Goal: Task Accomplishment & Management: Manage account settings

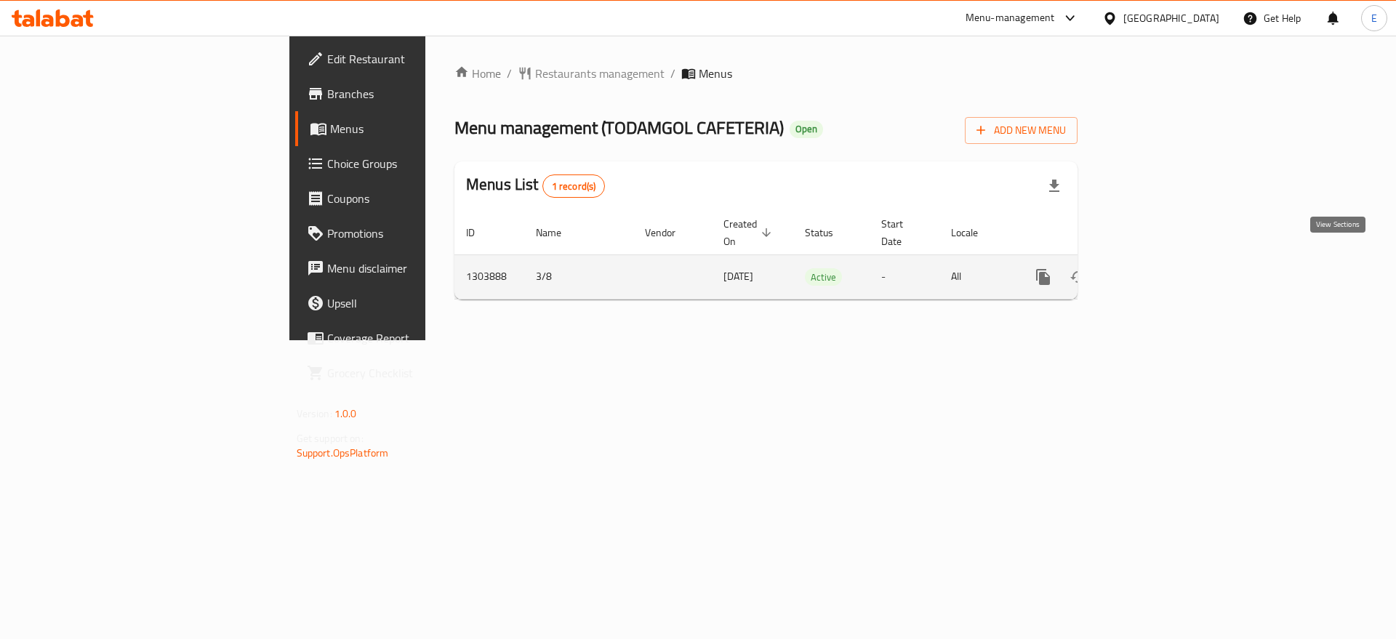
click at [1166, 260] on link "enhanced table" at bounding box center [1148, 277] width 35 height 35
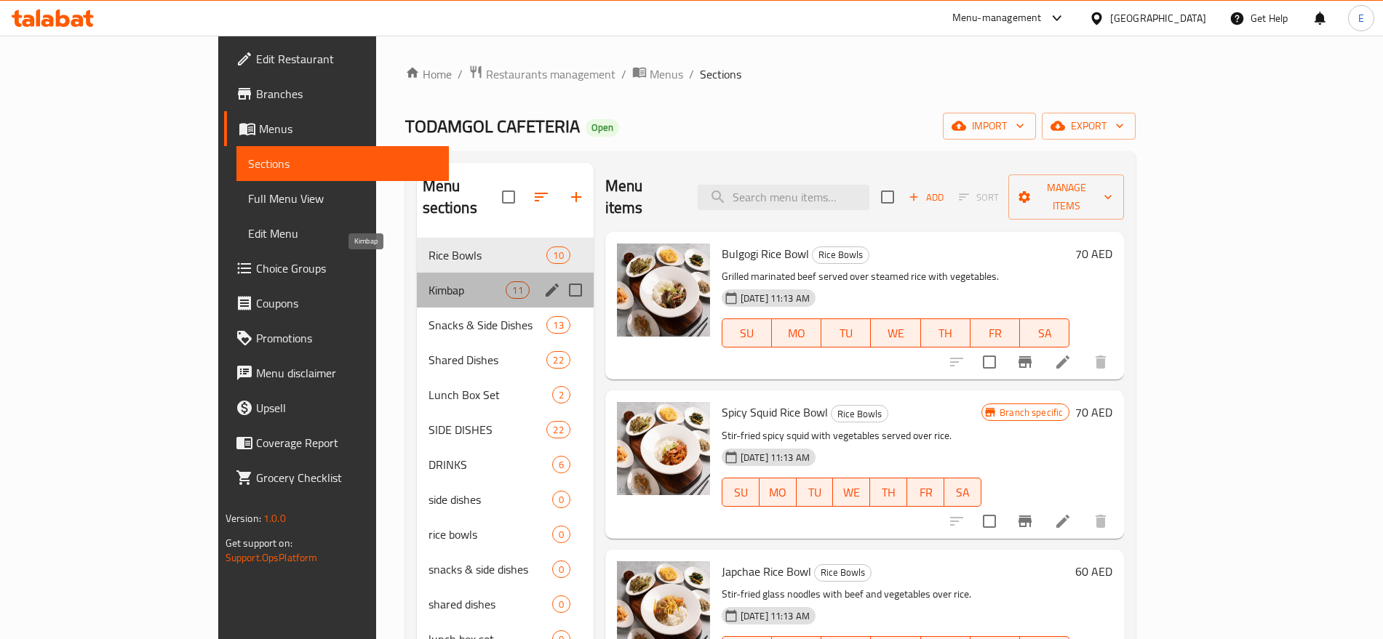
click at [428, 281] on span "Kimbap" at bounding box center [467, 289] width 78 height 17
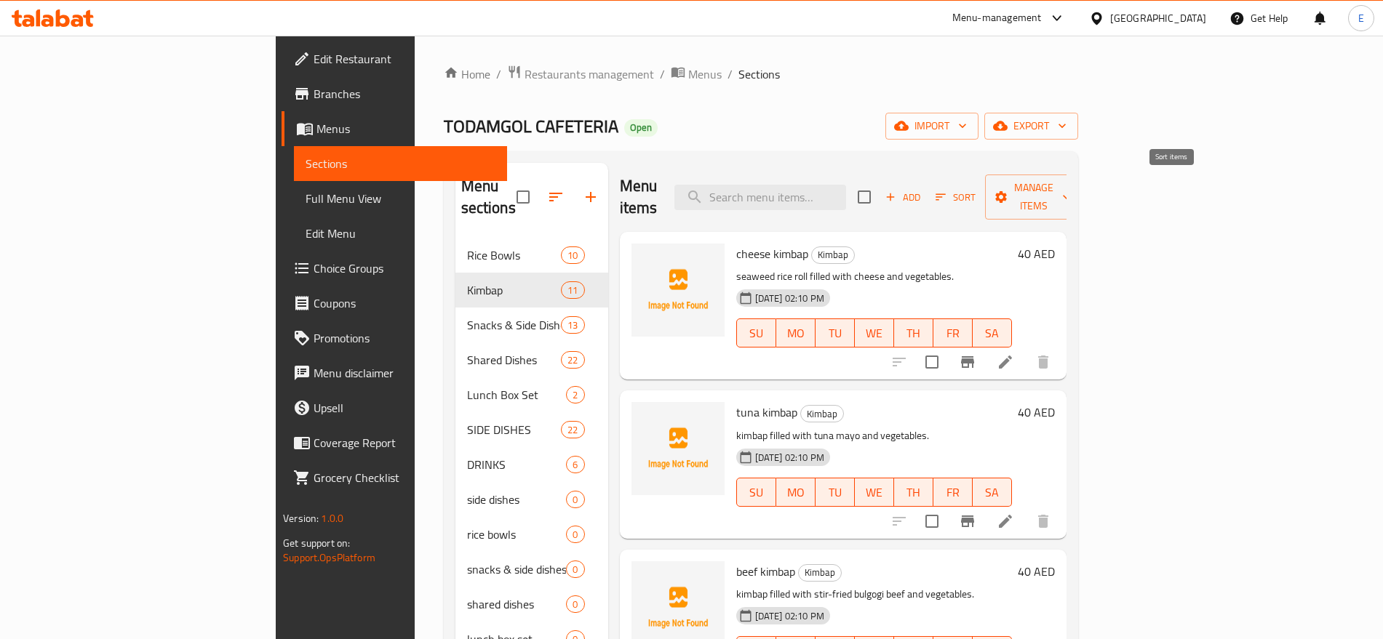
click at [947, 191] on icon "button" at bounding box center [940, 197] width 13 height 13
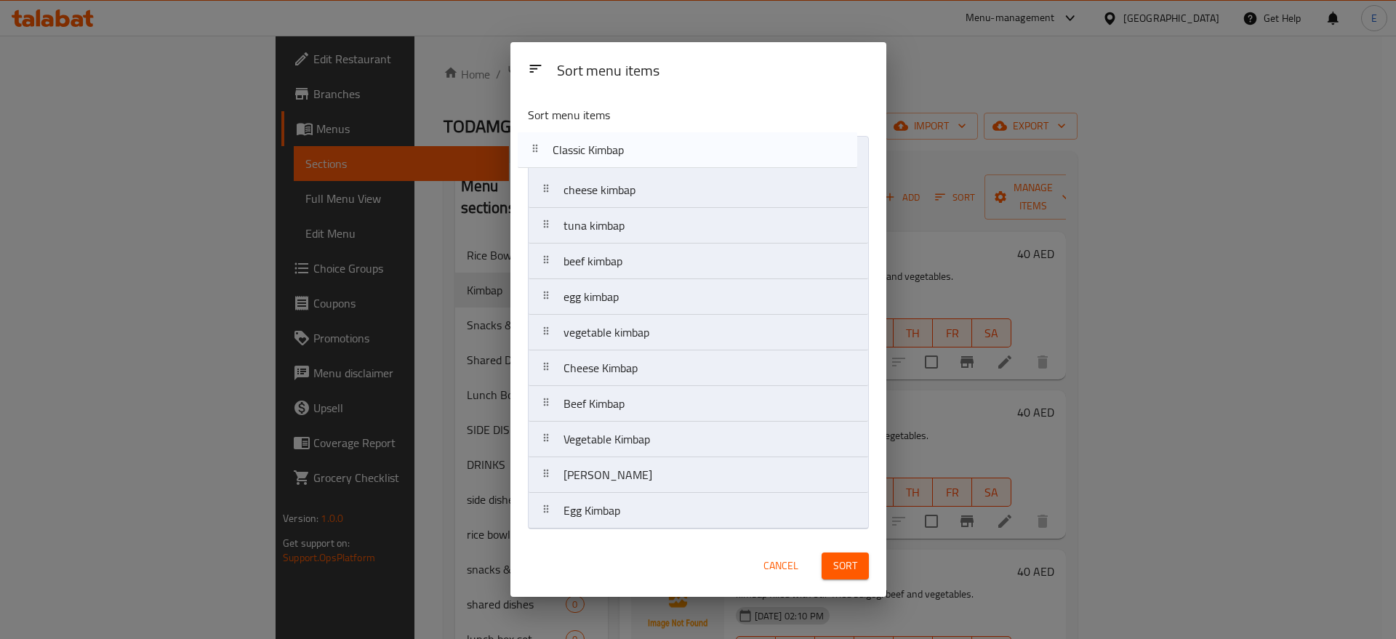
drag, startPoint x: 638, startPoint y: 348, endPoint x: 627, endPoint y: 155, distance: 193.0
click at [627, 155] on nav "cheese kimbap tuna kimbap beef kimbap egg kimbap vegetable kimbap Classic Kimba…" at bounding box center [698, 332] width 341 height 393
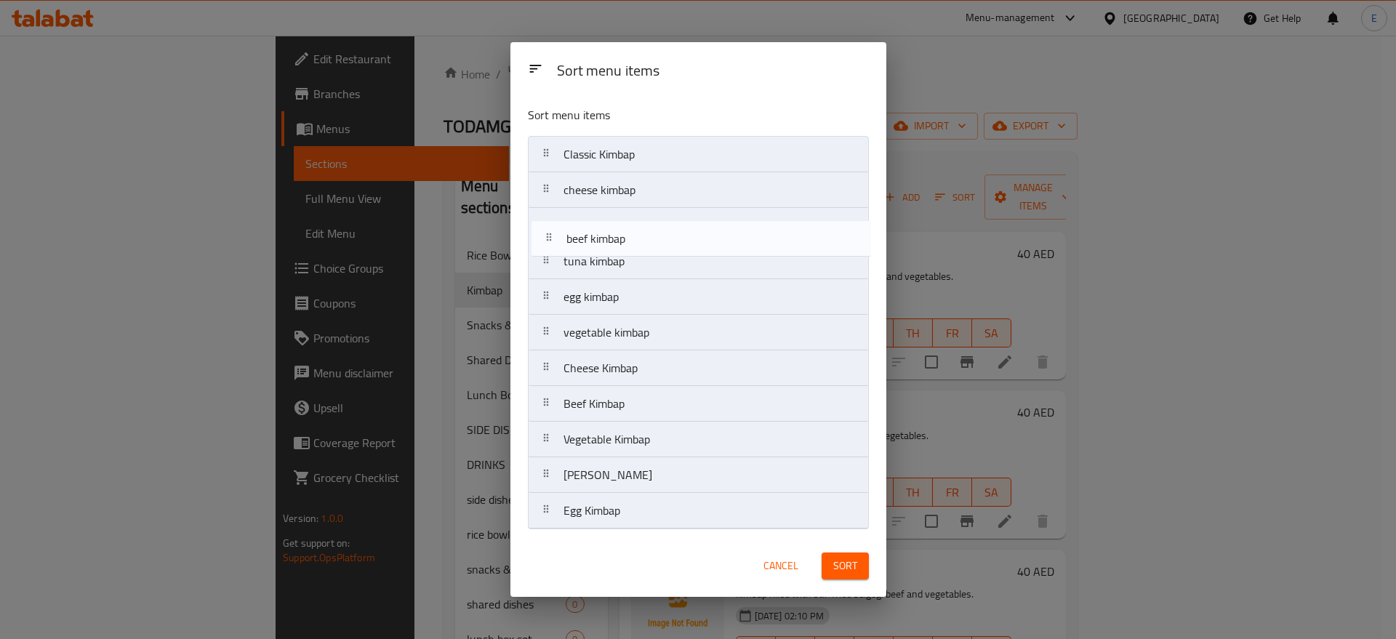
drag, startPoint x: 625, startPoint y: 270, endPoint x: 630, endPoint y: 230, distance: 40.2
click at [630, 230] on nav "Classic Kimbap cheese kimbap tuna kimbap beef kimbap egg kimbap vegetable kimba…" at bounding box center [698, 332] width 341 height 393
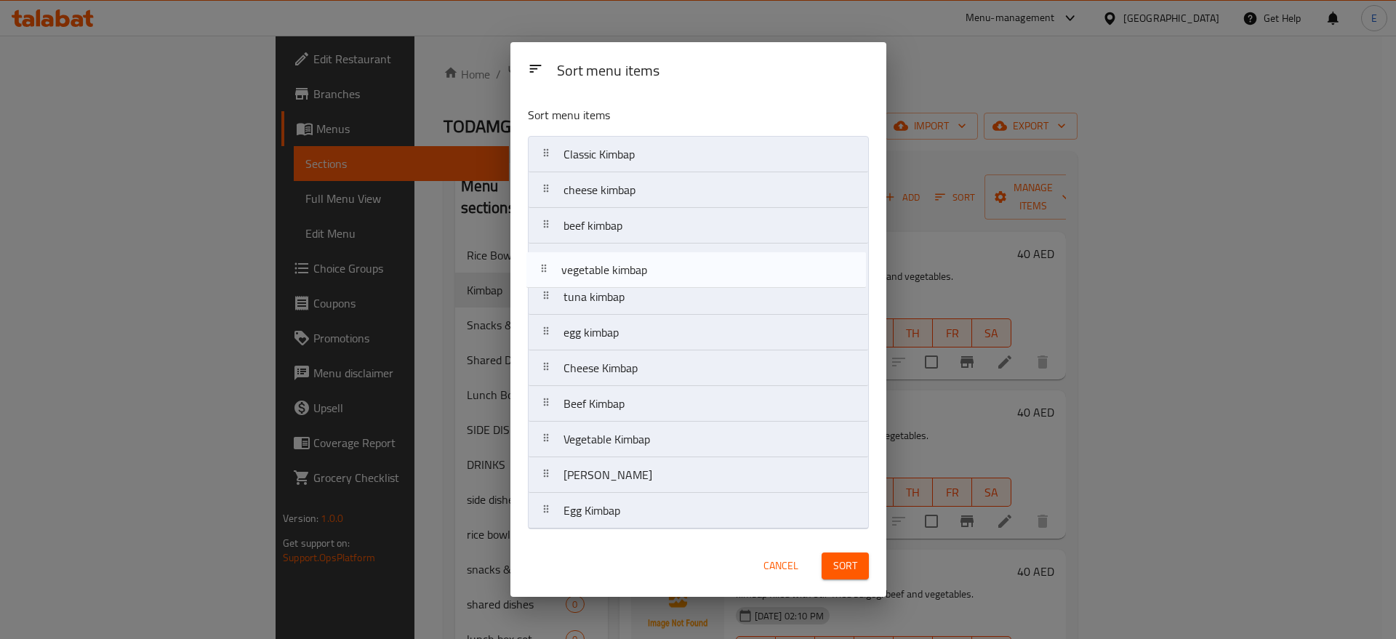
drag, startPoint x: 623, startPoint y: 343, endPoint x: 619, endPoint y: 263, distance: 80.1
click at [619, 263] on nav "Classic Kimbap cheese kimbap beef kimbap tuna kimbap egg kimbap vegetable kimba…" at bounding box center [698, 332] width 341 height 393
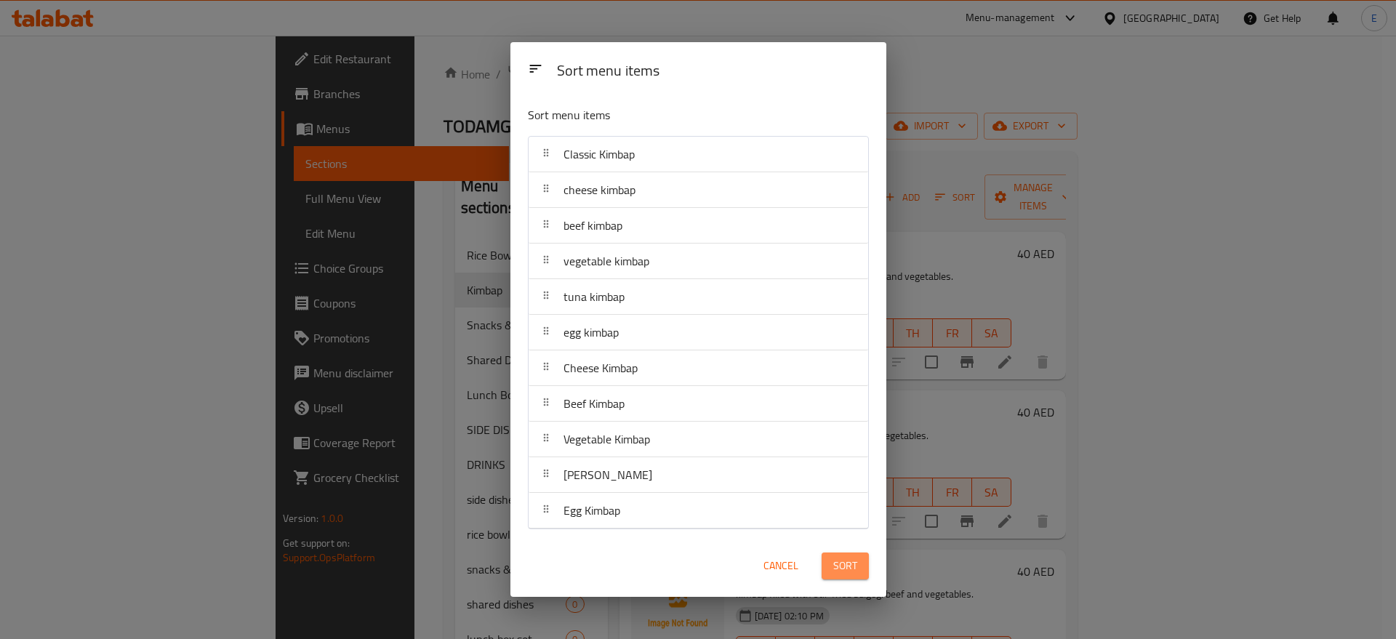
click at [852, 567] on span "Sort" at bounding box center [845, 566] width 24 height 18
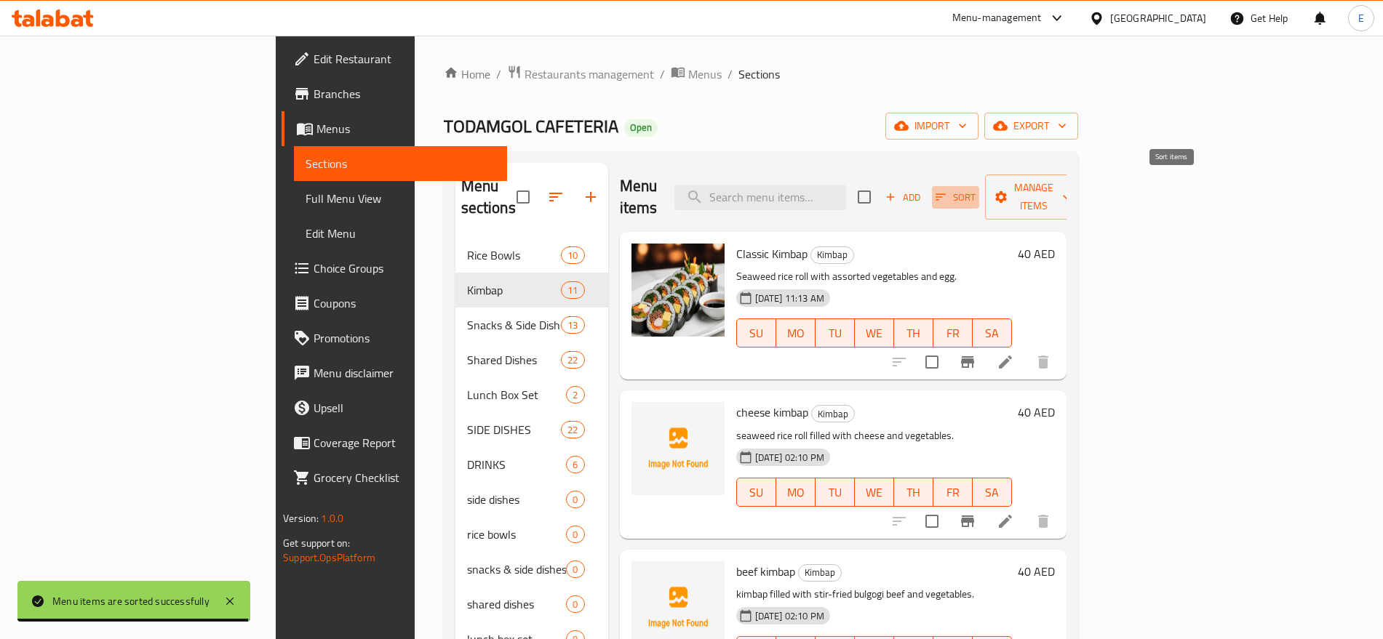
click at [975, 190] on span "Sort" at bounding box center [955, 197] width 40 height 17
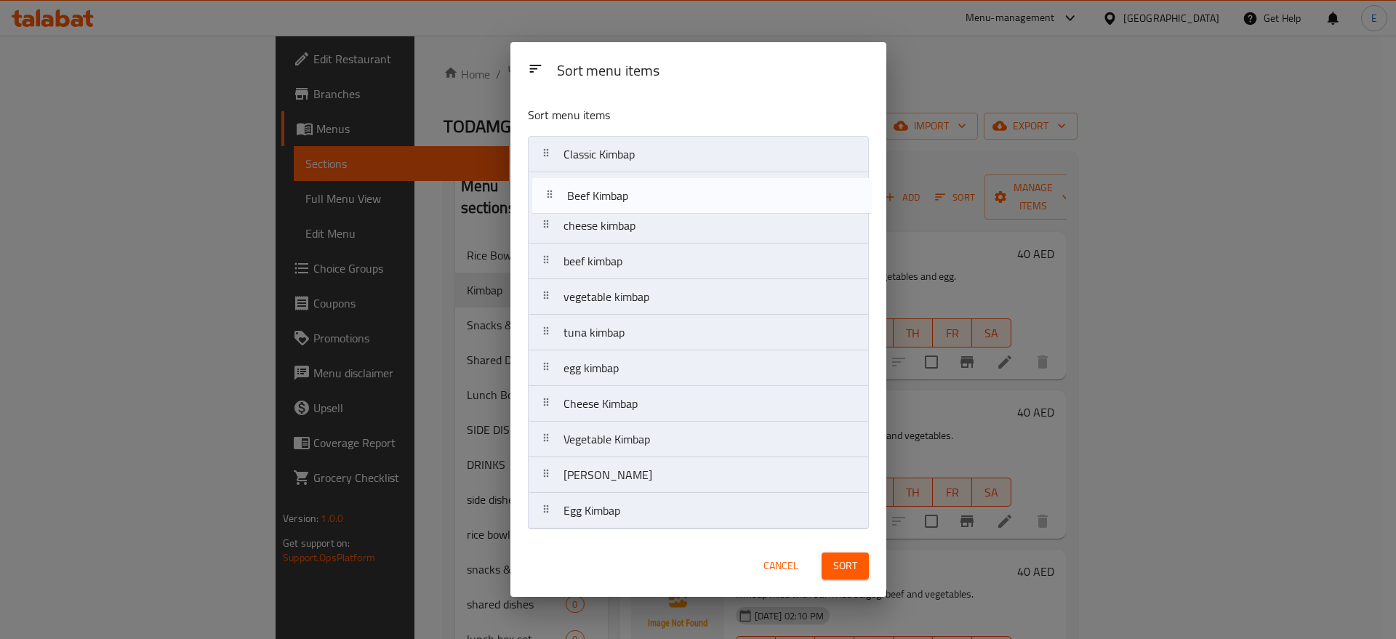
drag, startPoint x: 622, startPoint y: 385, endPoint x: 625, endPoint y: 163, distance: 222.6
click at [625, 163] on nav "Classic Kimbap cheese kimbap beef kimbap vegetable kimbap tuna kimbap egg kimba…" at bounding box center [698, 332] width 341 height 393
drag, startPoint x: 623, startPoint y: 409, endPoint x: 613, endPoint y: 89, distance: 320.2
click at [613, 89] on div "Sort menu items Sort menu items Classic Kimbap Beef Kimbap cheese kimbap beef k…" at bounding box center [699, 319] width 376 height 555
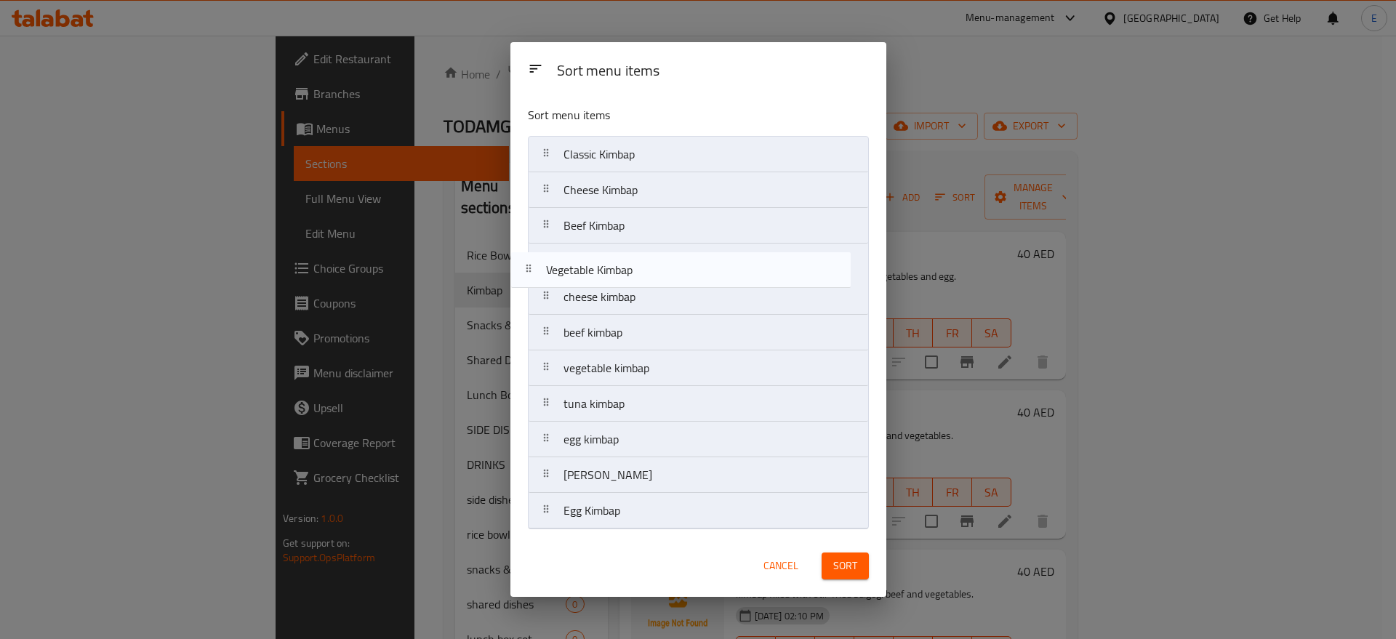
drag, startPoint x: 635, startPoint y: 455, endPoint x: 615, endPoint y: 263, distance: 193.8
click at [615, 263] on nav "Classic Kimbap Cheese Kimbap Beef Kimbap cheese kimbap beef kimbap vegetable ki…" at bounding box center [698, 332] width 341 height 393
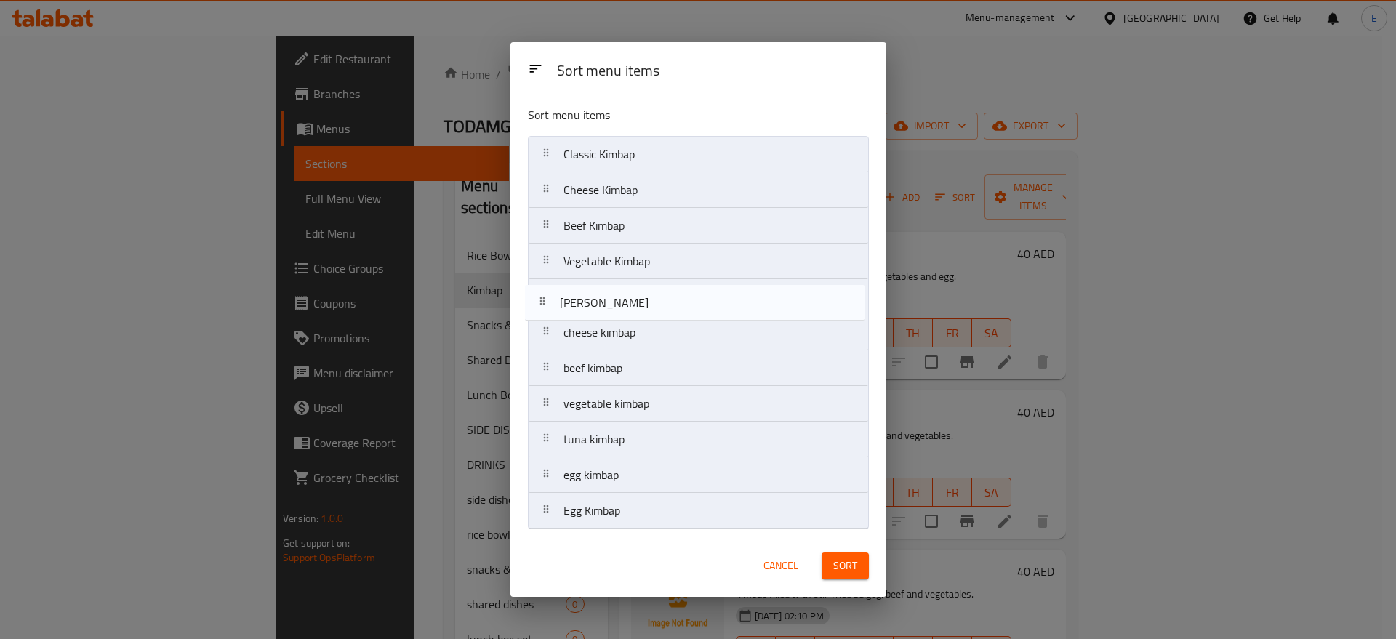
drag, startPoint x: 601, startPoint y: 475, endPoint x: 598, endPoint y: 291, distance: 184.0
click at [598, 291] on nav "Classic Kimbap Cheese Kimbap Beef Kimbap Vegetable Kimbap cheese kimbap beef ki…" at bounding box center [698, 332] width 341 height 393
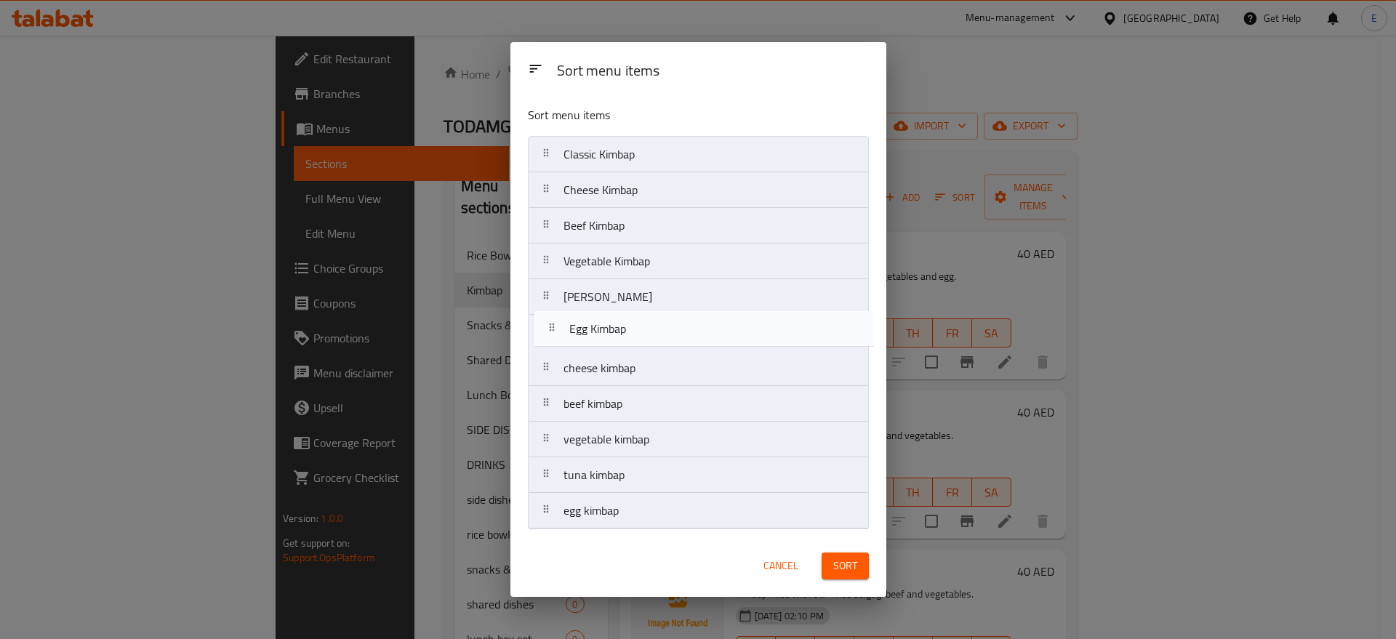
drag, startPoint x: 595, startPoint y: 508, endPoint x: 601, endPoint y: 291, distance: 216.8
click at [601, 291] on nav "Classic Kimbap Cheese Kimbap Beef Kimbap Vegetable Kimbap Tuna Kimbap cheese ki…" at bounding box center [698, 332] width 341 height 393
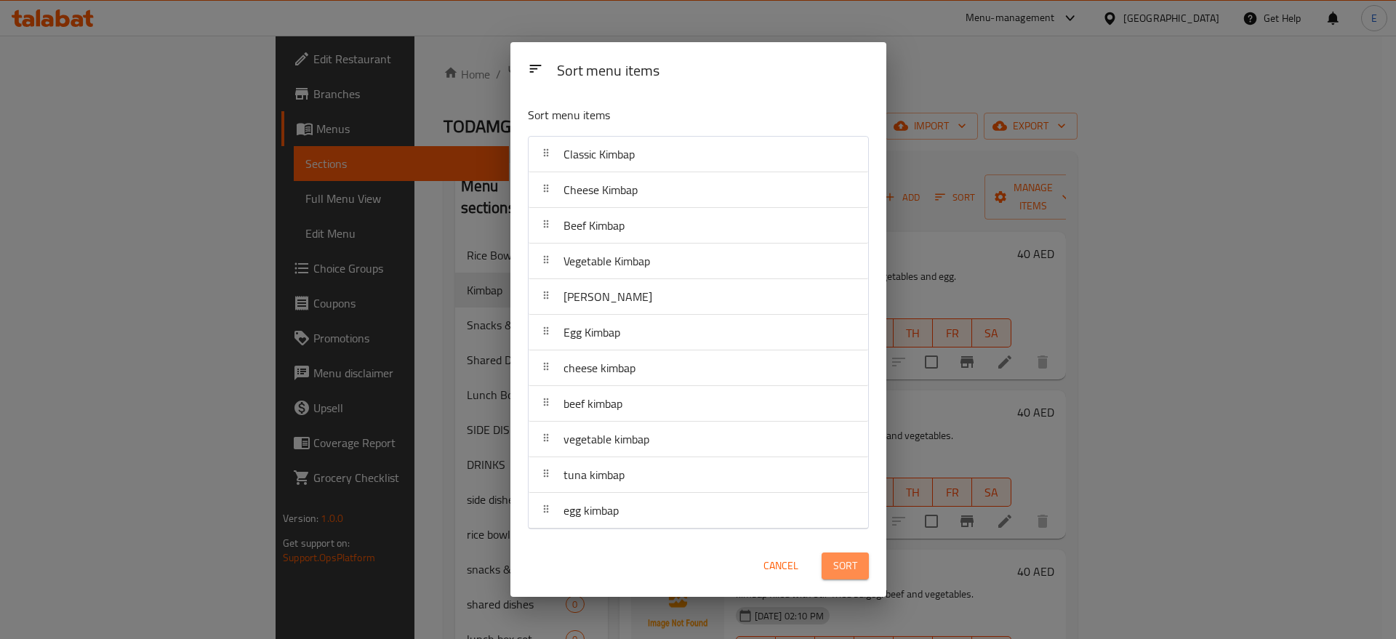
click at [836, 564] on span "Sort" at bounding box center [845, 566] width 24 height 18
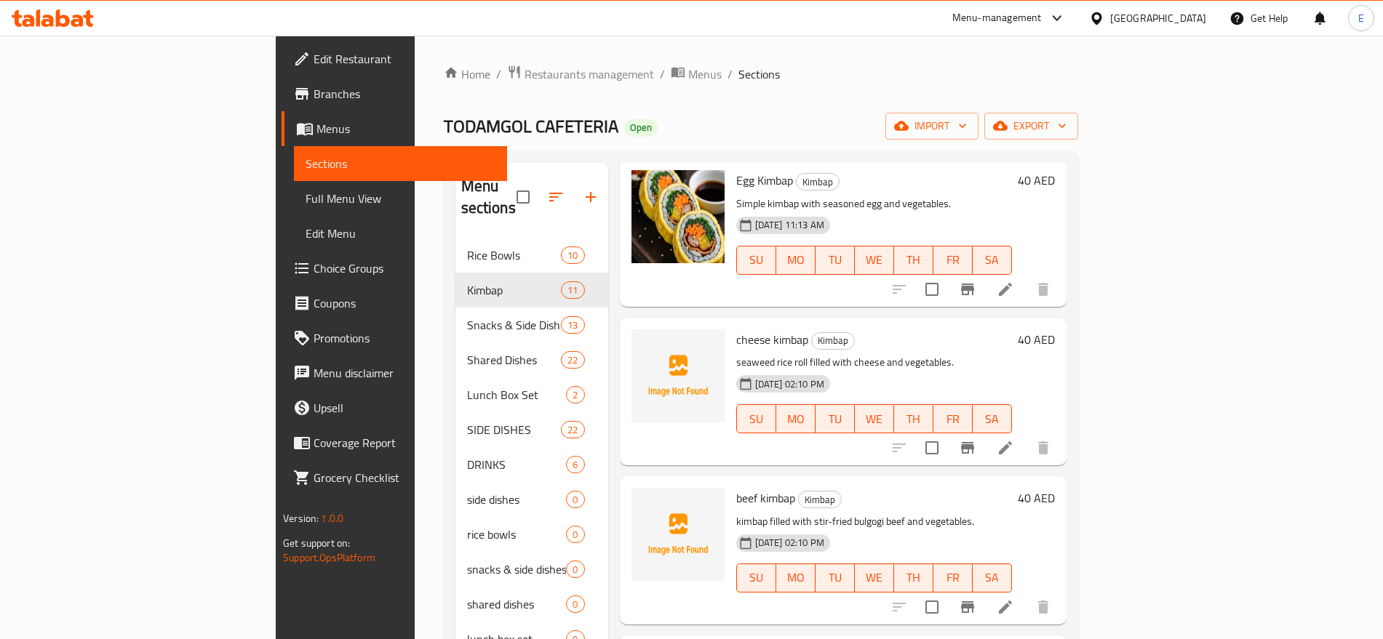
scroll to position [868, 0]
click at [947, 432] on input "checkbox" at bounding box center [931, 447] width 31 height 31
checkbox input "true"
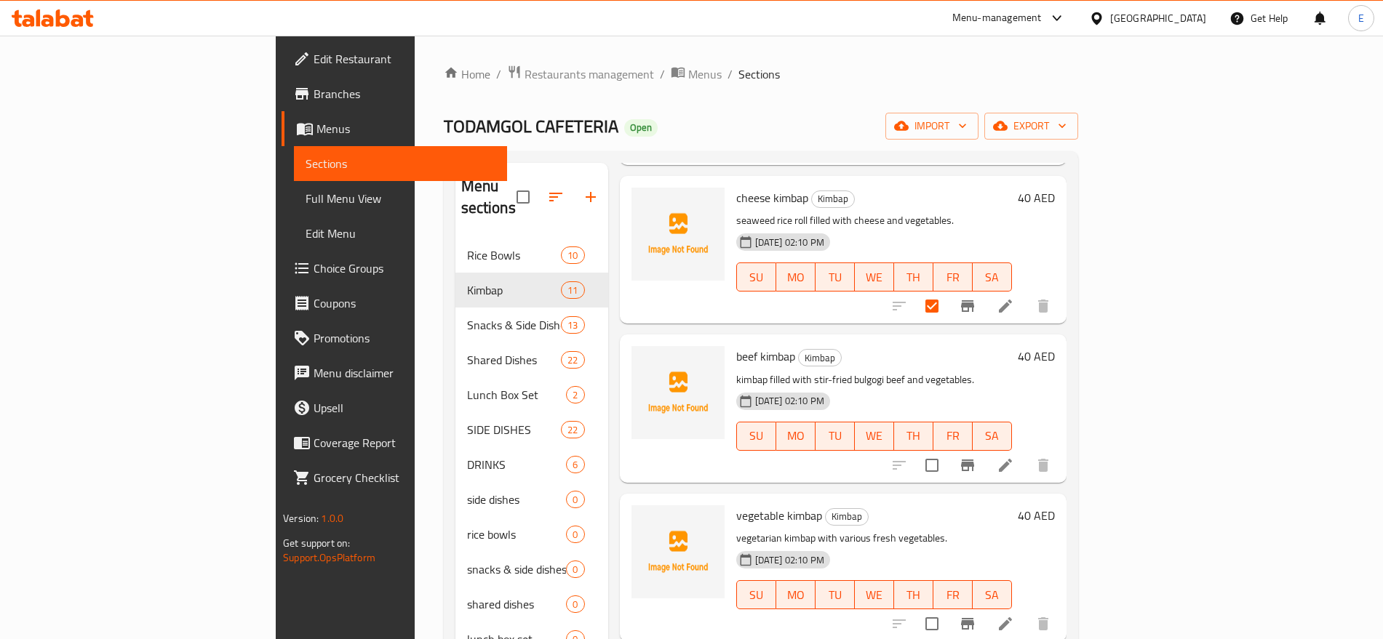
scroll to position [1010, 0]
click at [947, 450] on input "checkbox" at bounding box center [931, 464] width 31 height 31
checkbox input "true"
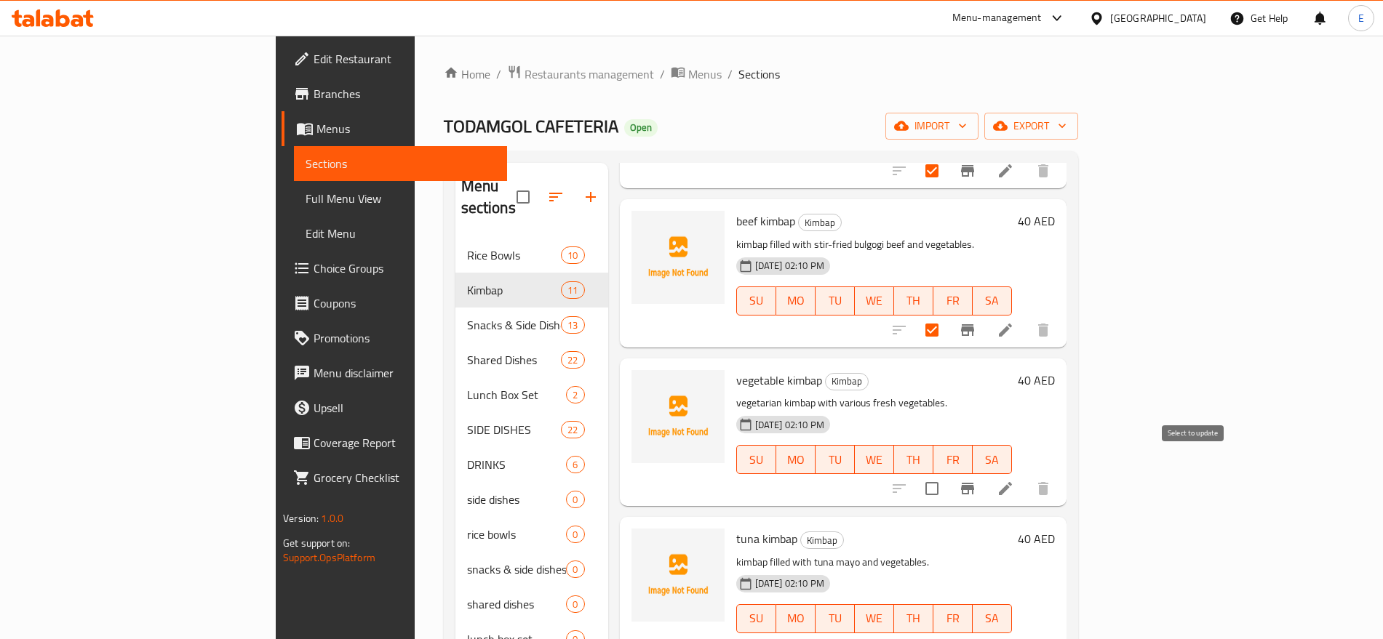
click at [947, 473] on input "checkbox" at bounding box center [931, 488] width 31 height 31
checkbox input "true"
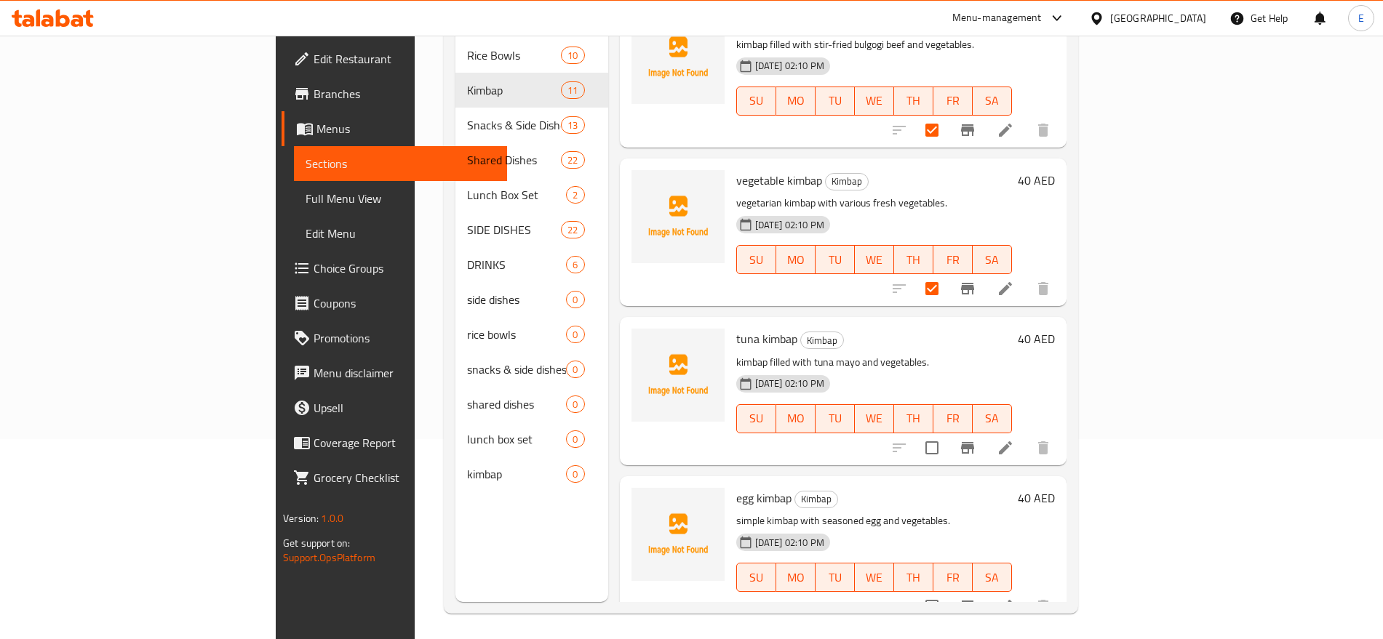
scroll to position [204, 0]
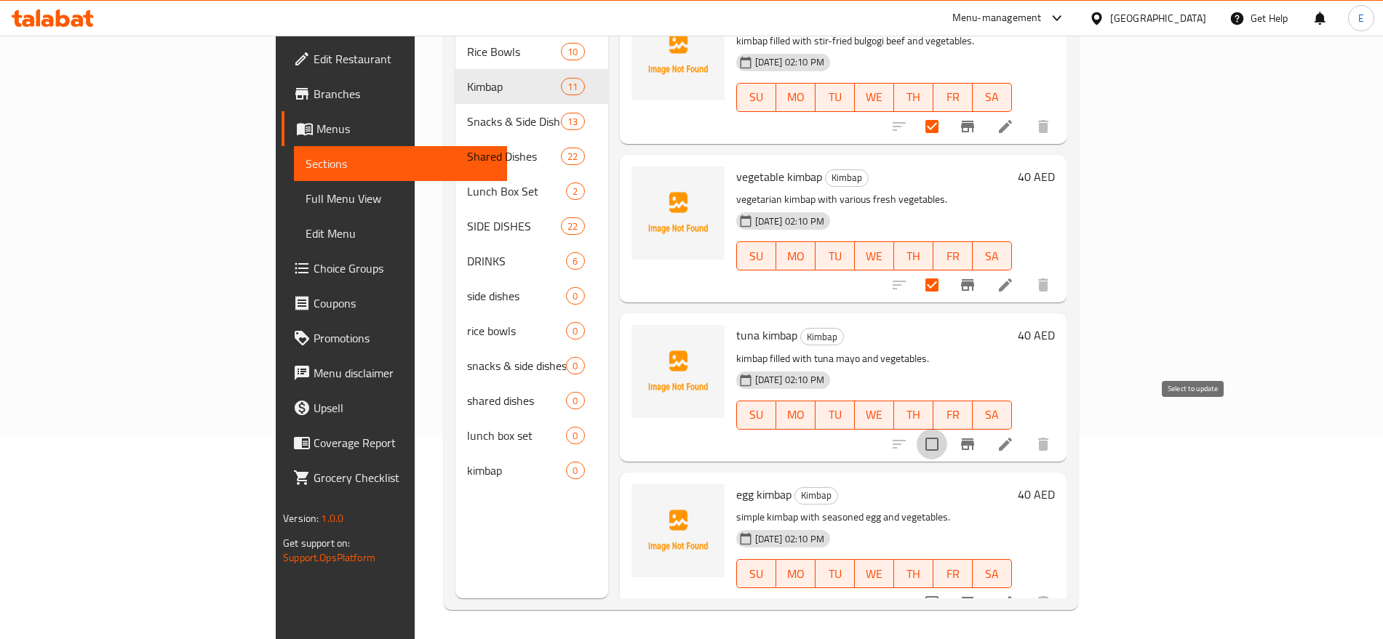
click at [947, 429] on input "checkbox" at bounding box center [931, 444] width 31 height 31
checkbox input "true"
click at [947, 588] on input "checkbox" at bounding box center [931, 603] width 31 height 31
checkbox input "true"
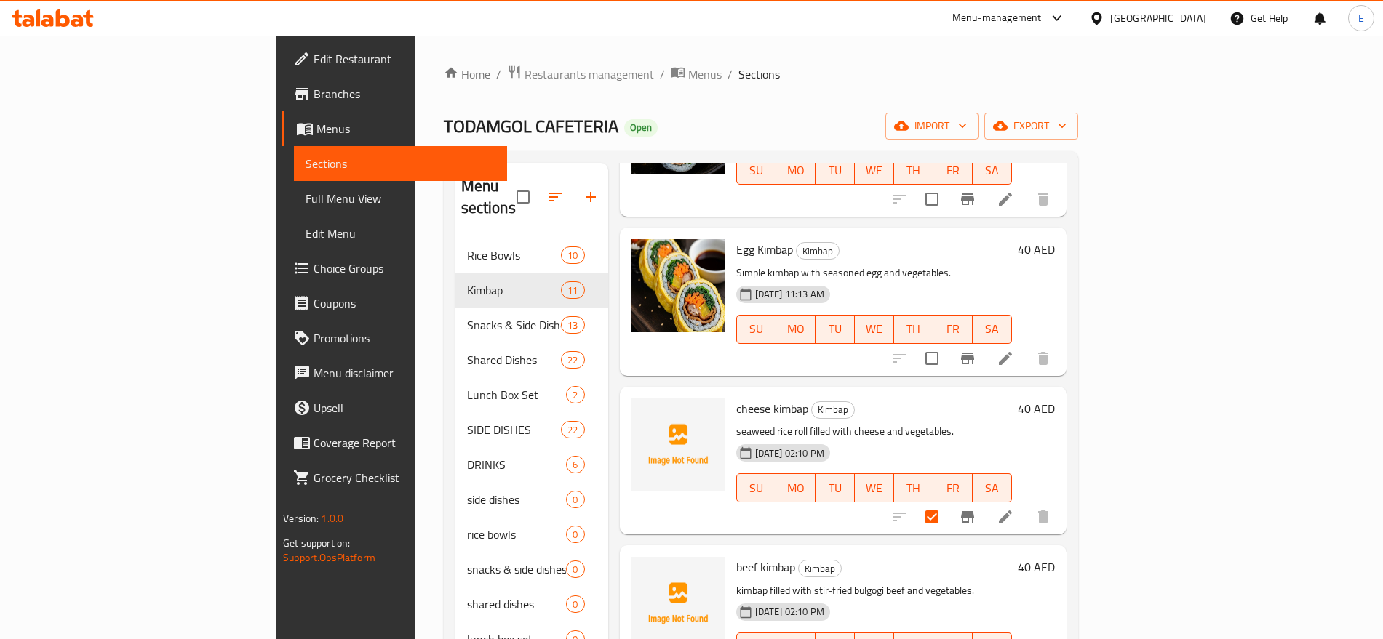
scroll to position [0, 0]
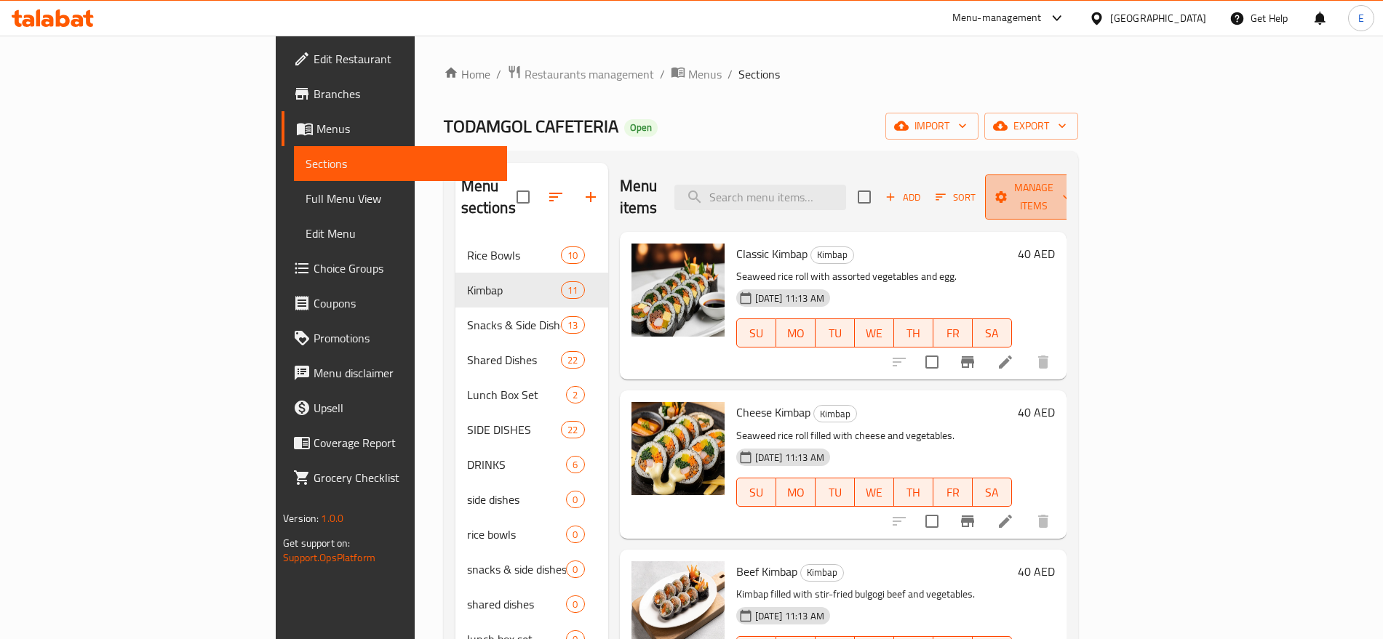
click at [1082, 175] on button "Manage items" at bounding box center [1033, 197] width 97 height 45
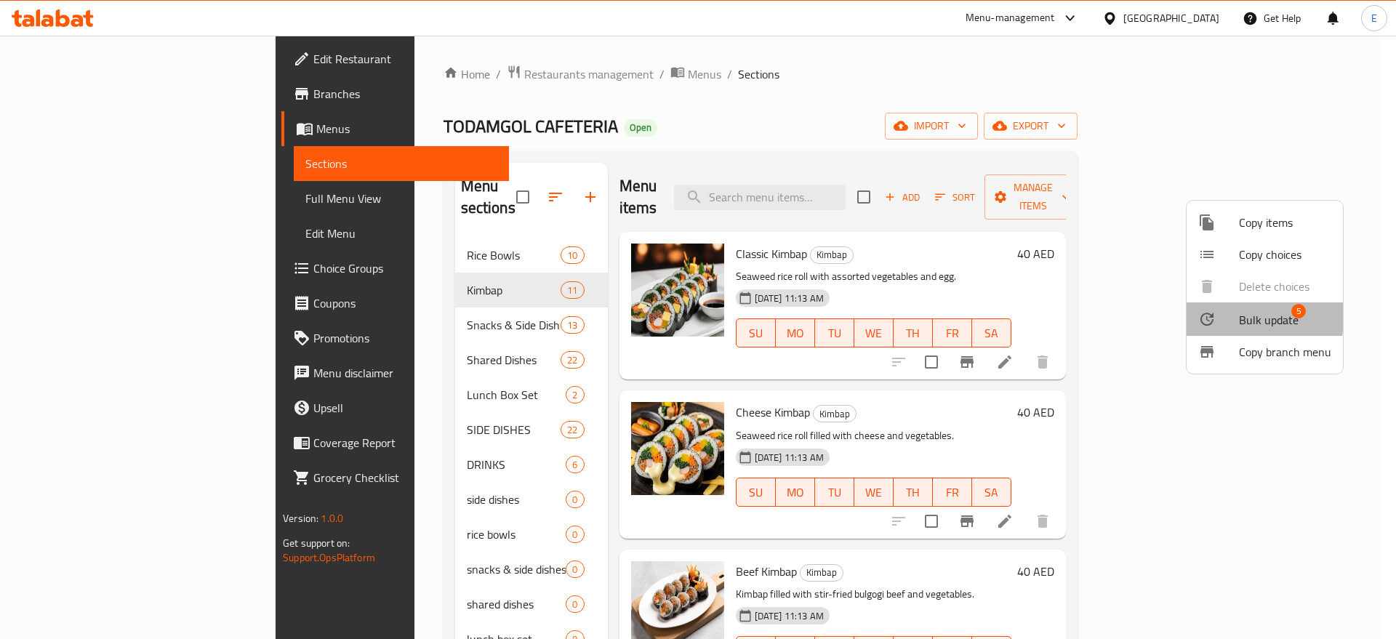
click at [1221, 318] on div at bounding box center [1219, 319] width 41 height 17
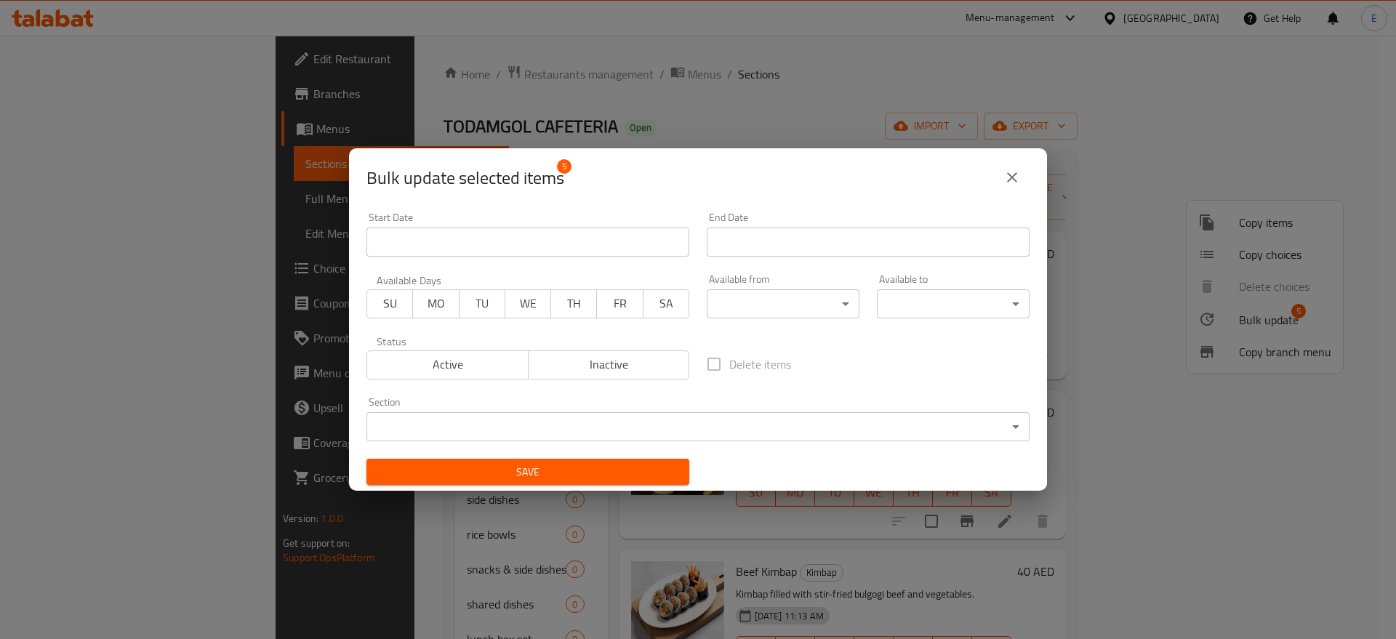
click at [633, 347] on div "Active Inactive" at bounding box center [528, 358] width 323 height 44
click at [626, 354] on span "Inactive" at bounding box center [610, 364] width 150 height 21
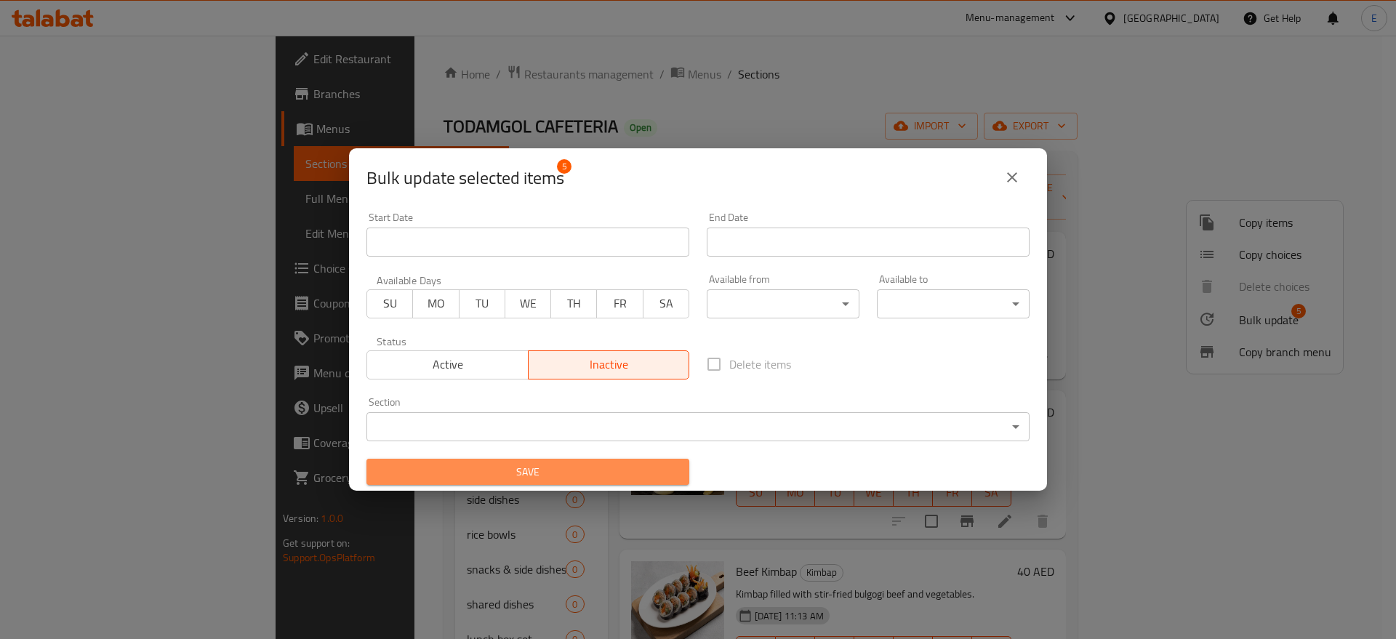
click at [534, 465] on span "Save" at bounding box center [528, 472] width 300 height 18
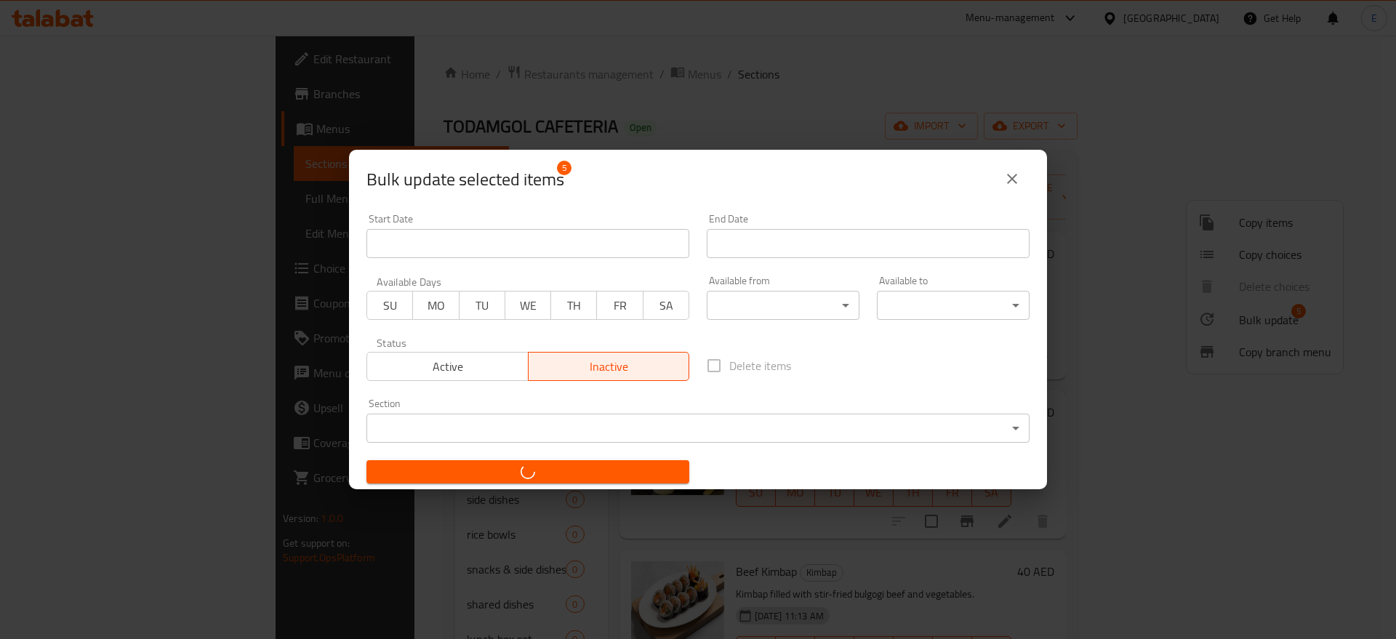
checkbox input "false"
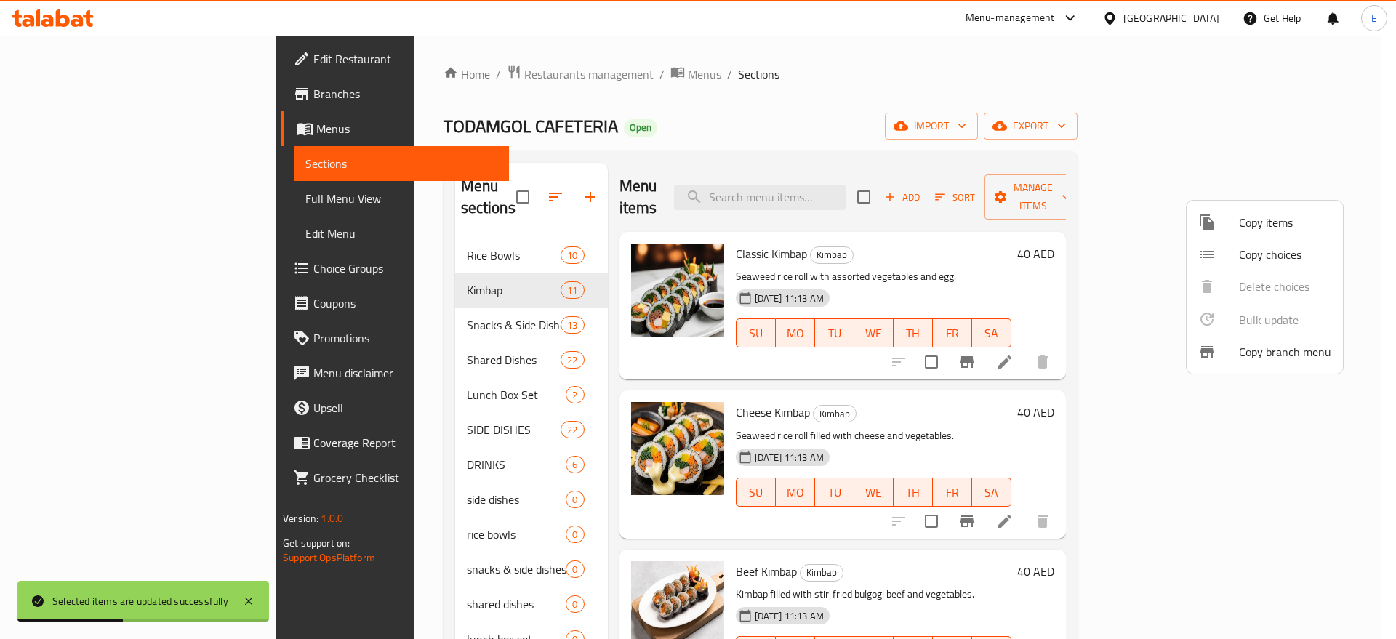
click at [409, 306] on div at bounding box center [698, 319] width 1396 height 639
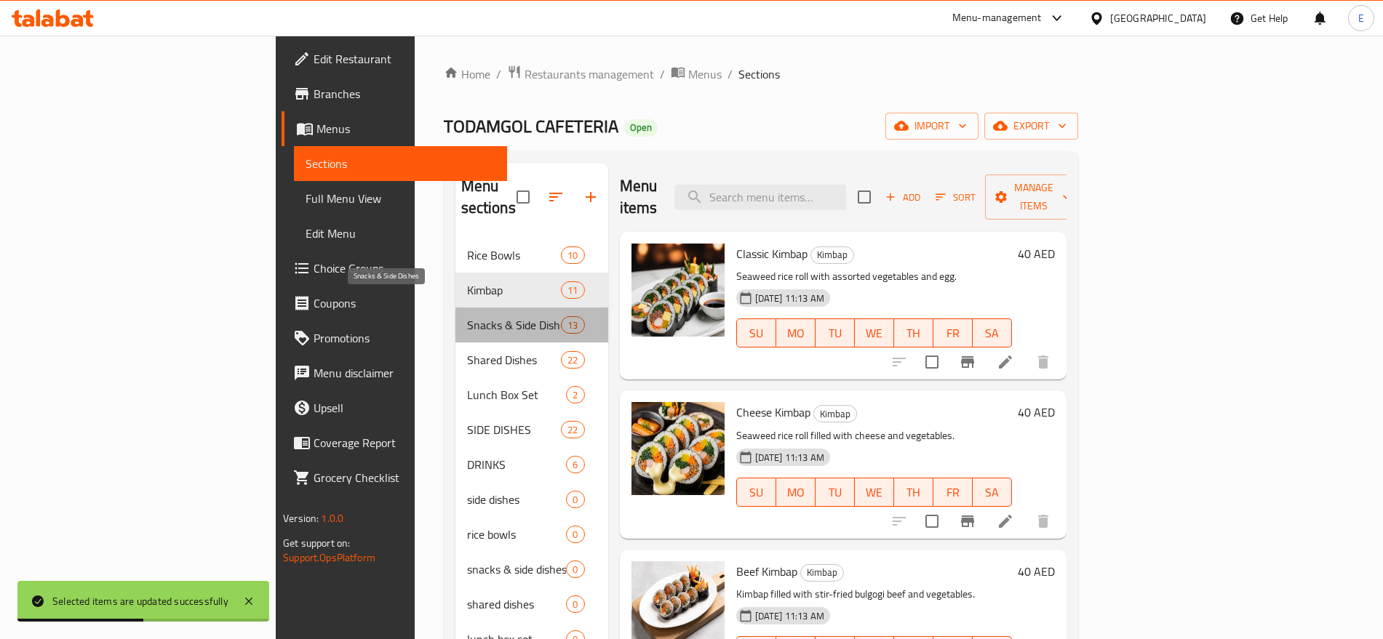
click at [467, 316] on span "Snacks & Side Dishes" at bounding box center [514, 324] width 95 height 17
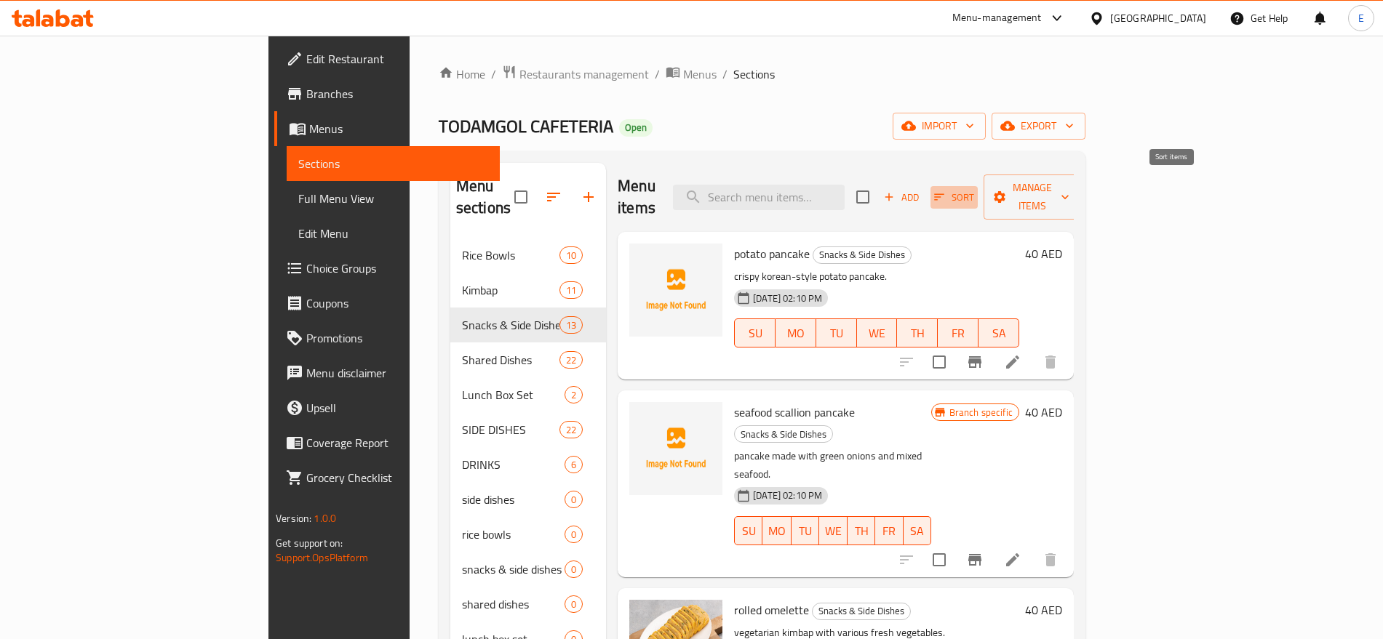
click at [945, 191] on icon "button" at bounding box center [938, 197] width 13 height 13
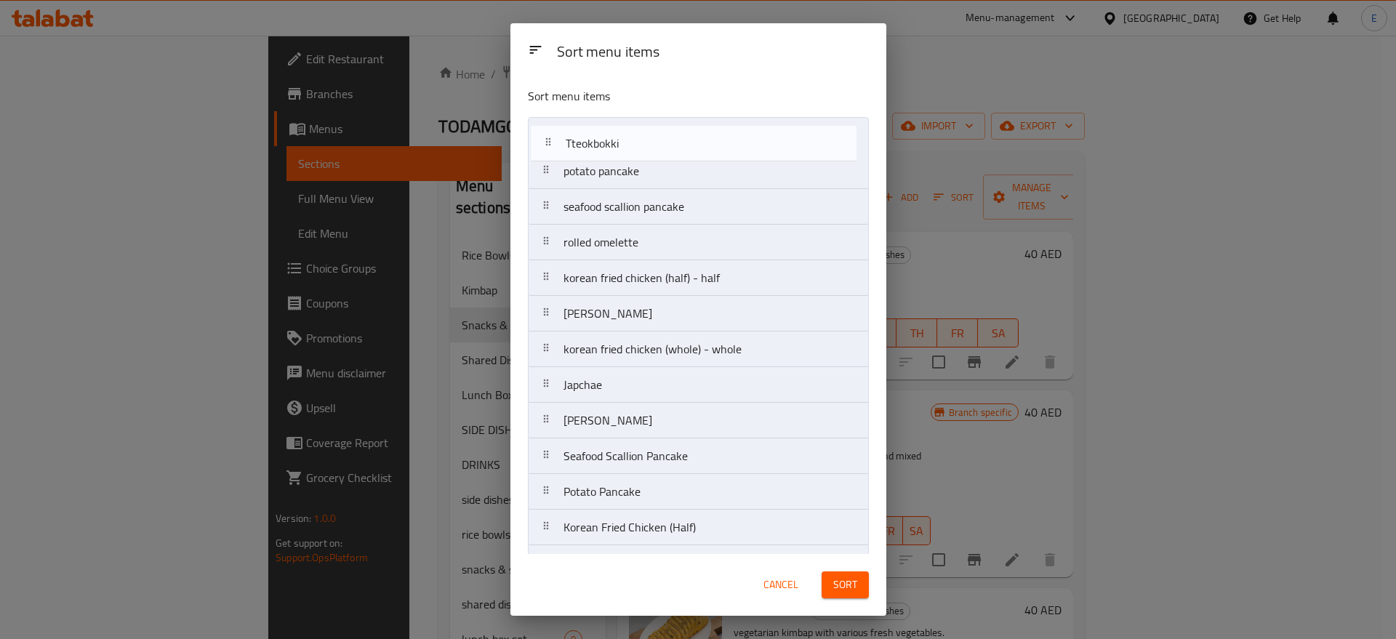
drag, startPoint x: 625, startPoint y: 354, endPoint x: 634, endPoint y: 20, distance: 334.0
click at [634, 20] on div "Sort menu items Sort menu items potato pancake seafood scallion pancake rolled …" at bounding box center [698, 319] width 1396 height 639
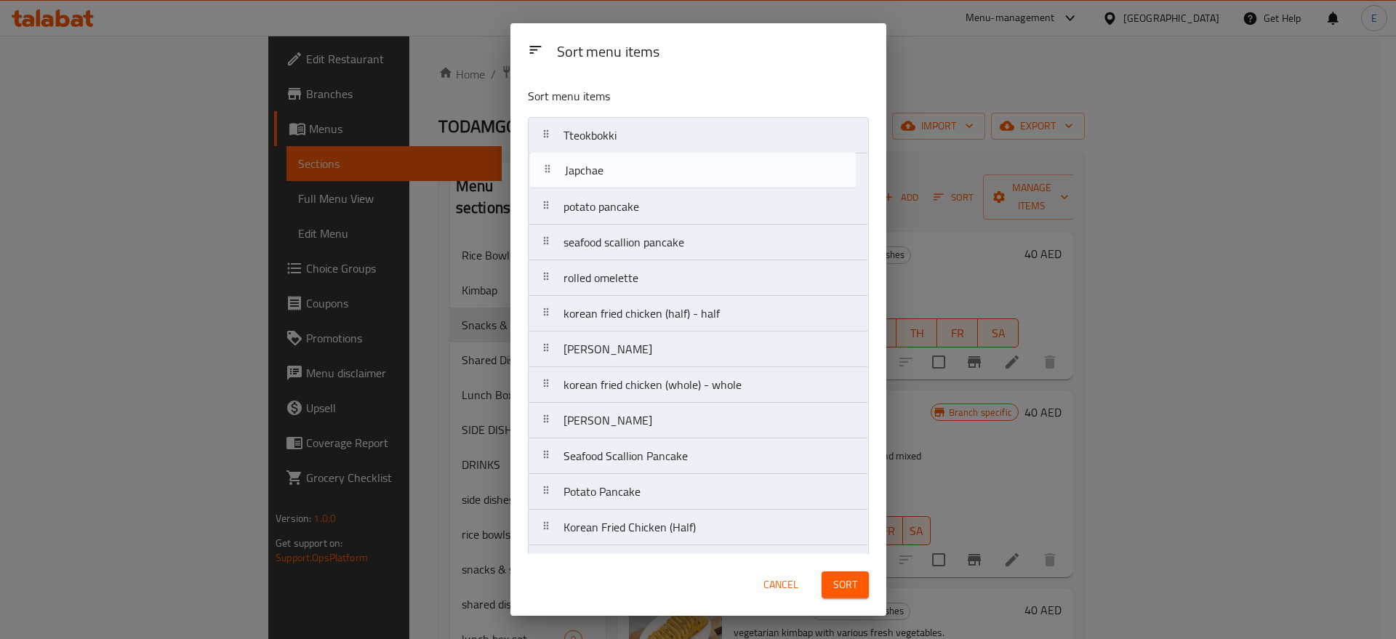
drag, startPoint x: 604, startPoint y: 397, endPoint x: 605, endPoint y: 169, distance: 228.4
click at [605, 169] on nav "Tteokbokki potato pancake seafood scallion pancake rolled omelette korean fried…" at bounding box center [698, 349] width 341 height 465
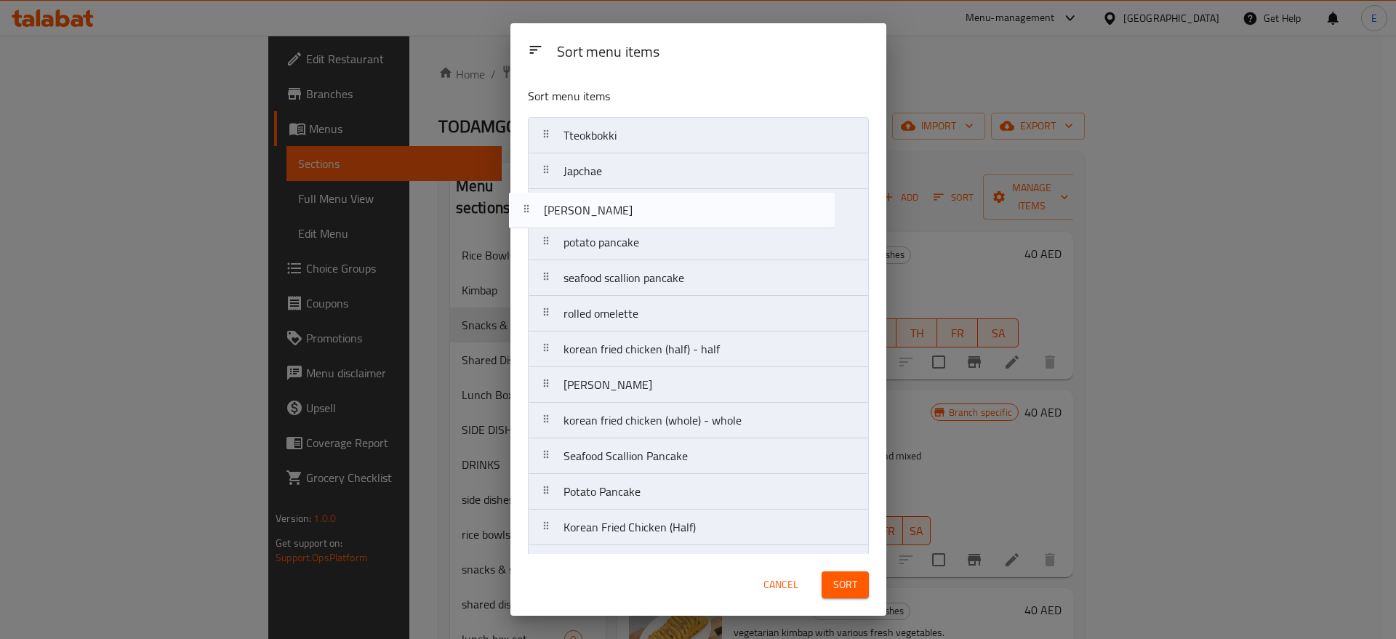
drag, startPoint x: 681, startPoint y: 423, endPoint x: 657, endPoint y: 100, distance: 324.5
click at [657, 100] on div "Sort menu items Tteokbokki Japchae potato pancake seafood scallion pancake roll…" at bounding box center [699, 315] width 376 height 479
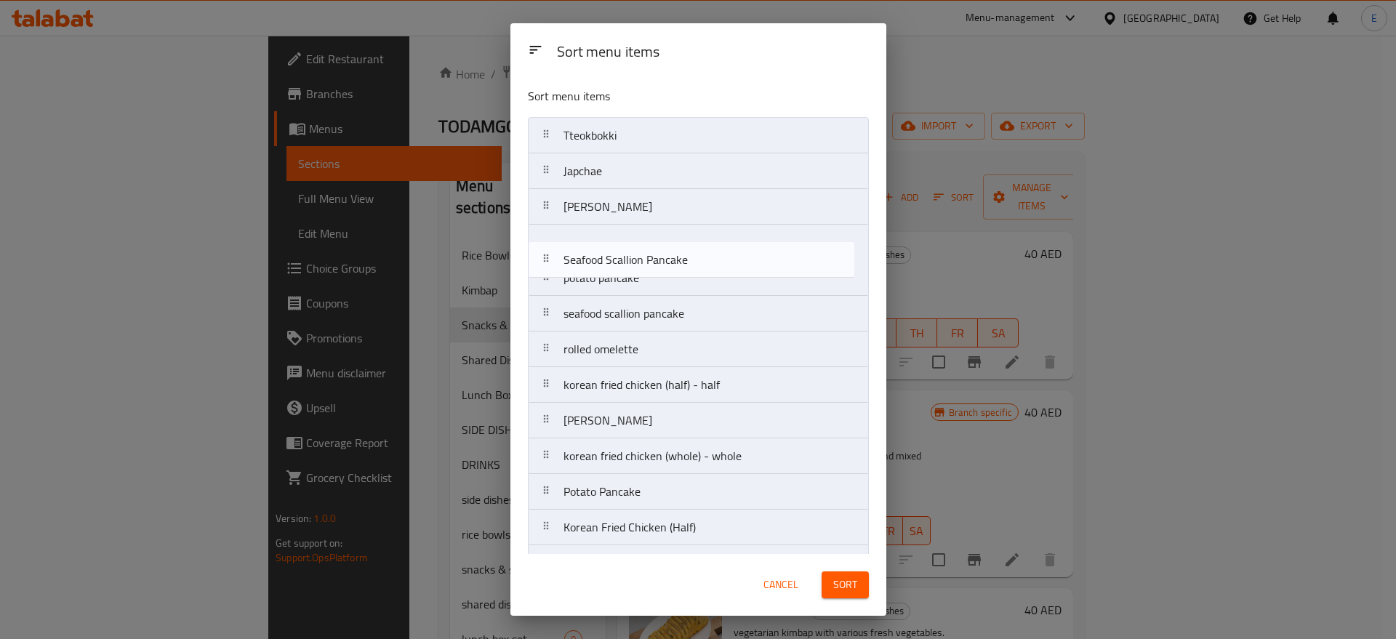
drag, startPoint x: 617, startPoint y: 463, endPoint x: 620, endPoint y: 237, distance: 225.5
click at [620, 237] on nav "Tteokbokki Japchae Kimchi Pancake potato pancake seafood scallion pancake rolle…" at bounding box center [698, 349] width 341 height 465
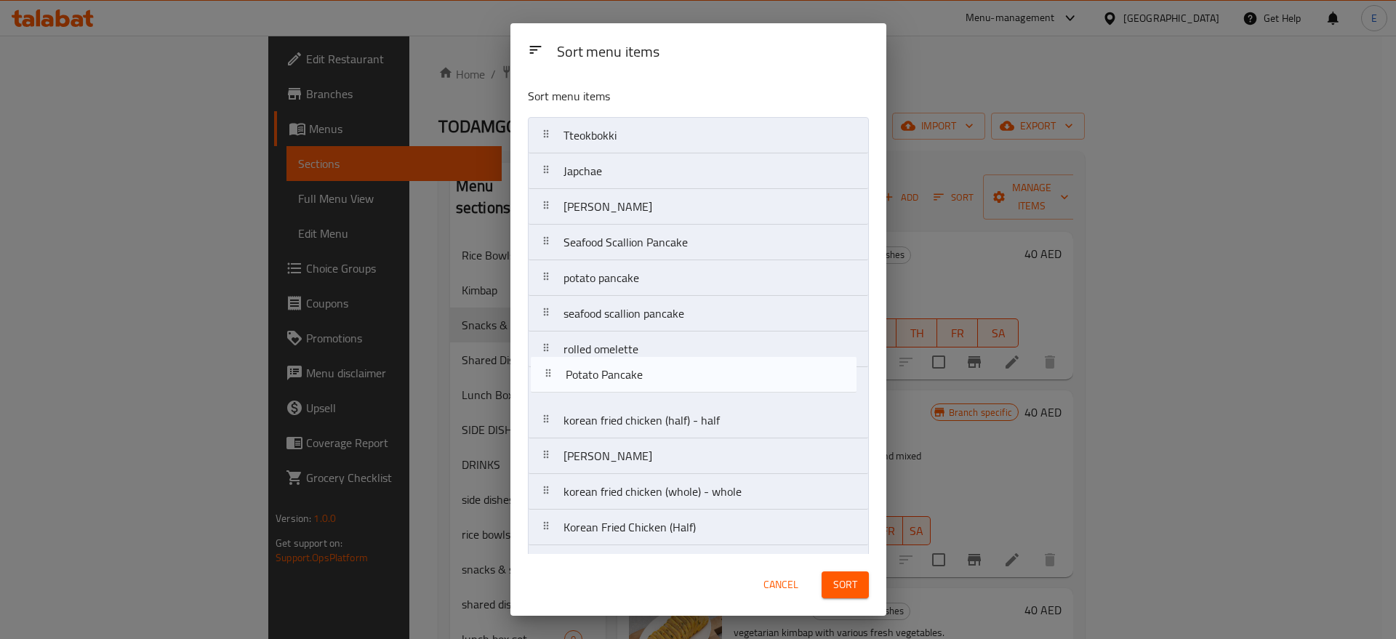
scroll to position [1, 0]
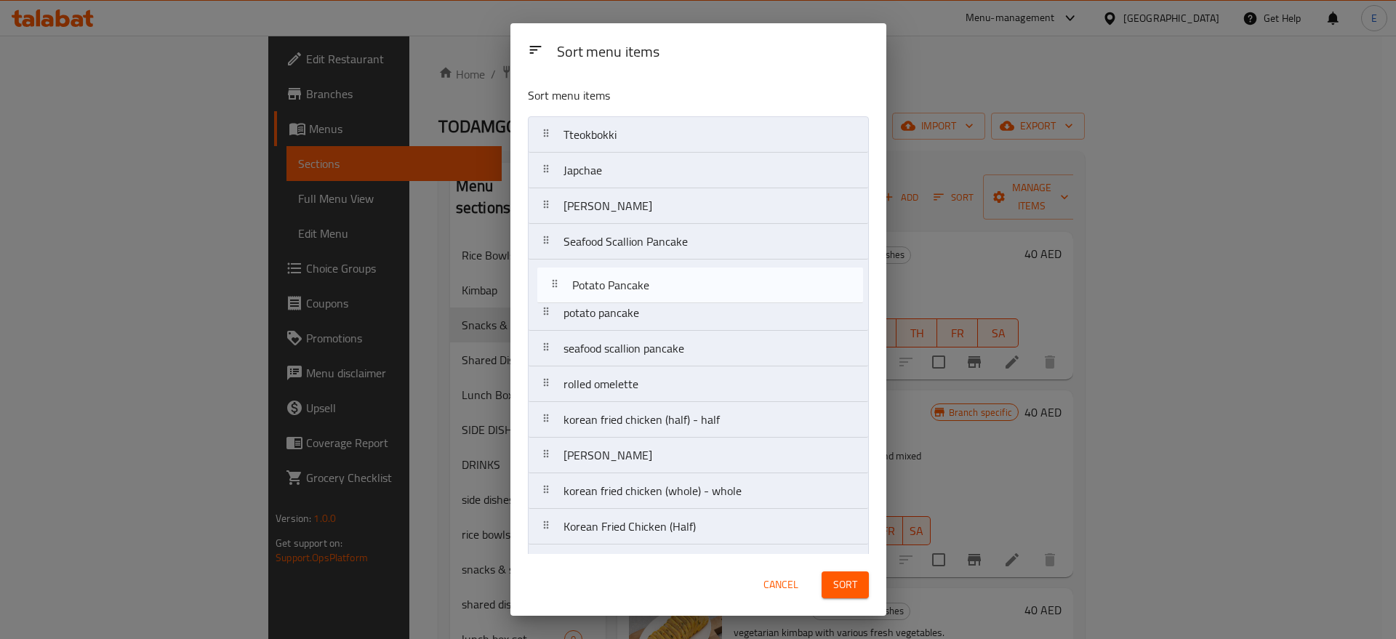
drag, startPoint x: 601, startPoint y: 499, endPoint x: 610, endPoint y: 278, distance: 221.3
click at [610, 278] on nav "Tteokbokki Japchae Kimchi Pancake Seafood Scallion Pancake potato pancake seafo…" at bounding box center [698, 348] width 341 height 465
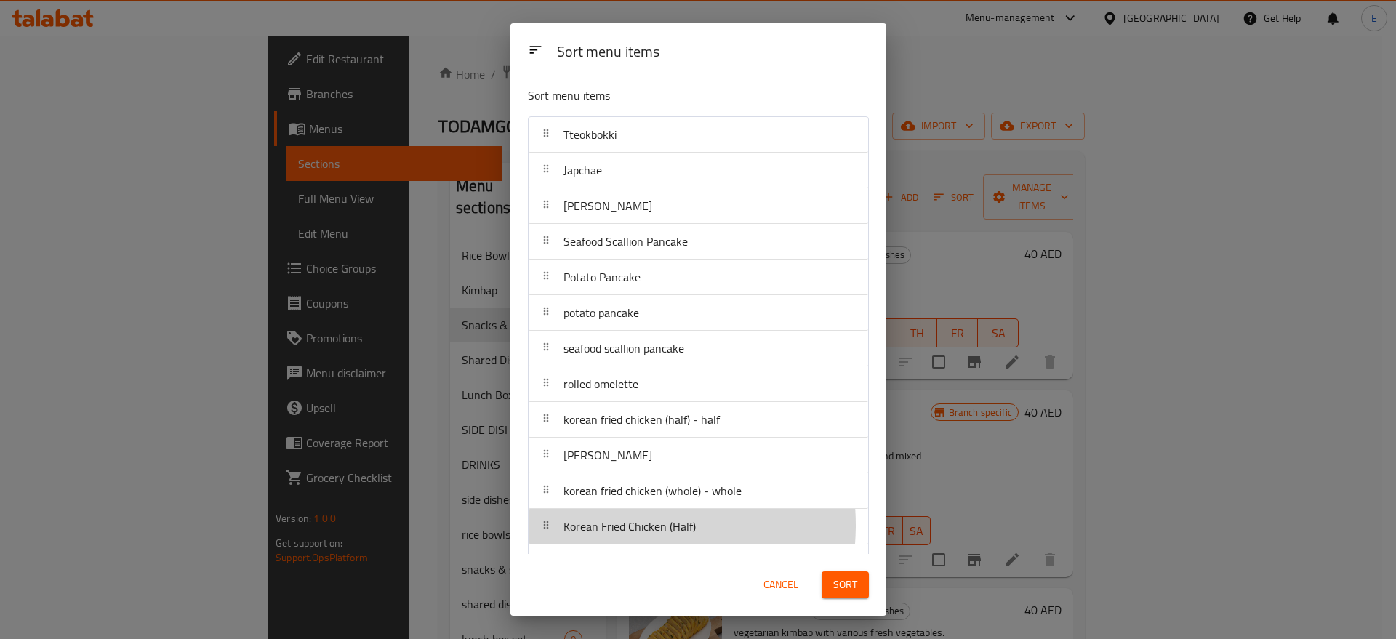
scroll to position [2, 0]
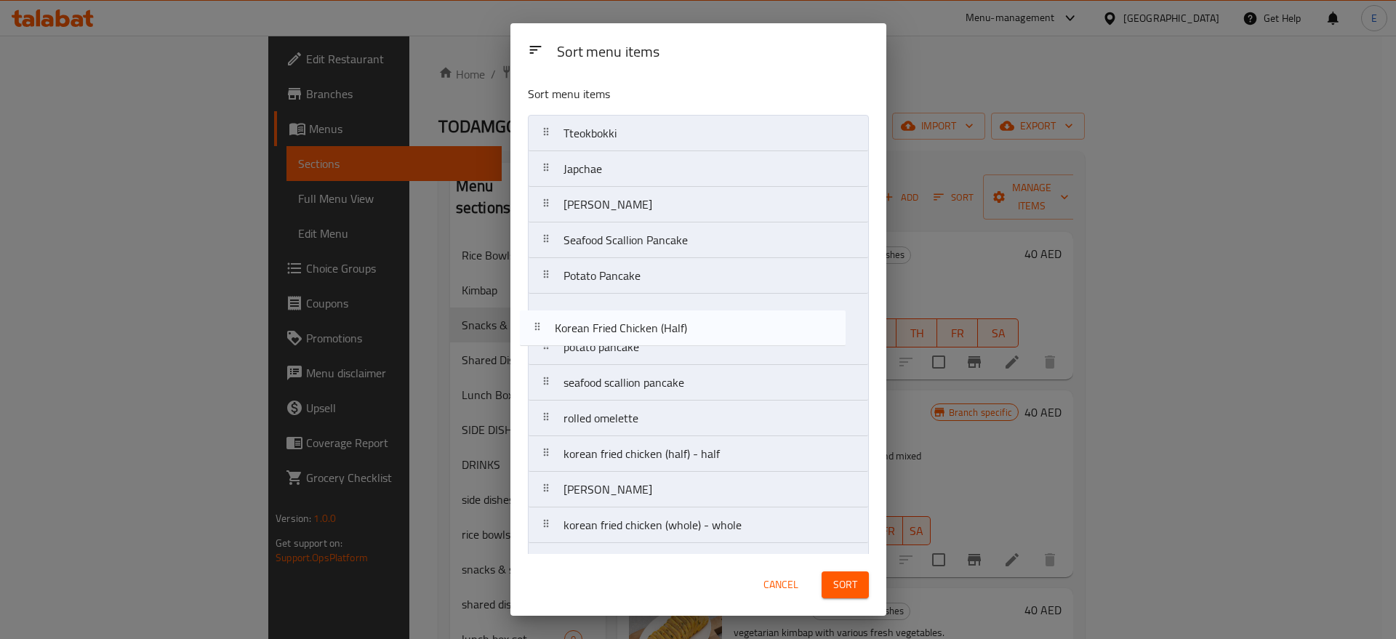
drag, startPoint x: 613, startPoint y: 525, endPoint x: 604, endPoint y: 304, distance: 221.3
click at [604, 304] on nav "Tteokbokki Japchae Kimchi Pancake Seafood Scallion Pancake Potato Pancake potat…" at bounding box center [698, 347] width 341 height 465
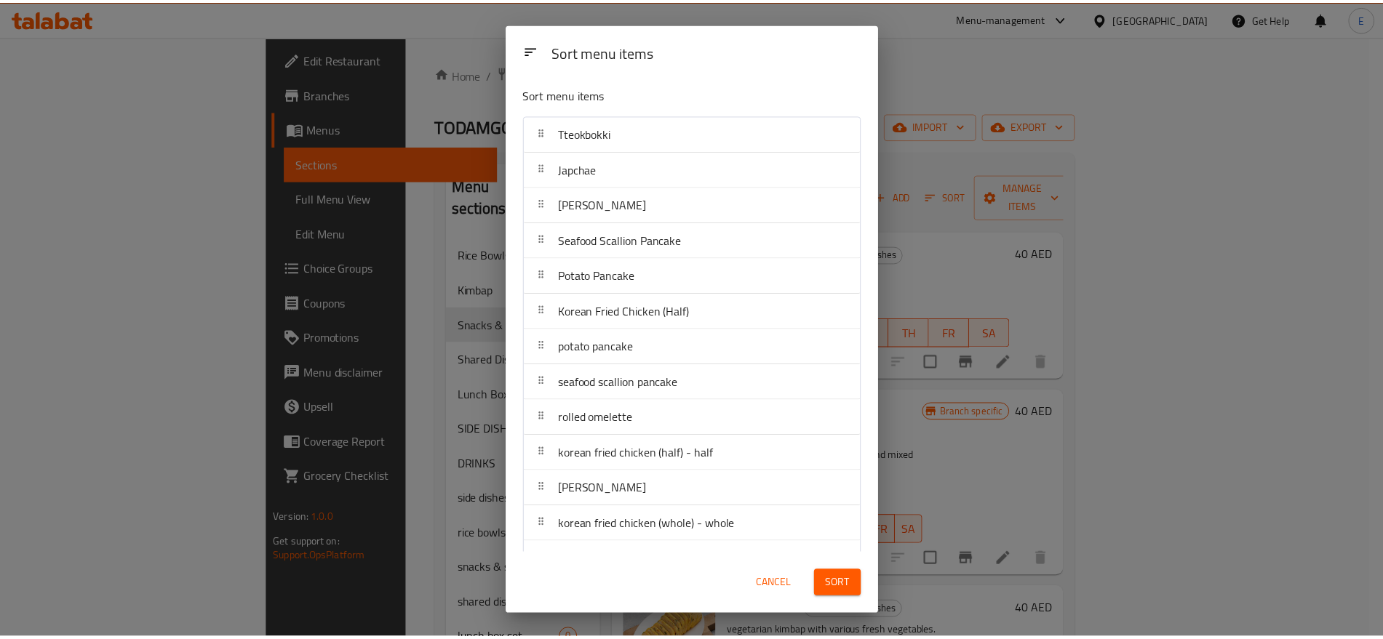
scroll to position [33, 0]
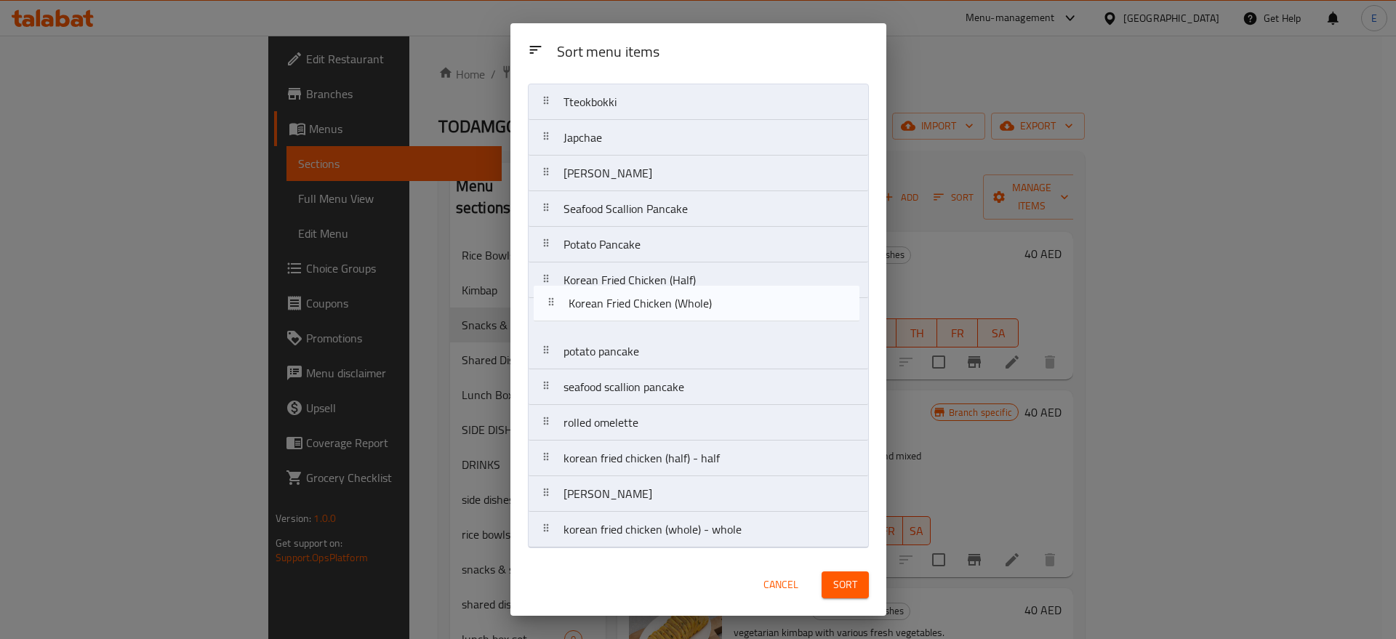
drag, startPoint x: 610, startPoint y: 536, endPoint x: 624, endPoint y: 242, distance: 294.2
click at [624, 242] on nav "Tteokbokki Japchae Kimchi Pancake Seafood Scallion Pancake Potato Pancake Korea…" at bounding box center [698, 316] width 341 height 465
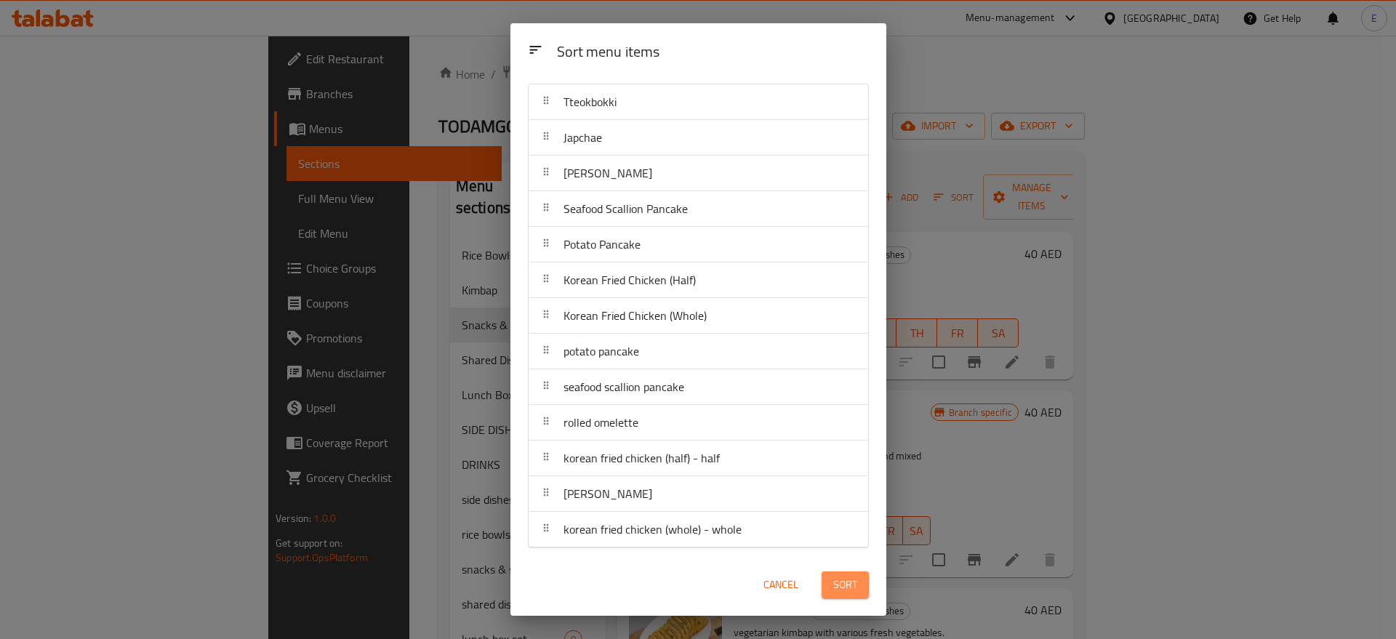
click at [832, 577] on button "Sort" at bounding box center [845, 585] width 47 height 27
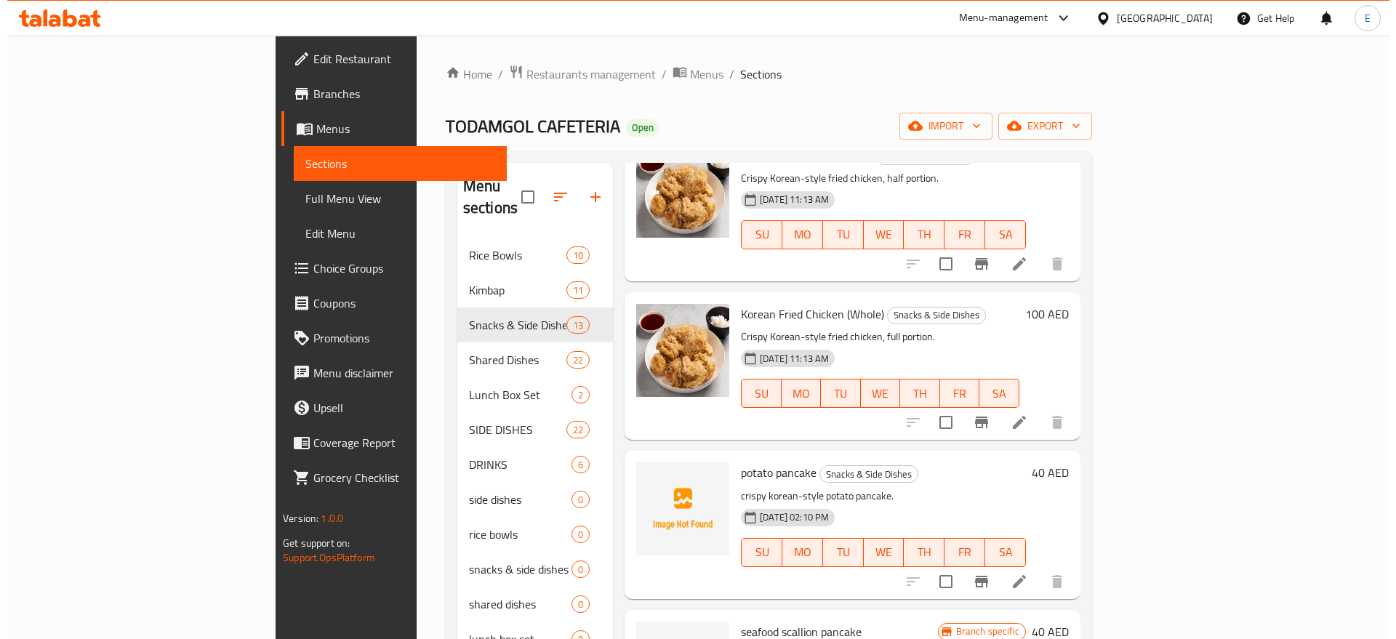
scroll to position [0, 0]
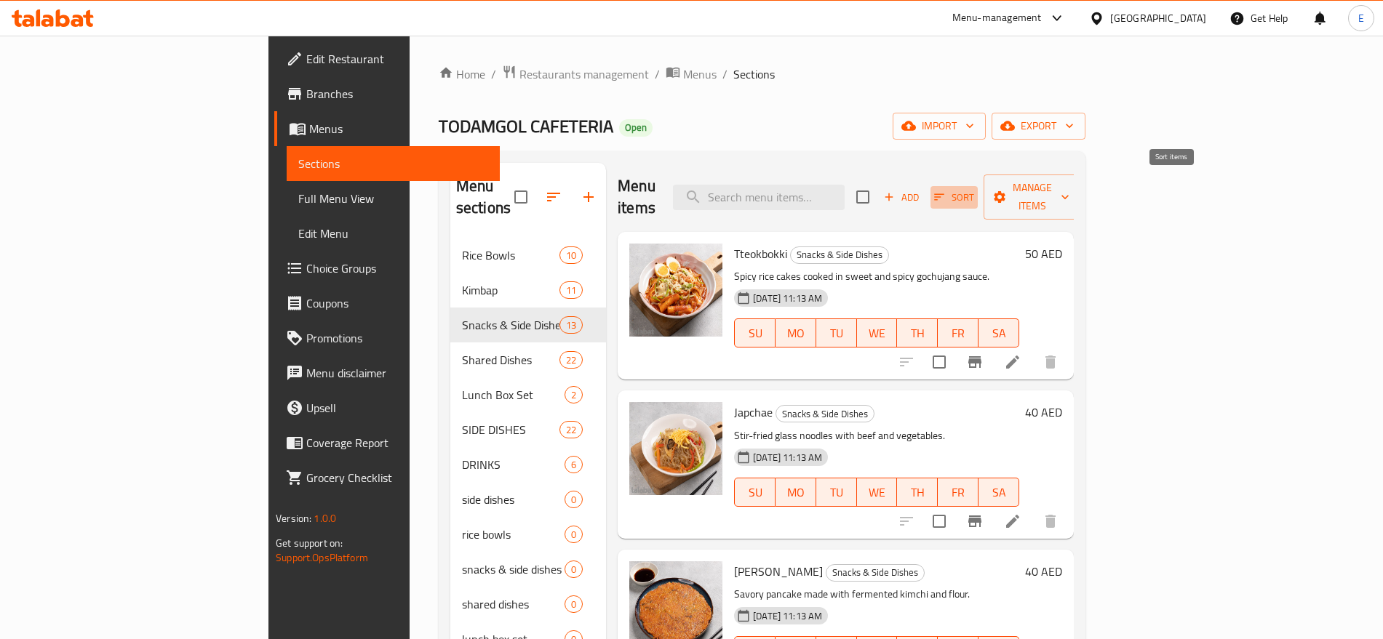
click at [974, 189] on span "Sort" at bounding box center [954, 197] width 40 height 17
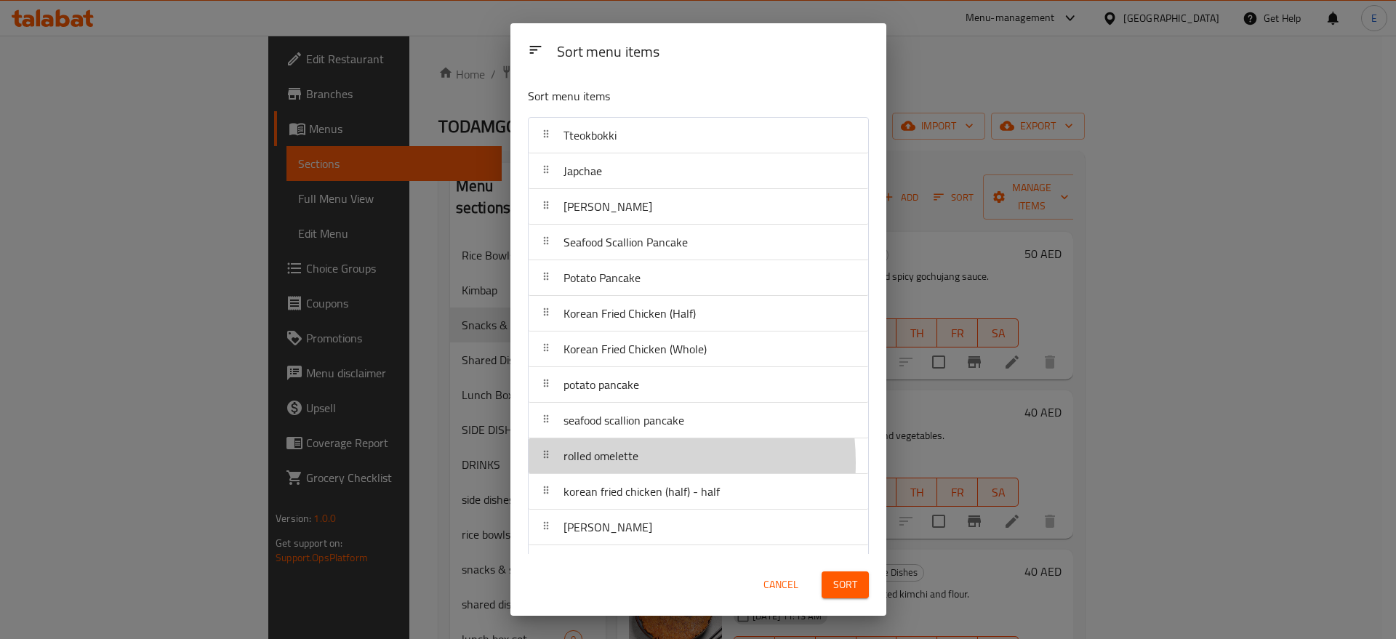
scroll to position [4, 0]
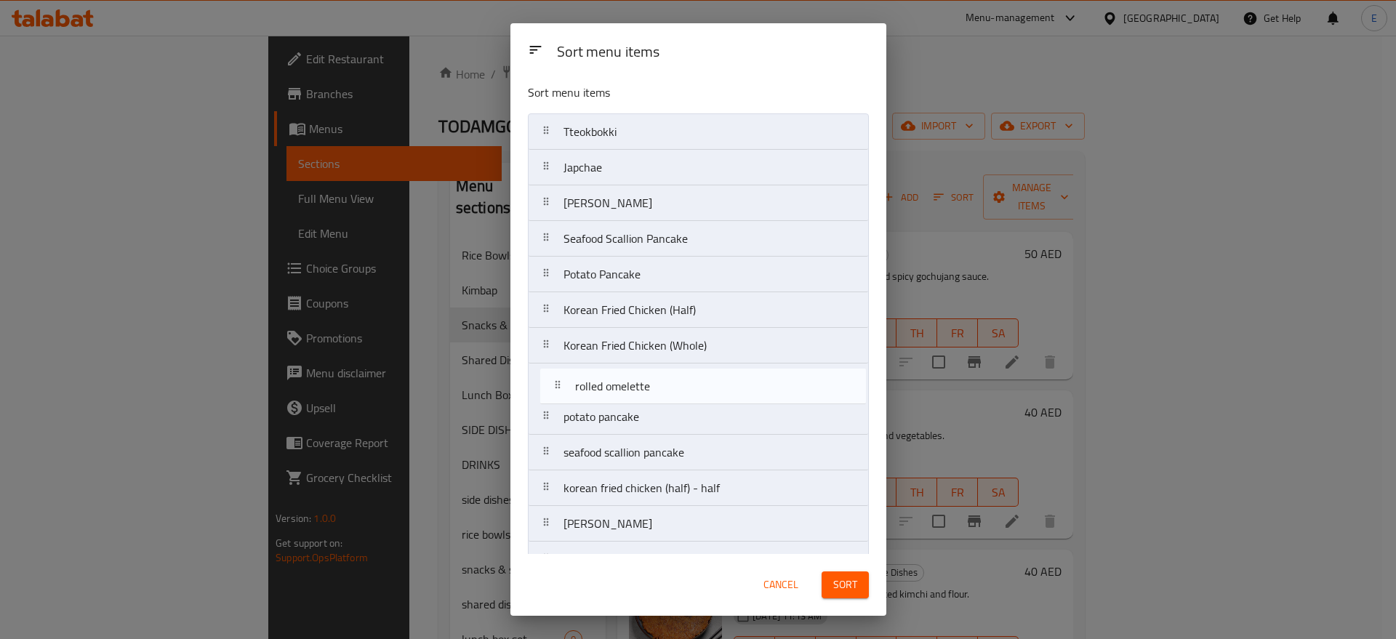
drag, startPoint x: 616, startPoint y: 463, endPoint x: 628, endPoint y: 388, distance: 75.8
click at [628, 388] on nav "Tteokbokki Japchae Kimchi Pancake Seafood Scallion Pancake Potato Pancake Korea…" at bounding box center [698, 345] width 341 height 465
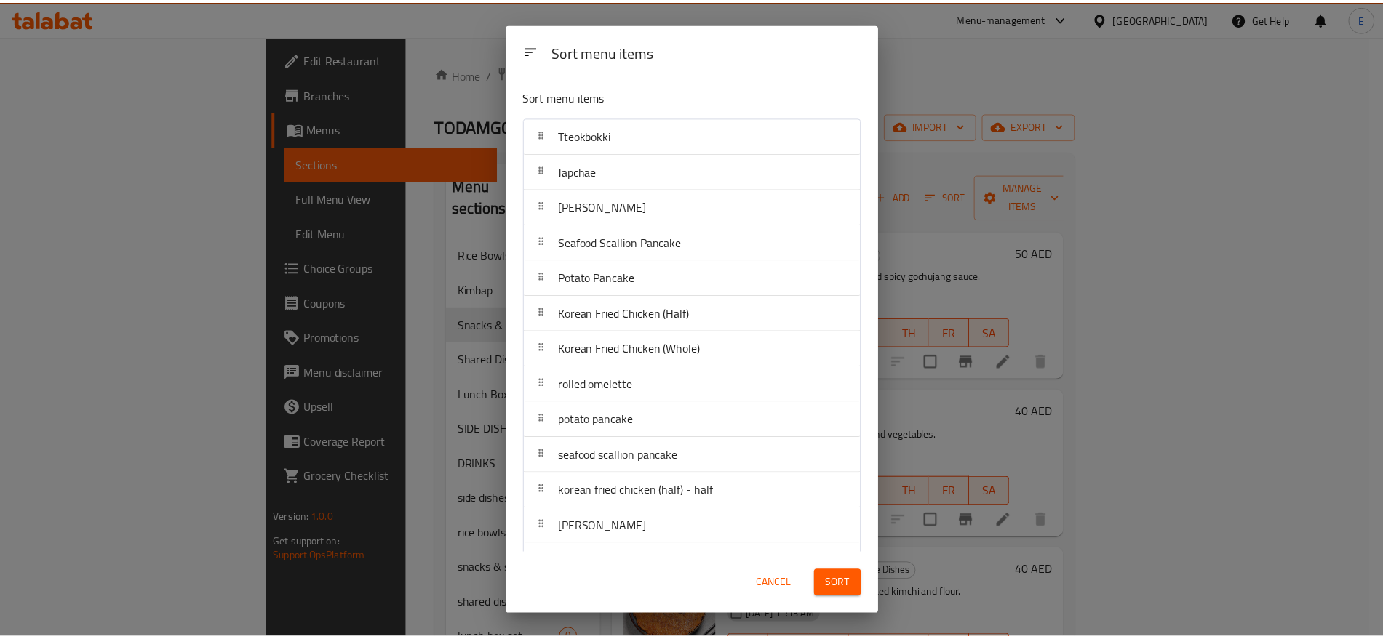
scroll to position [33, 0]
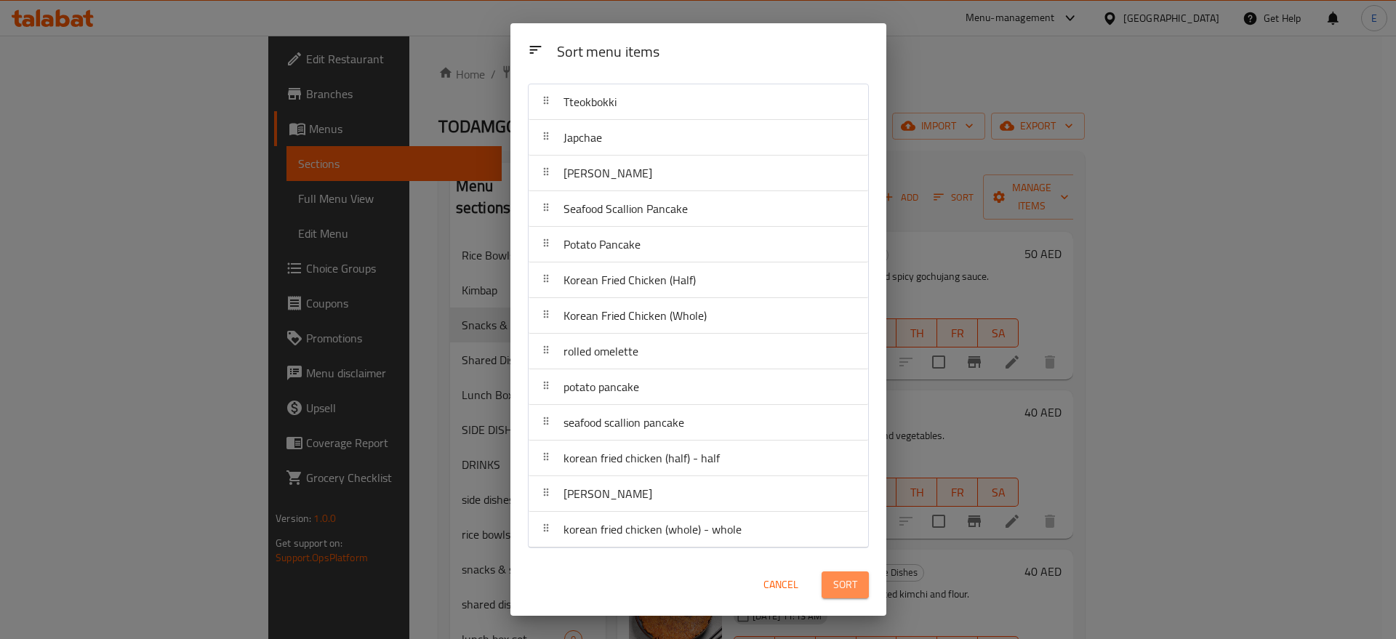
click at [840, 584] on span "Sort" at bounding box center [845, 585] width 24 height 18
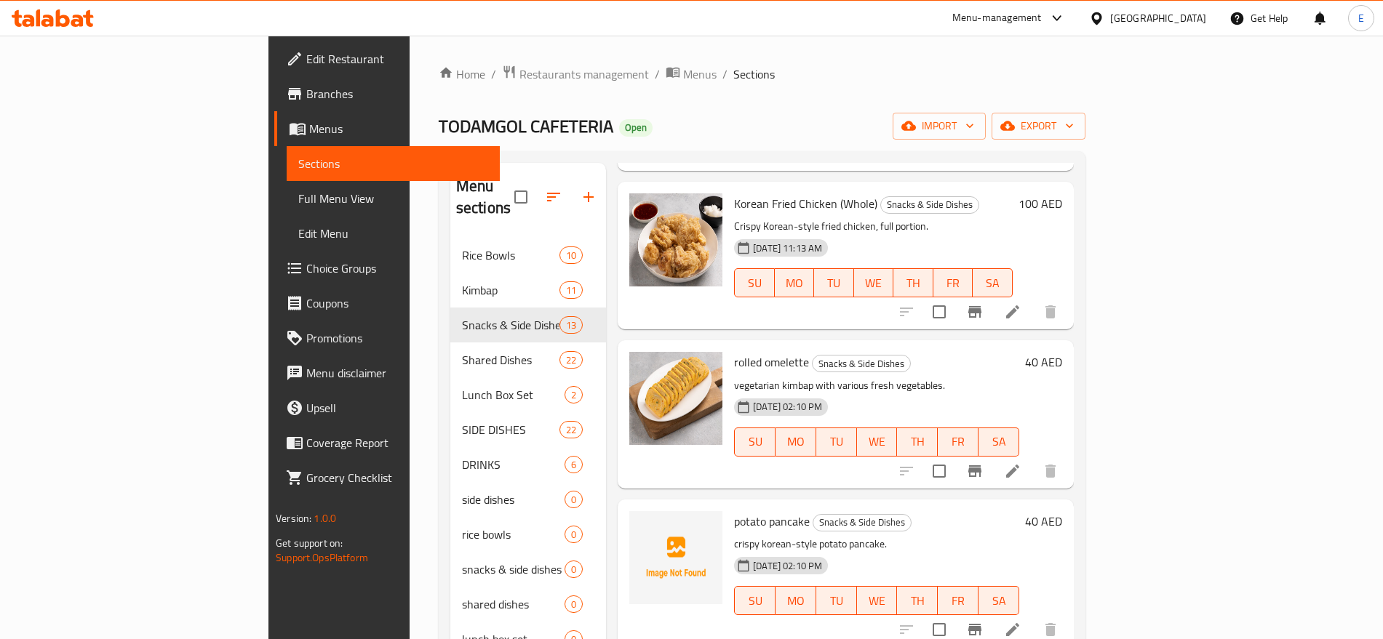
scroll to position [1044, 0]
click at [1021, 460] on icon at bounding box center [1012, 468] width 17 height 17
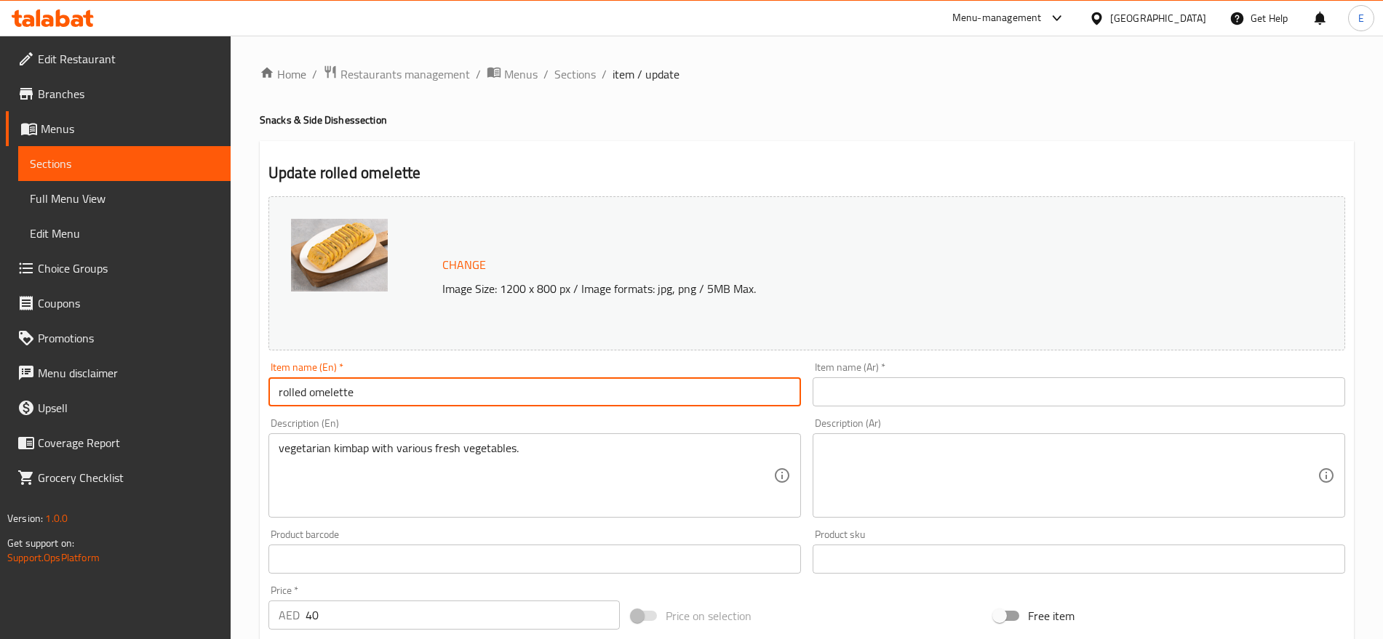
drag, startPoint x: 284, startPoint y: 393, endPoint x: 199, endPoint y: 394, distance: 85.8
click at [199, 394] on div "Edit Restaurant Branches Menus Sections Full Menu View Edit Menu Choice Groups …" at bounding box center [691, 542] width 1383 height 1013
click at [311, 394] on input "Rolled omelette" at bounding box center [534, 391] width 532 height 29
type input "Rolled Omelette"
click at [483, 418] on div "Description (En) vegetarian kimbap with various fresh vegetables. Description (…" at bounding box center [534, 468] width 532 height 100
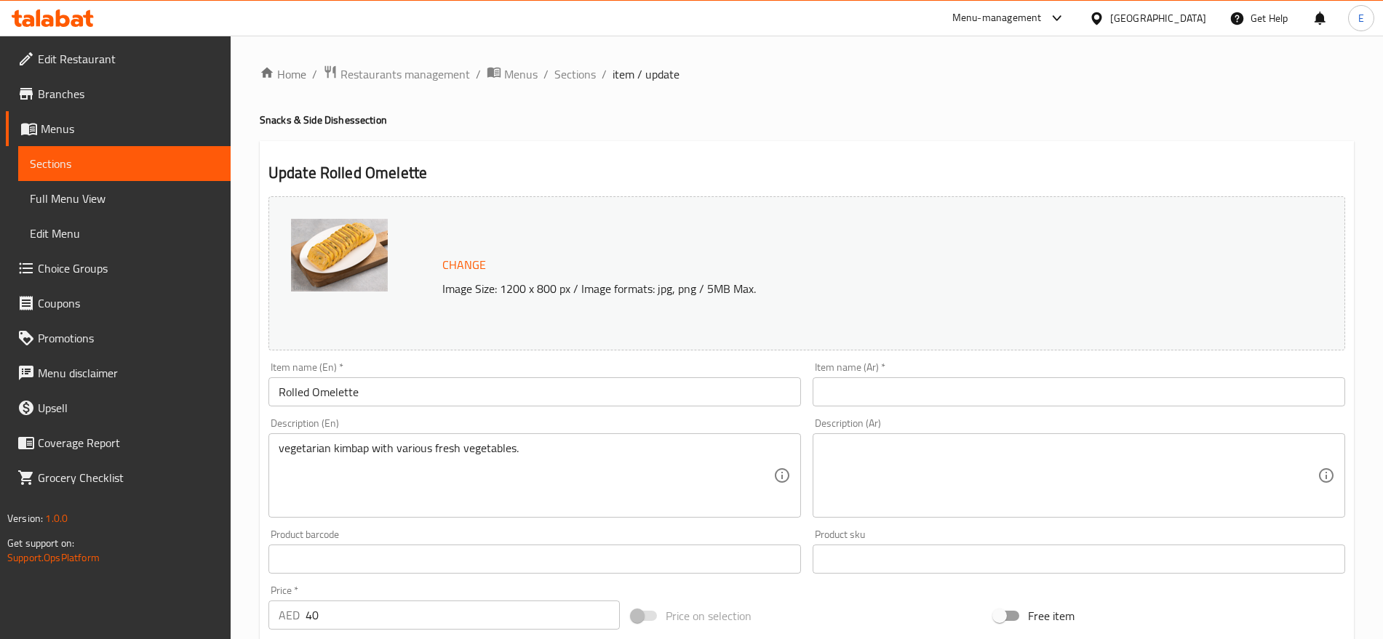
scroll to position [409, 0]
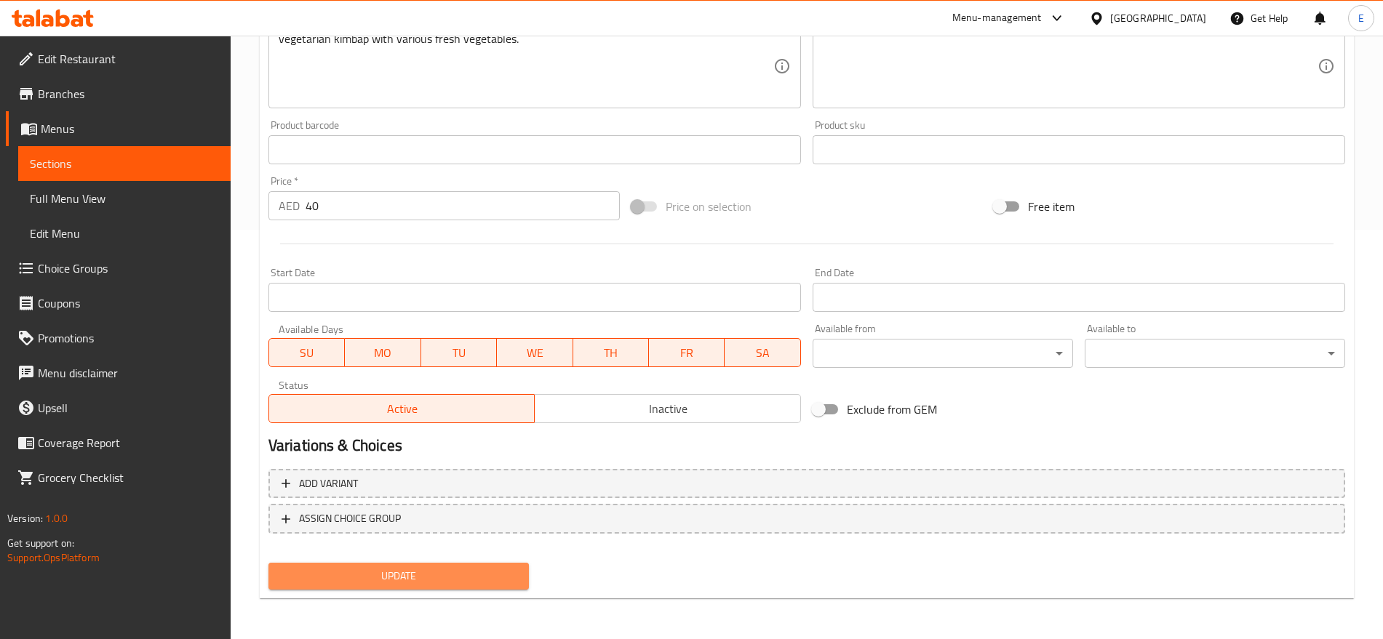
click at [425, 578] on span "Update" at bounding box center [398, 576] width 237 height 18
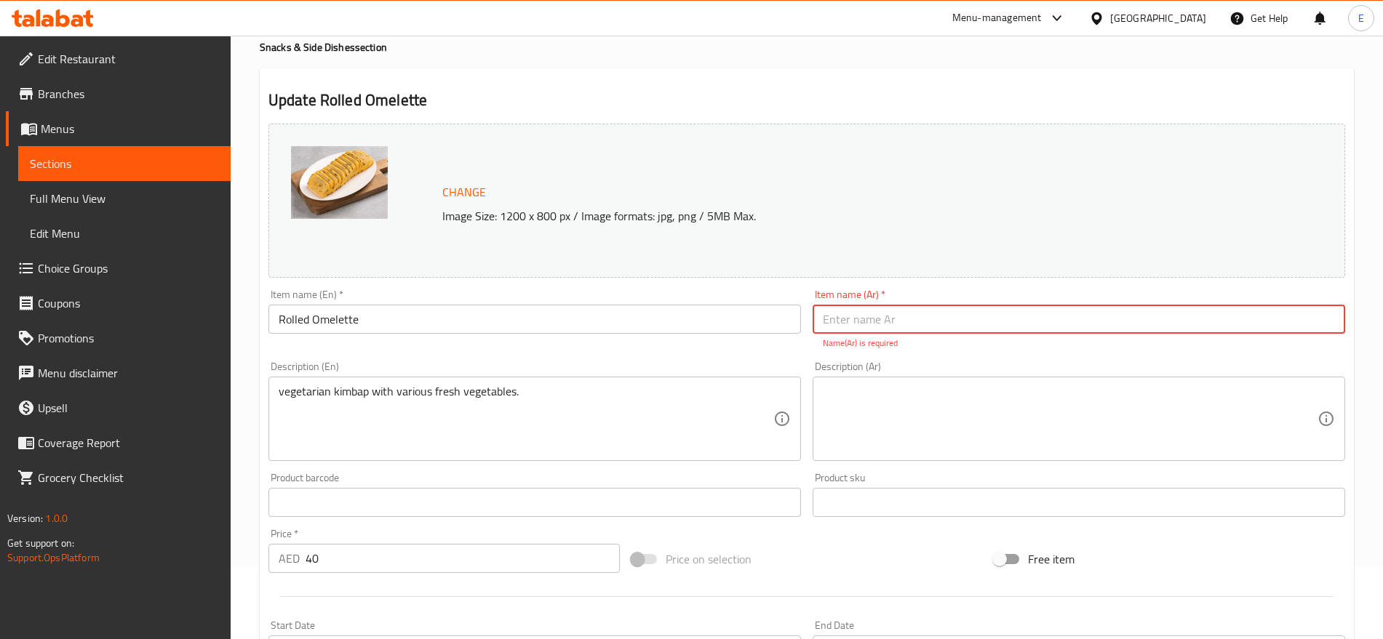
scroll to position [0, 0]
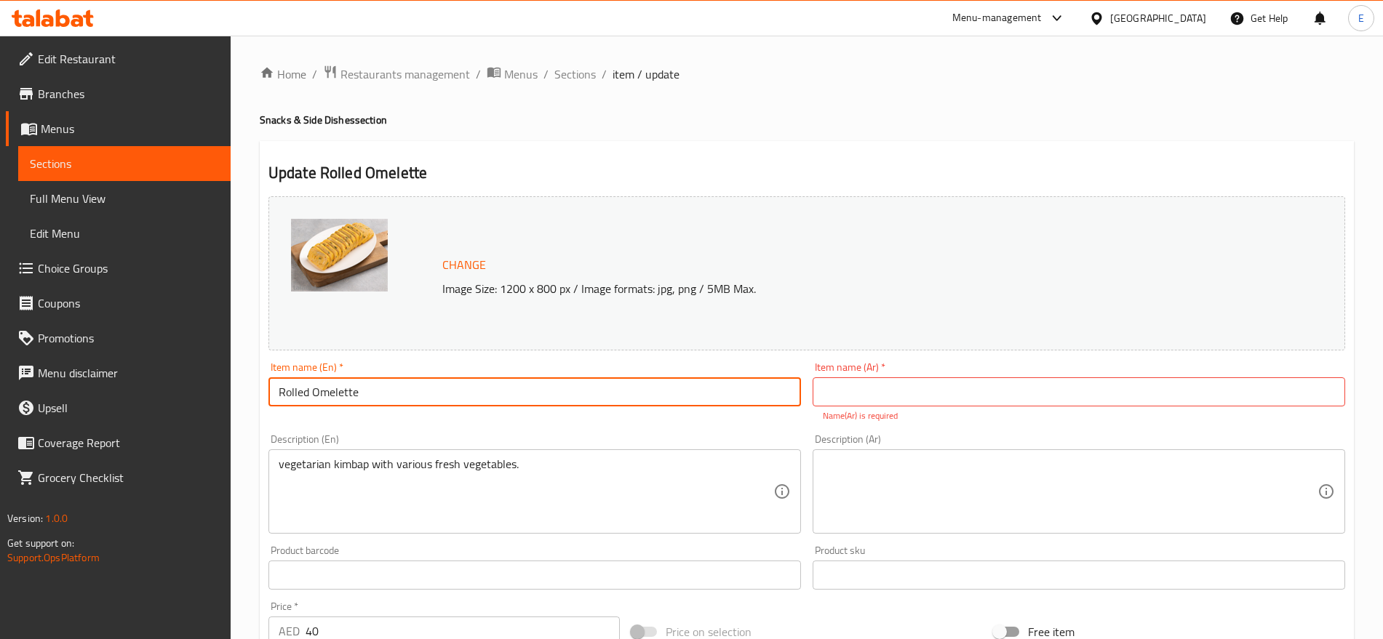
click at [424, 393] on input "Rolled Omelette" at bounding box center [534, 391] width 532 height 29
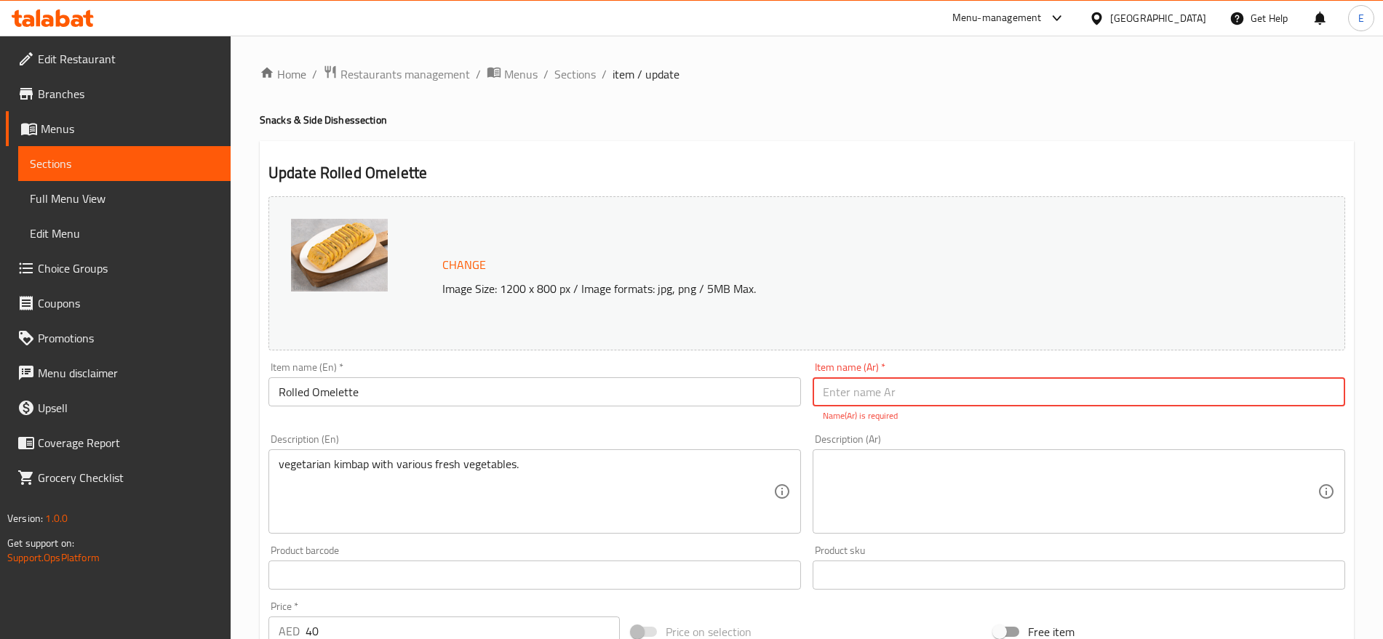
click at [867, 388] on input "text" at bounding box center [1078, 391] width 532 height 29
paste input "عجة ملفوفة"
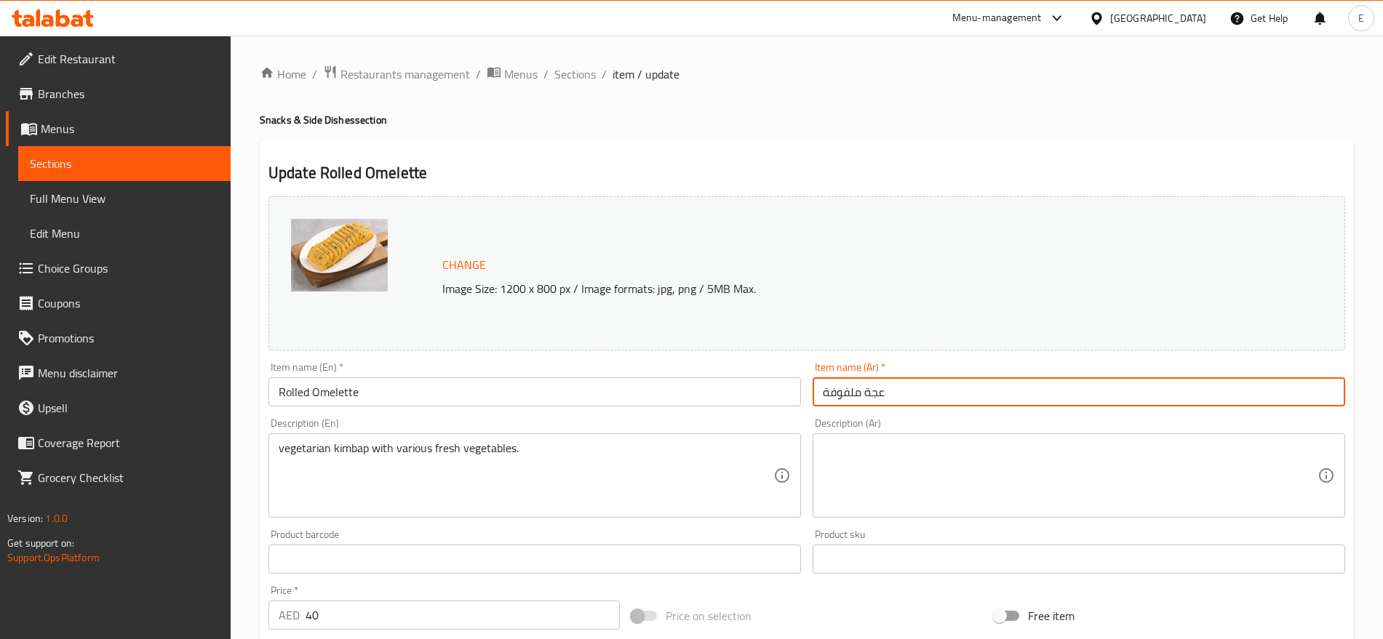
click at [867, 388] on input "عجة ملفوفة" at bounding box center [1078, 391] width 532 height 29
type input "عجة ملفوفة"
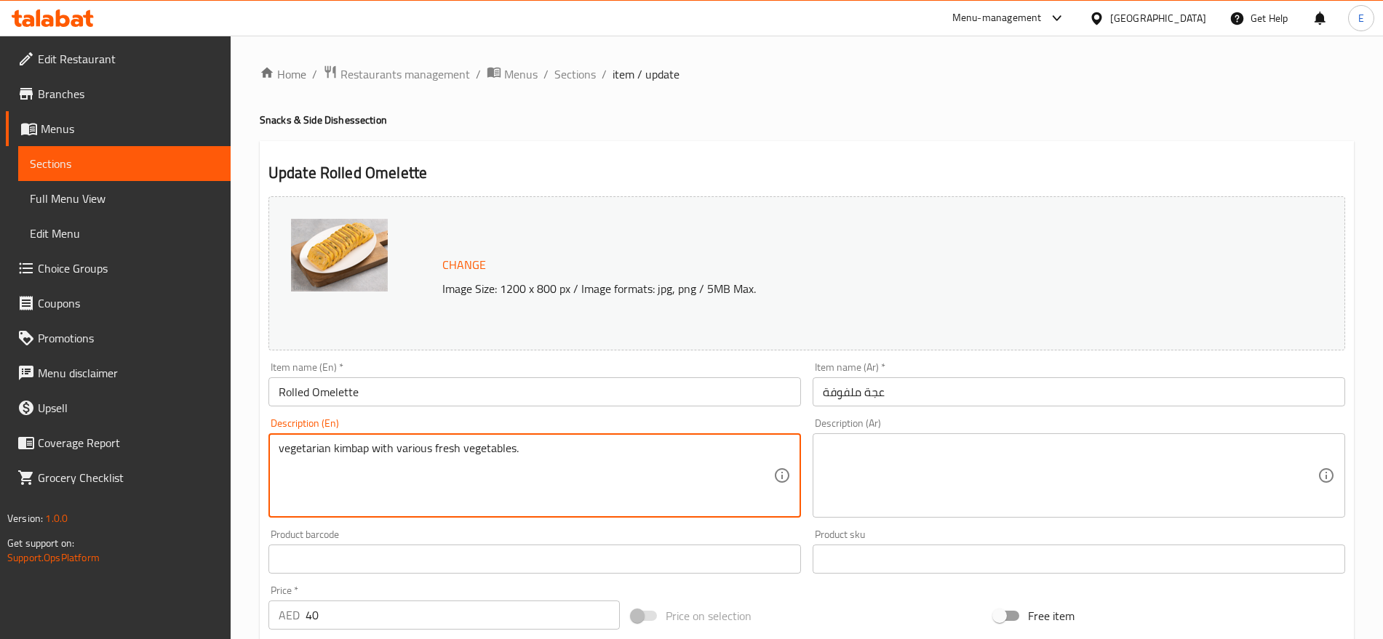
click at [583, 460] on textarea "vegetarian kimbap with various fresh vegetables." at bounding box center [526, 475] width 495 height 69
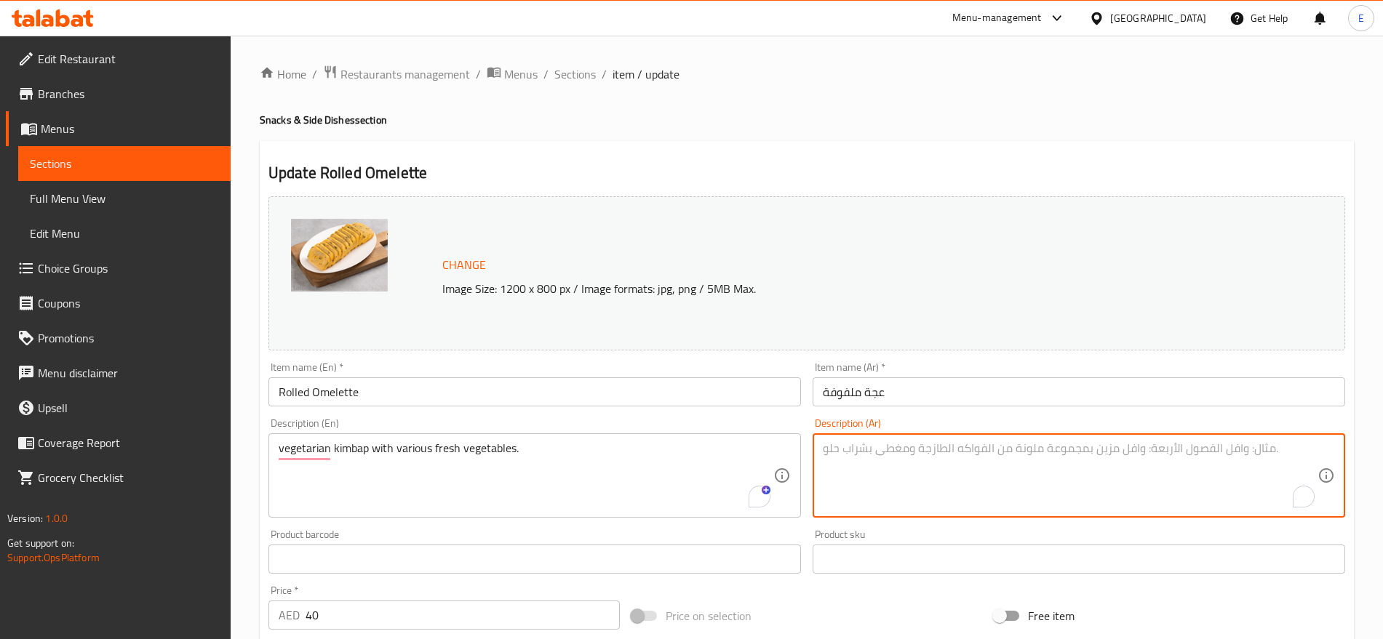
click at [972, 472] on textarea "To enrich screen reader interactions, please activate Accessibility in Grammarl…" at bounding box center [1070, 475] width 495 height 69
paste textarea "كيمباب نباتي مع مجموعة متنوعة من الخضروات الطازجة."
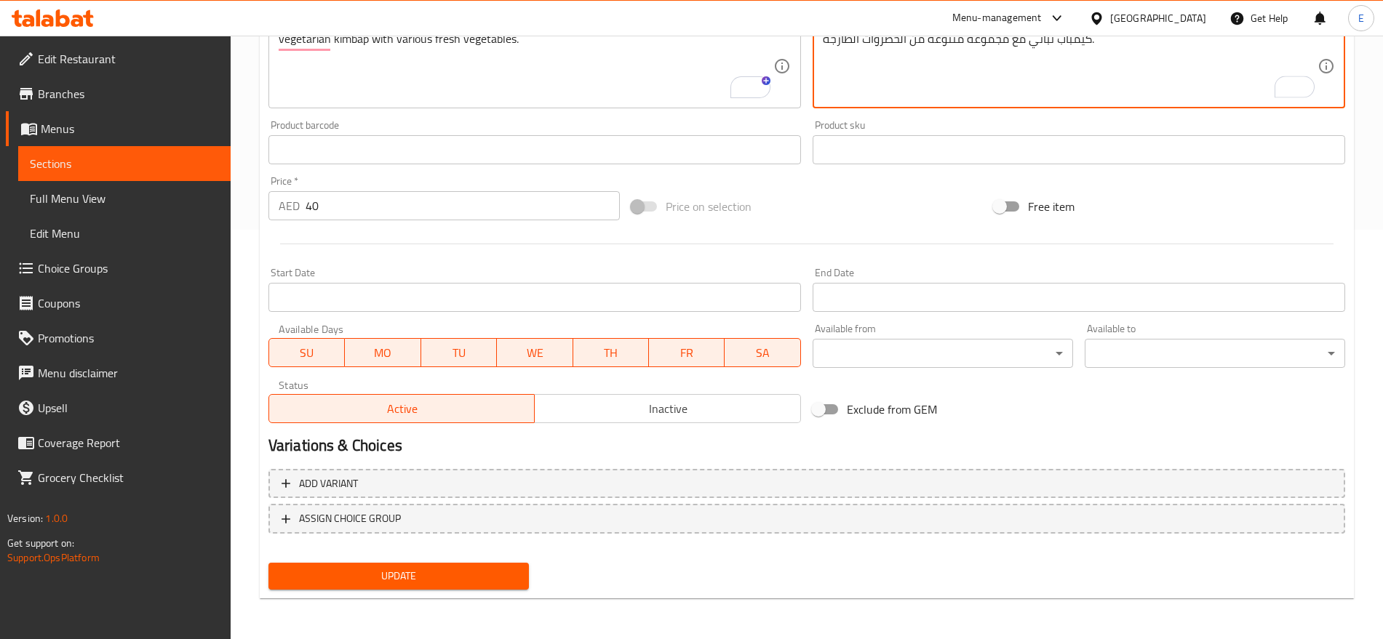
type textarea "كيمباب نباتي مع مجموعة متنوعة من الخضروات الطازجة."
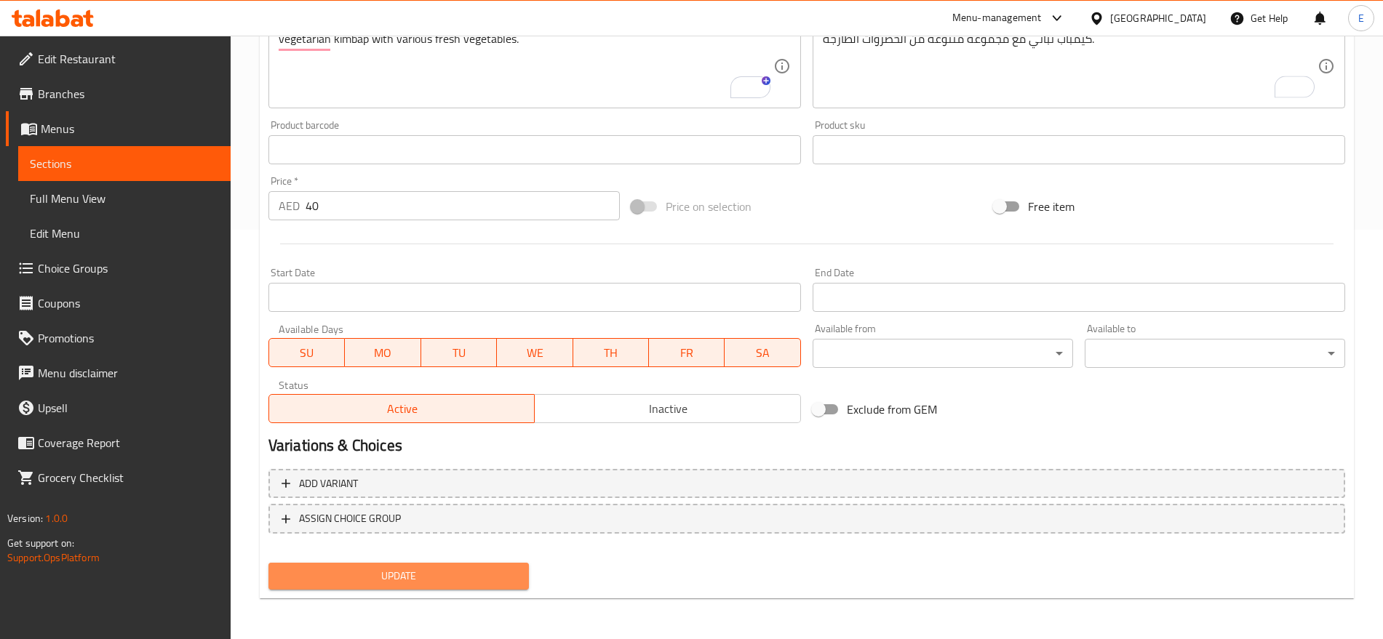
click at [436, 570] on span "Update" at bounding box center [398, 576] width 237 height 18
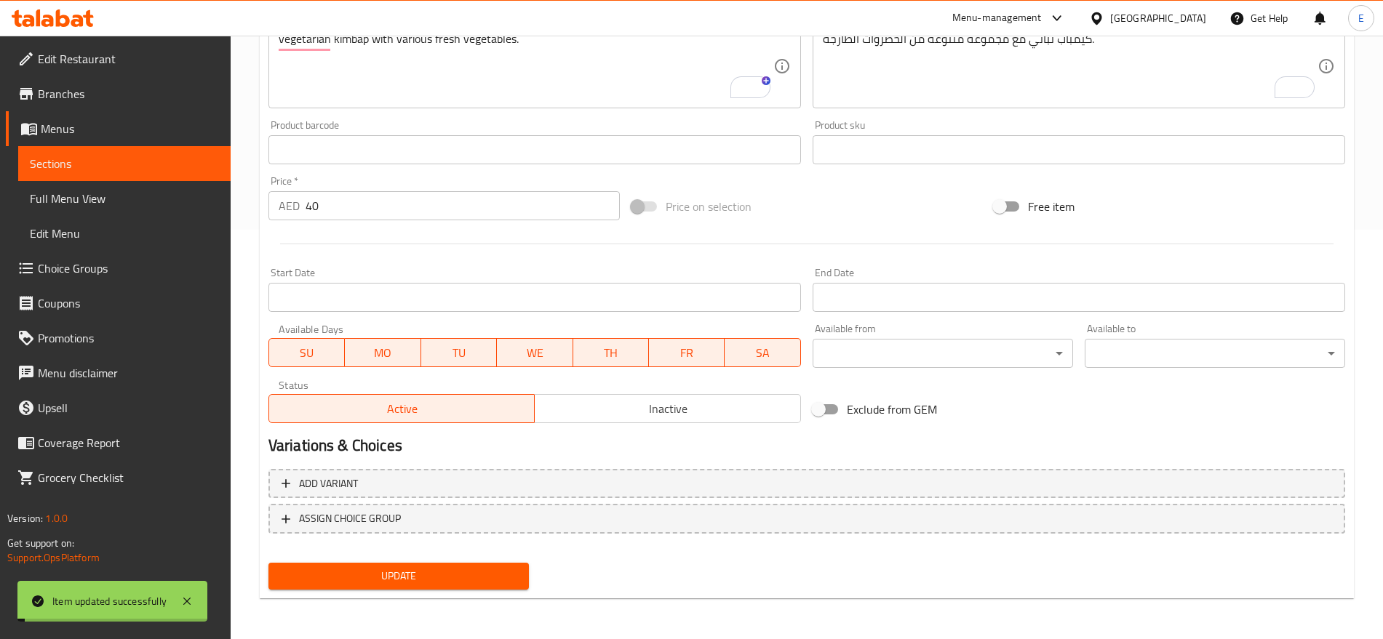
scroll to position [0, 0]
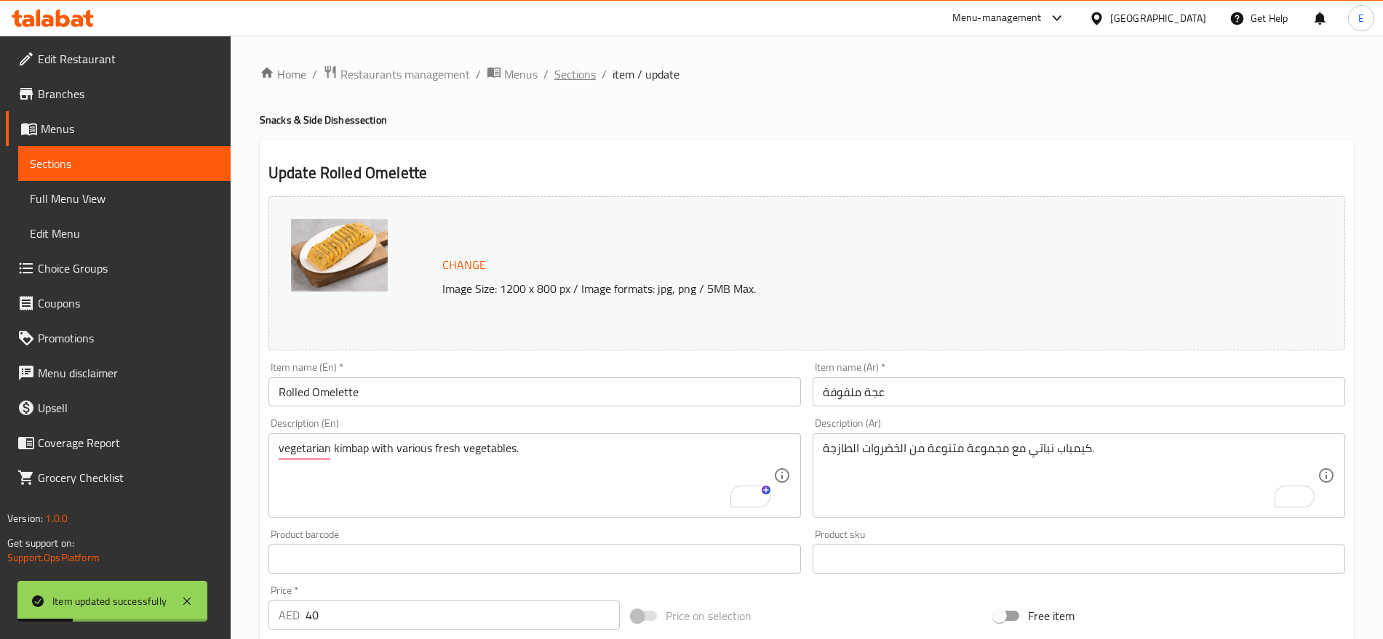
click at [581, 81] on span "Sections" at bounding box center [574, 73] width 41 height 17
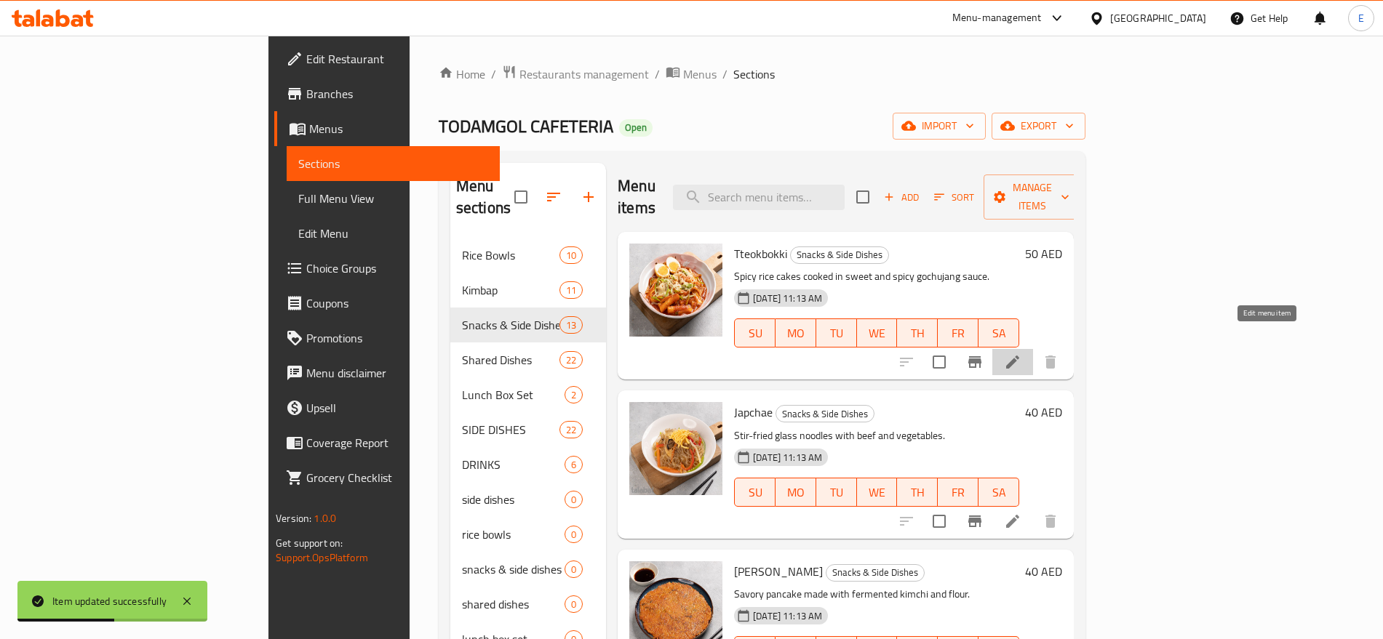
click at [1021, 353] on icon at bounding box center [1012, 361] width 17 height 17
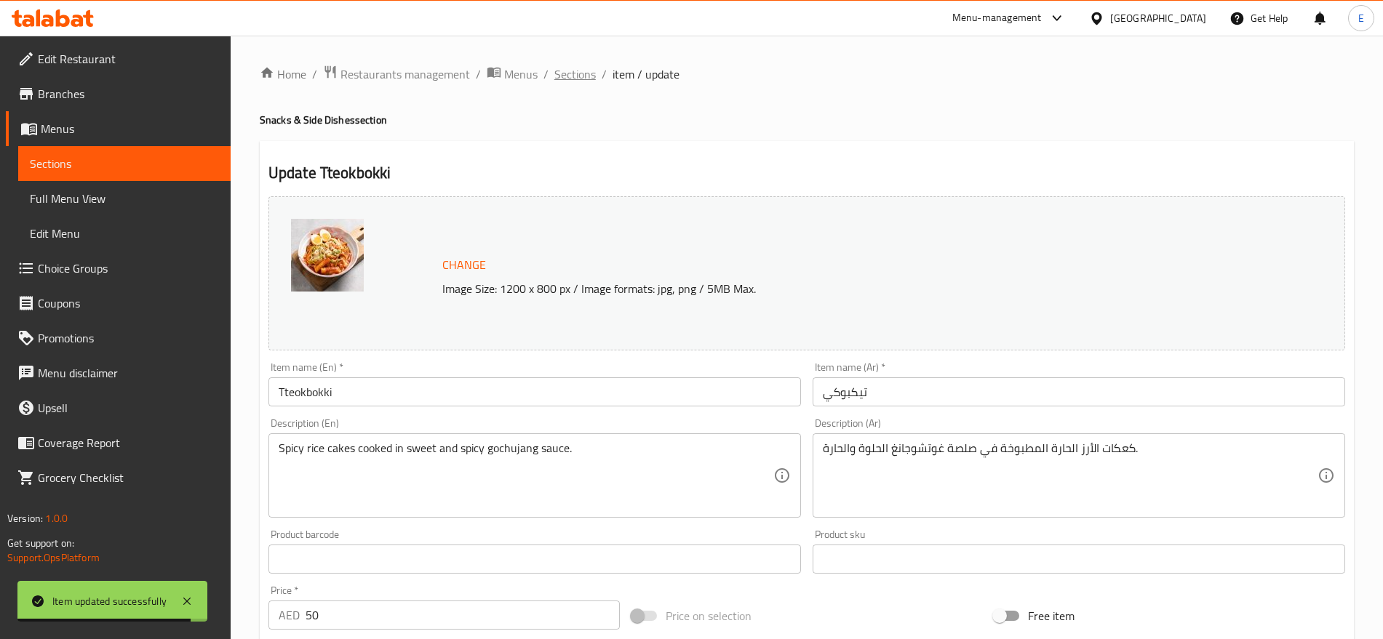
click at [572, 75] on span "Sections" at bounding box center [574, 73] width 41 height 17
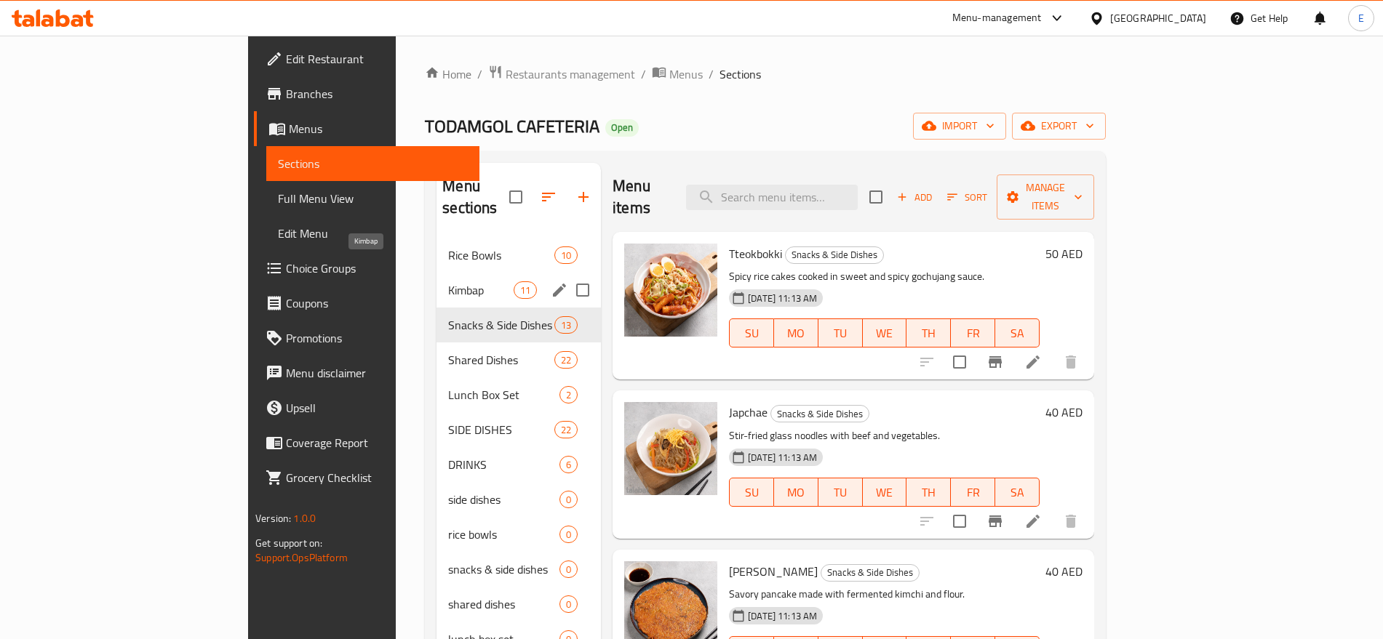
click at [448, 281] on span "Kimbap" at bounding box center [480, 289] width 65 height 17
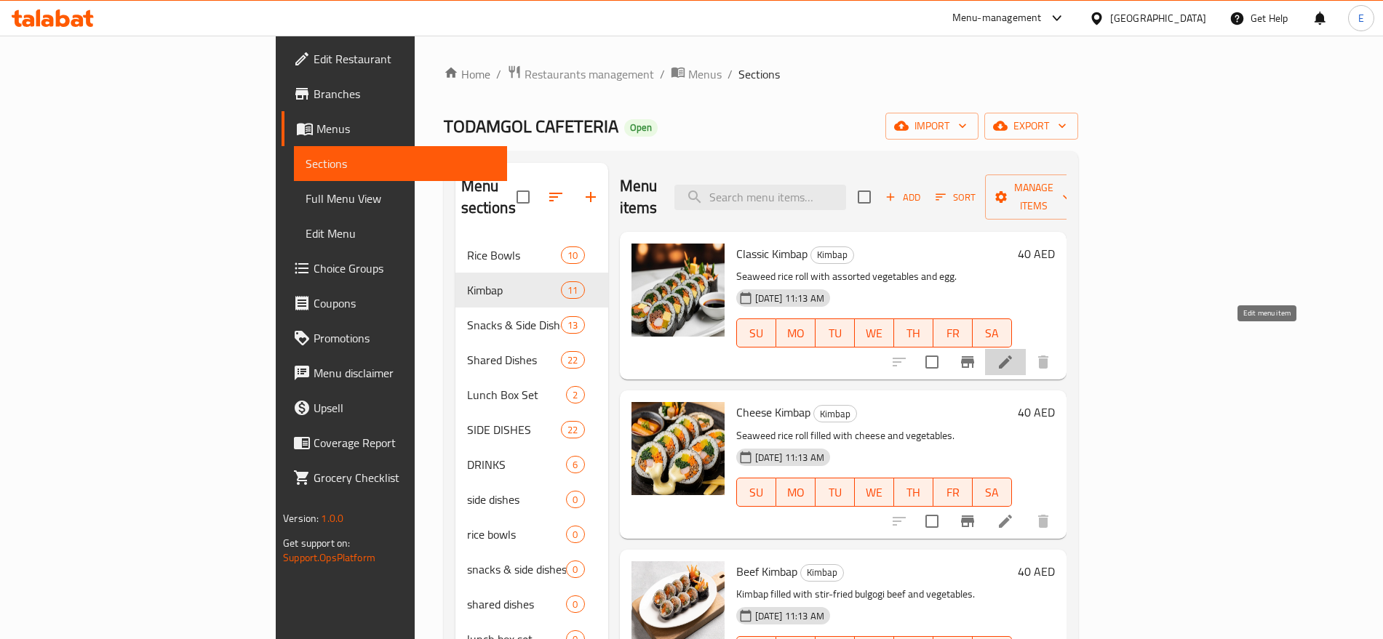
click at [1014, 353] on icon at bounding box center [1004, 361] width 17 height 17
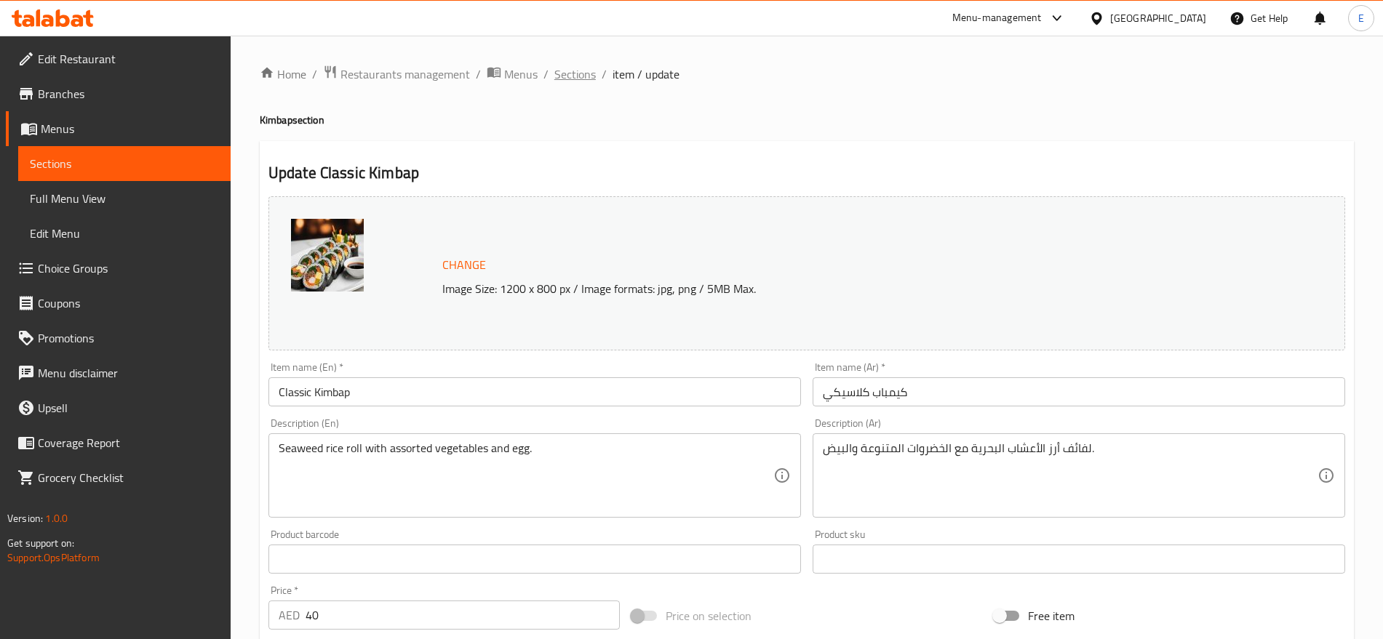
click at [578, 73] on span "Sections" at bounding box center [574, 73] width 41 height 17
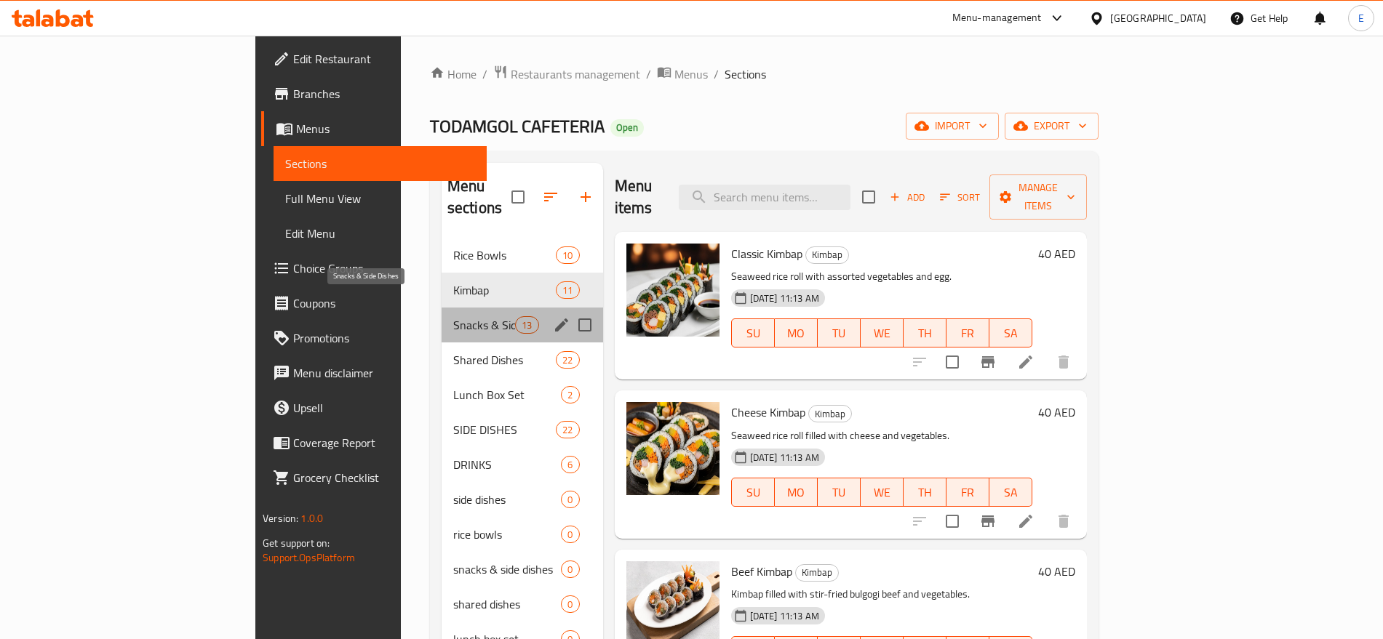
click at [453, 316] on span "Snacks & Side Dishes" at bounding box center [484, 324] width 62 height 17
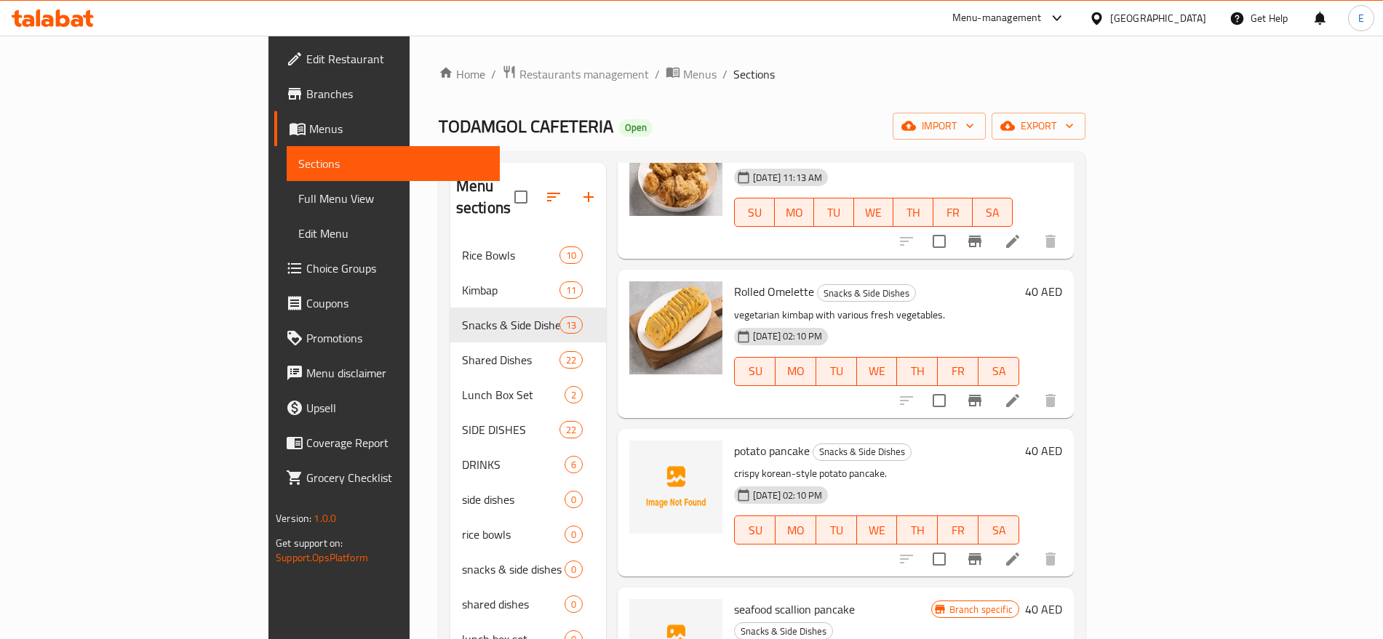
scroll to position [1114, 0]
click at [954, 543] on input "checkbox" at bounding box center [939, 558] width 31 height 31
checkbox input "true"
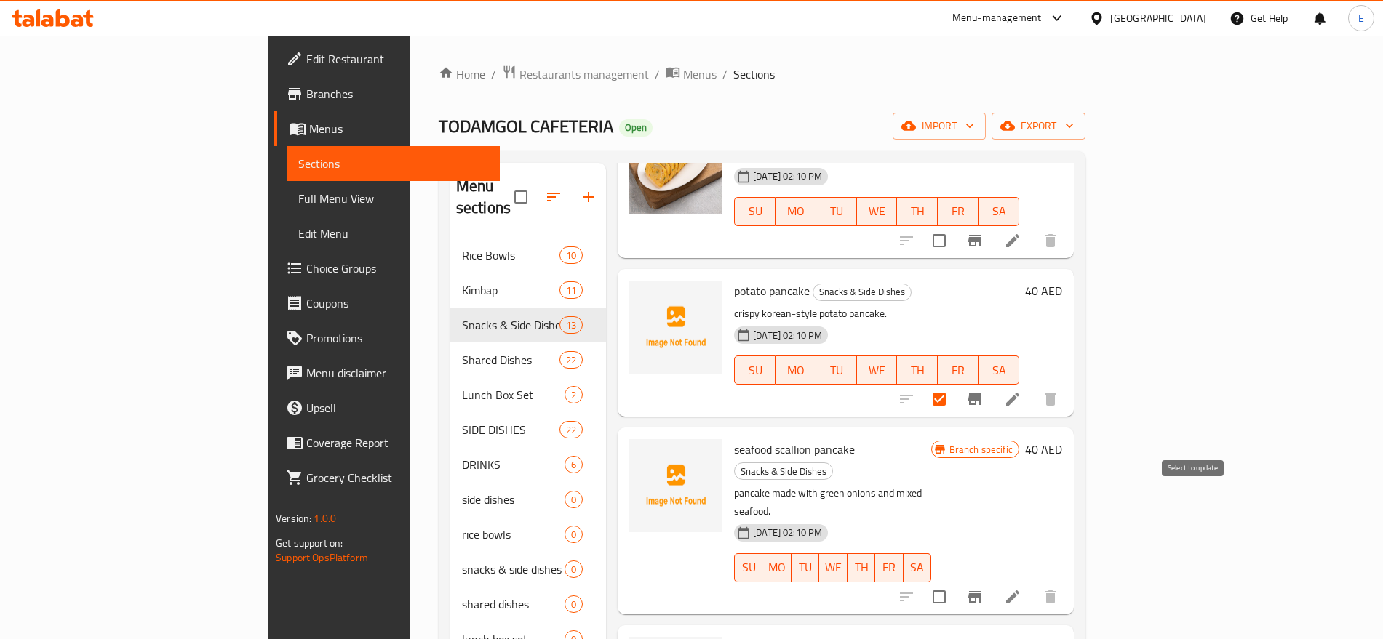
scroll to position [1276, 0]
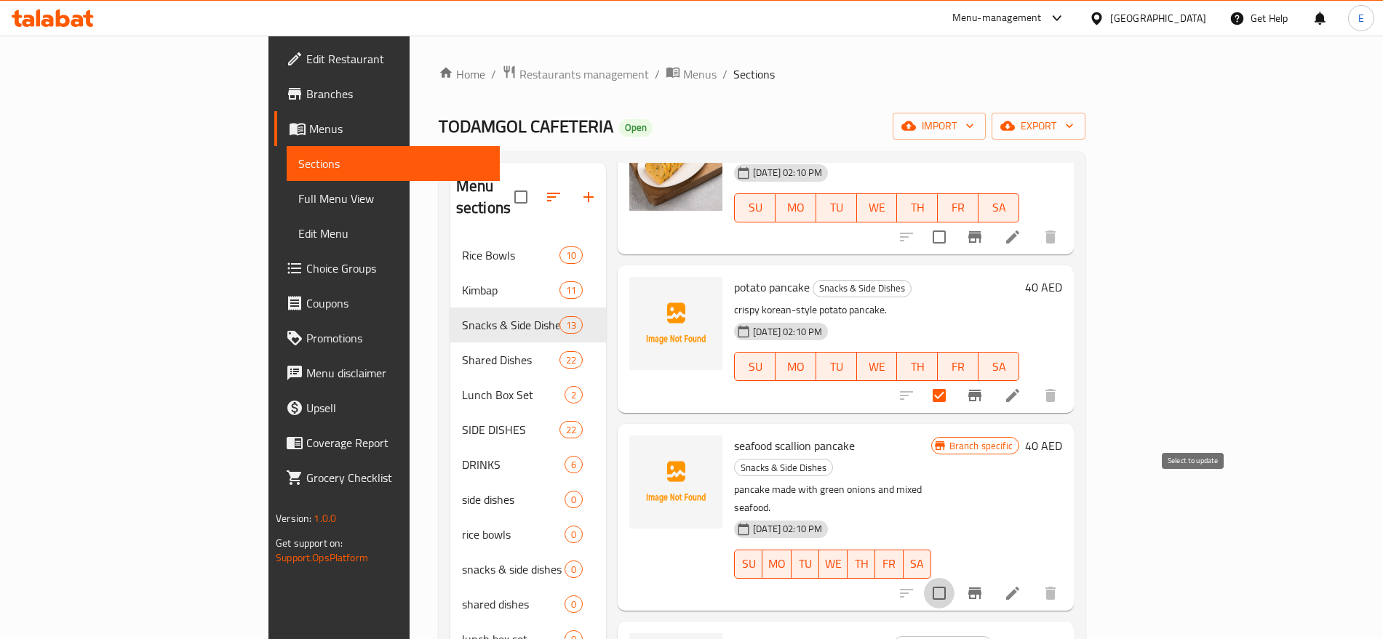
click at [954, 578] on input "checkbox" at bounding box center [939, 593] width 31 height 31
checkbox input "true"
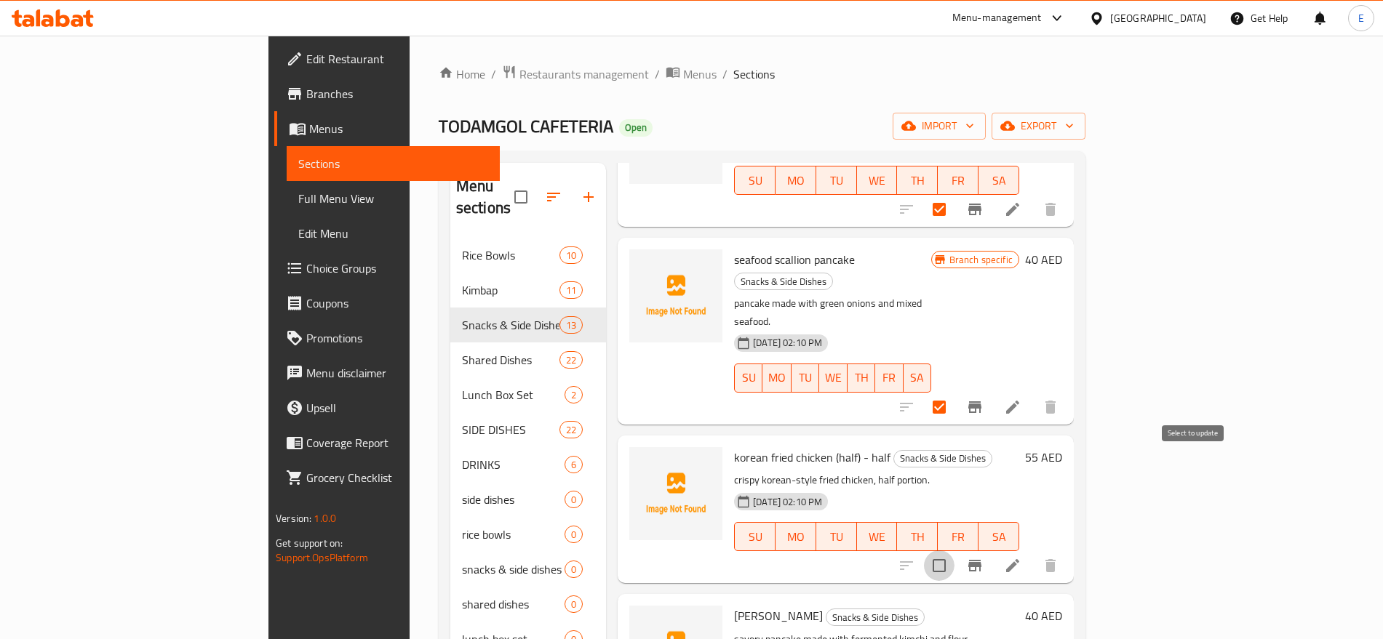
click at [954, 551] on input "checkbox" at bounding box center [939, 566] width 31 height 31
checkbox input "true"
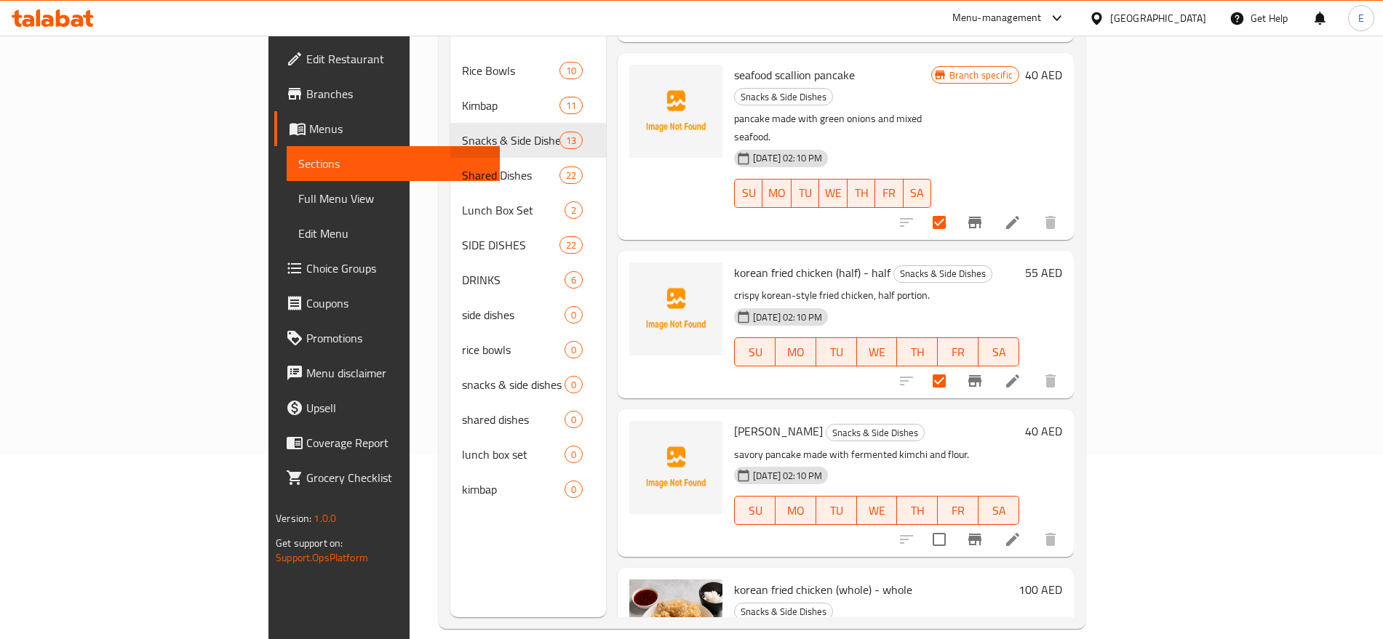
scroll to position [185, 0]
click at [954, 524] on input "checkbox" at bounding box center [939, 539] width 31 height 31
checkbox input "true"
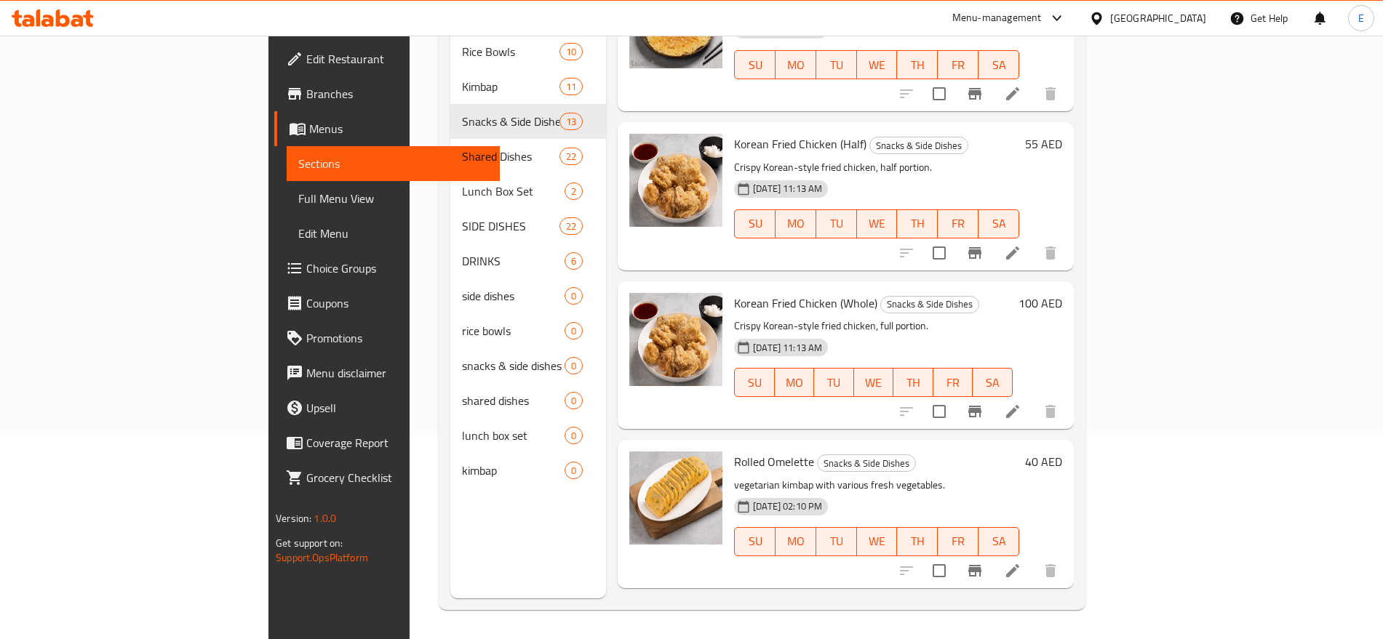
scroll to position [1463, 0]
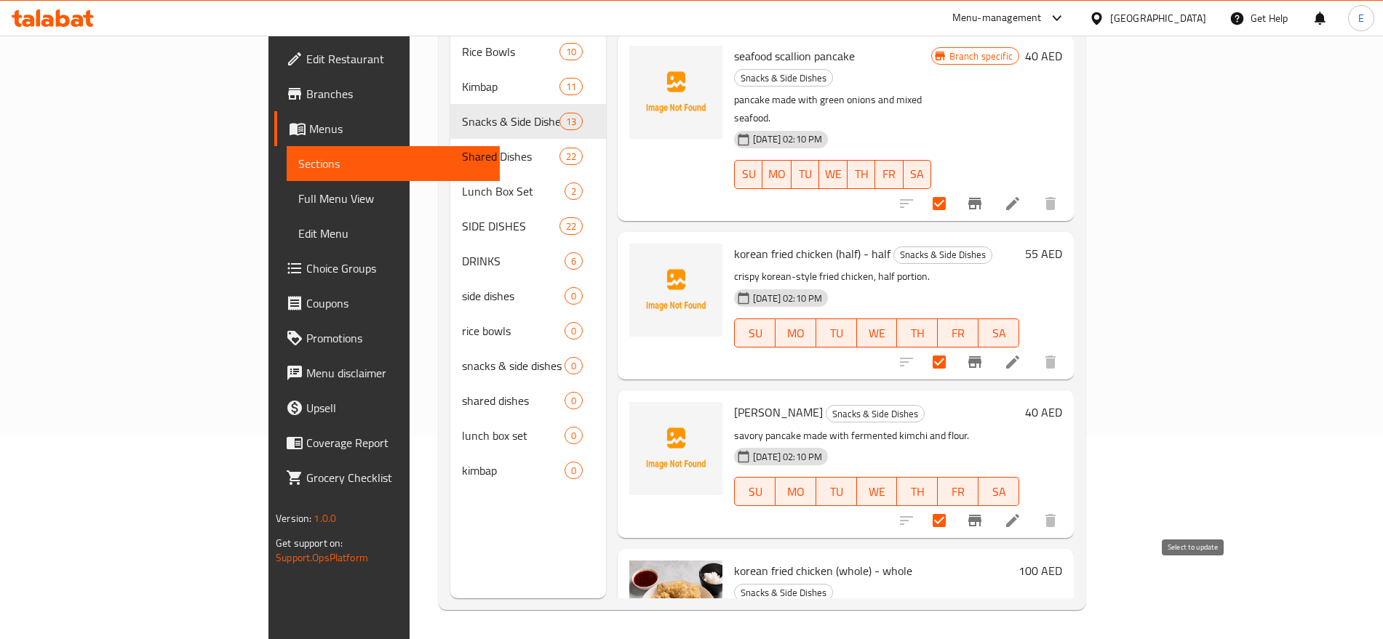
checkbox input "true"
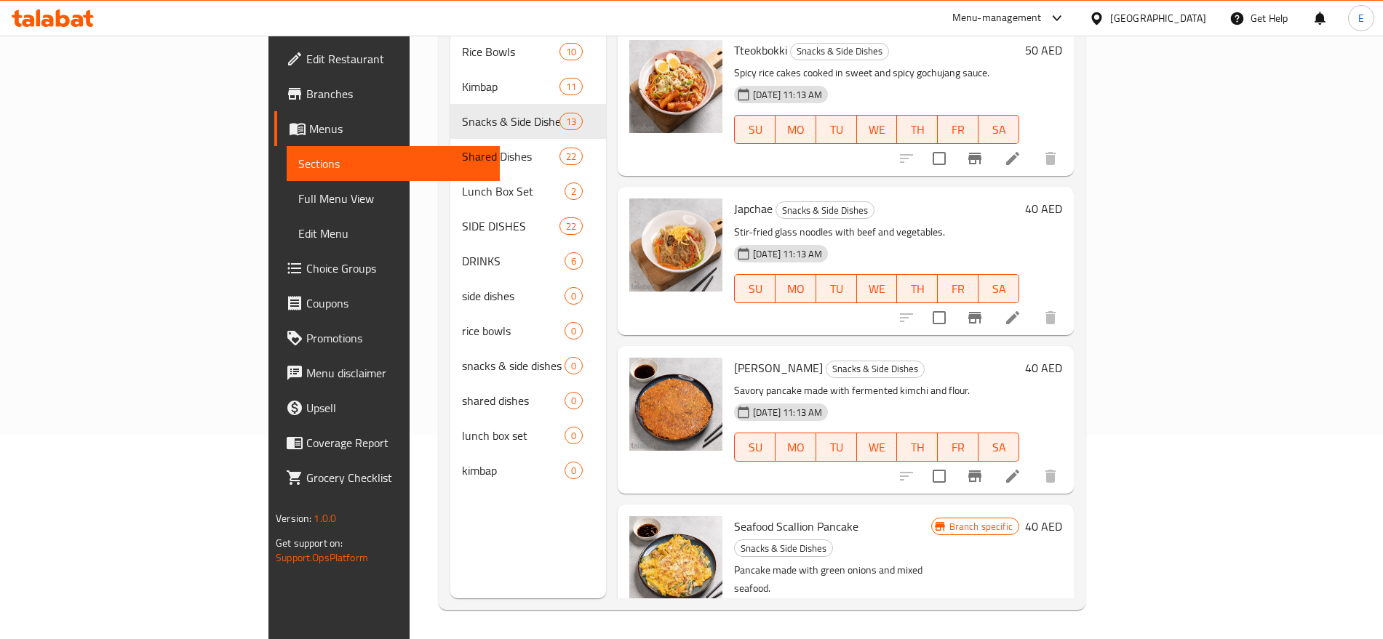
scroll to position [0, 0]
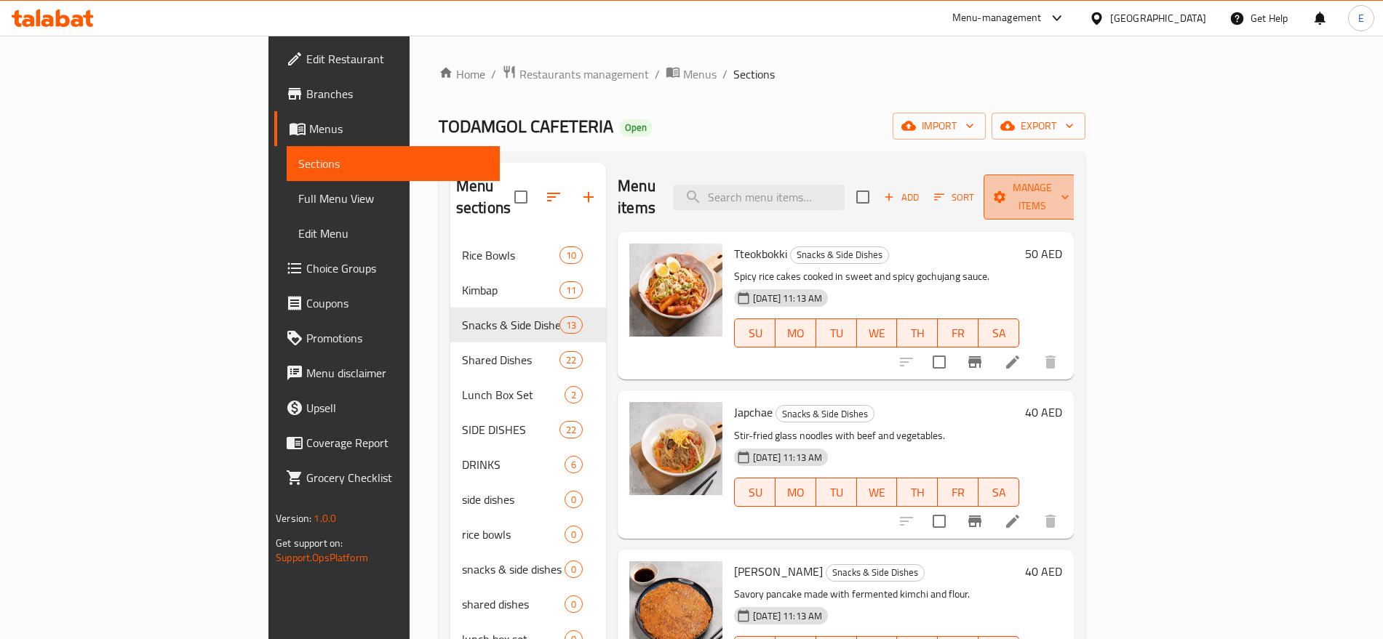
click at [1069, 188] on span "Manage items" at bounding box center [1032, 197] width 74 height 36
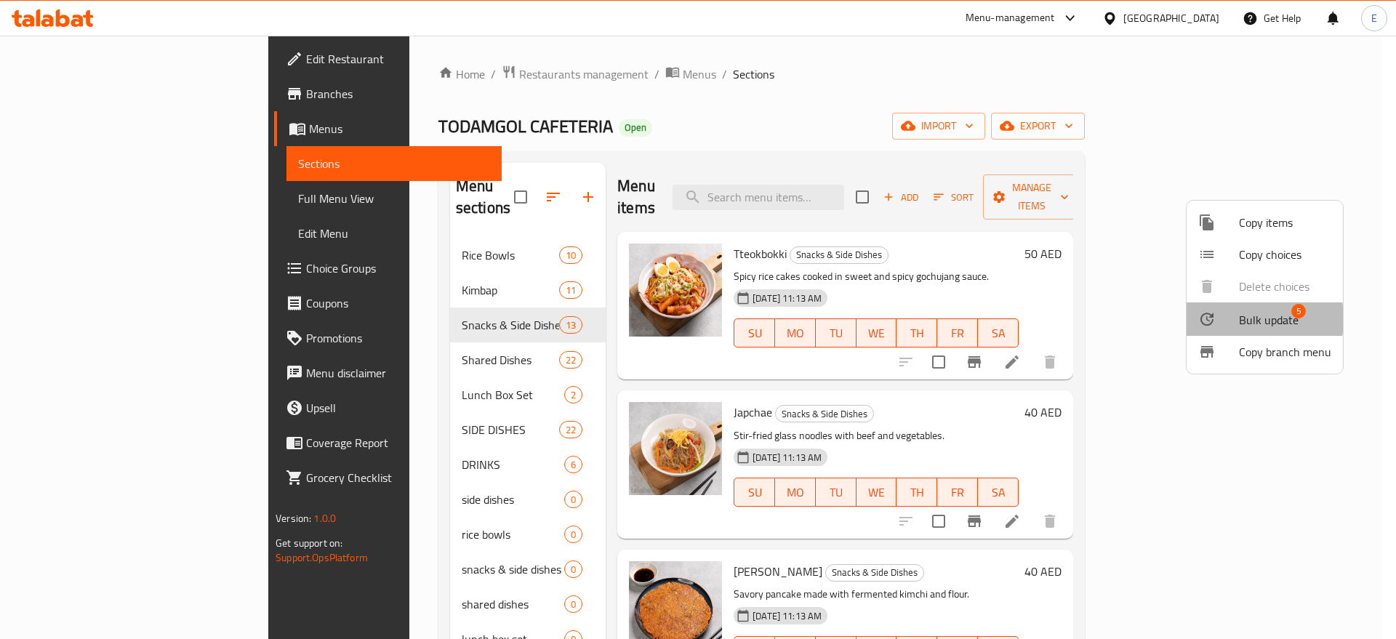
click at [1231, 319] on div at bounding box center [1219, 319] width 41 height 17
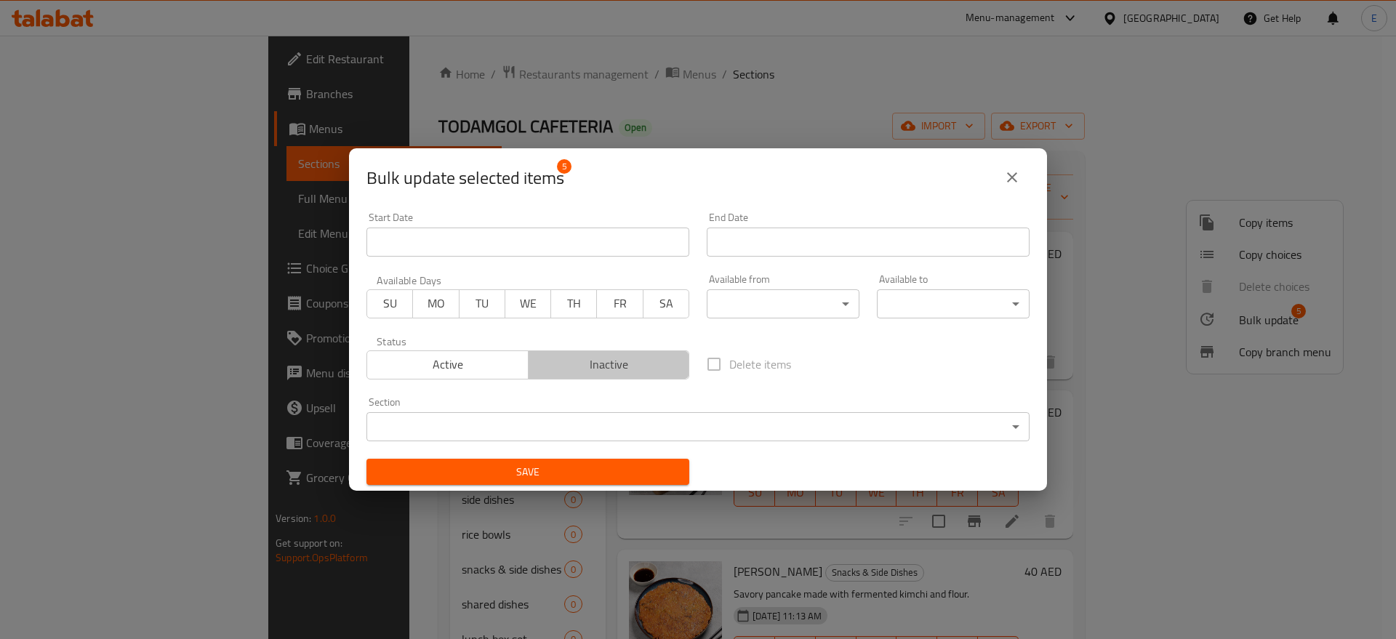
click at [618, 359] on span "Inactive" at bounding box center [610, 364] width 150 height 21
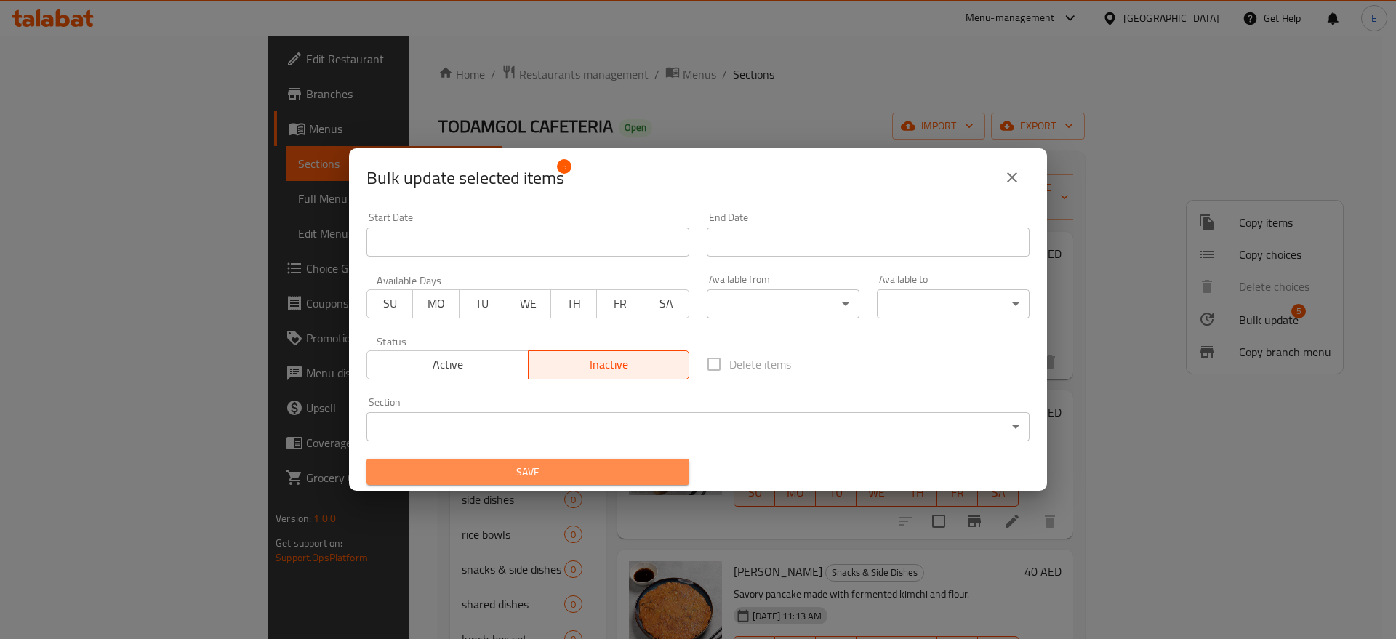
click at [551, 463] on span "Save" at bounding box center [528, 472] width 300 height 18
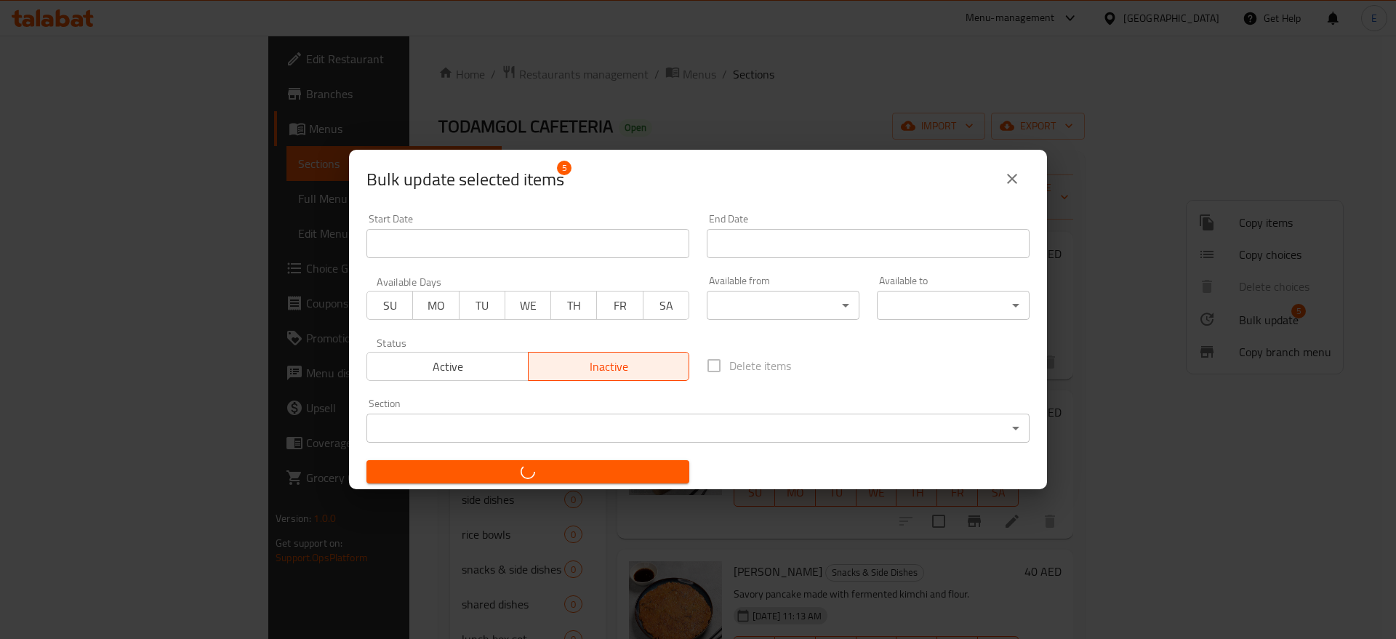
checkbox input "false"
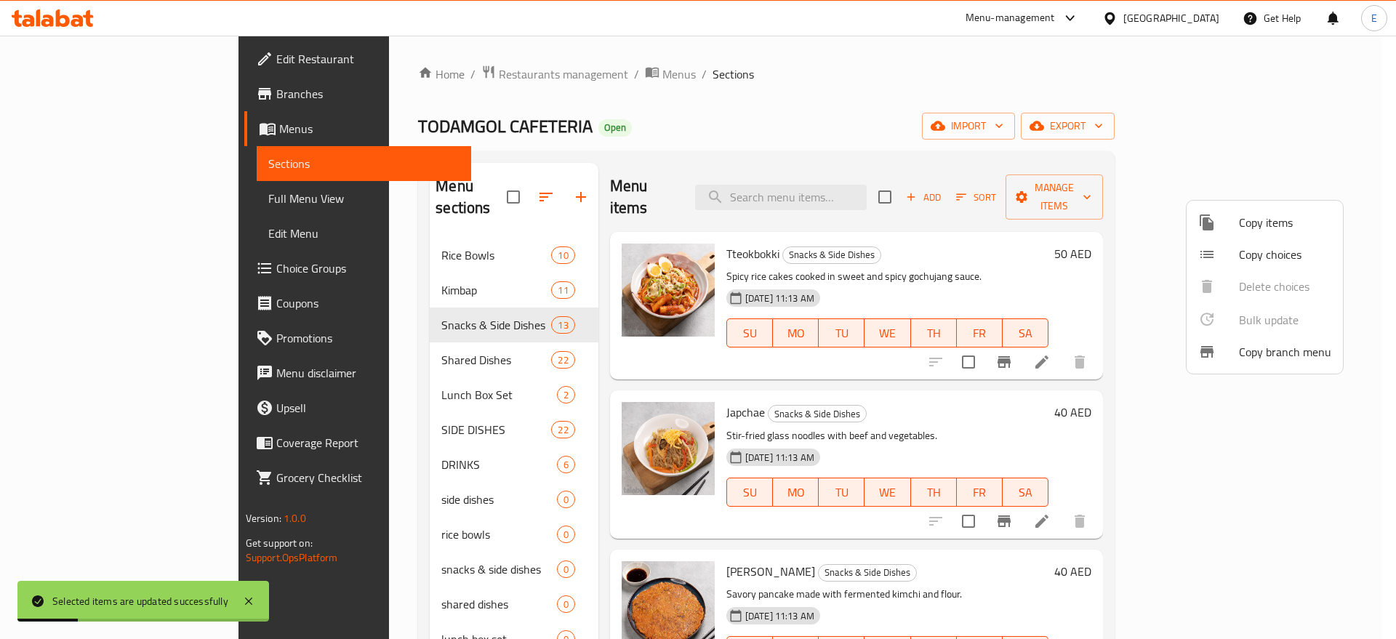
click at [940, 375] on div at bounding box center [698, 319] width 1396 height 639
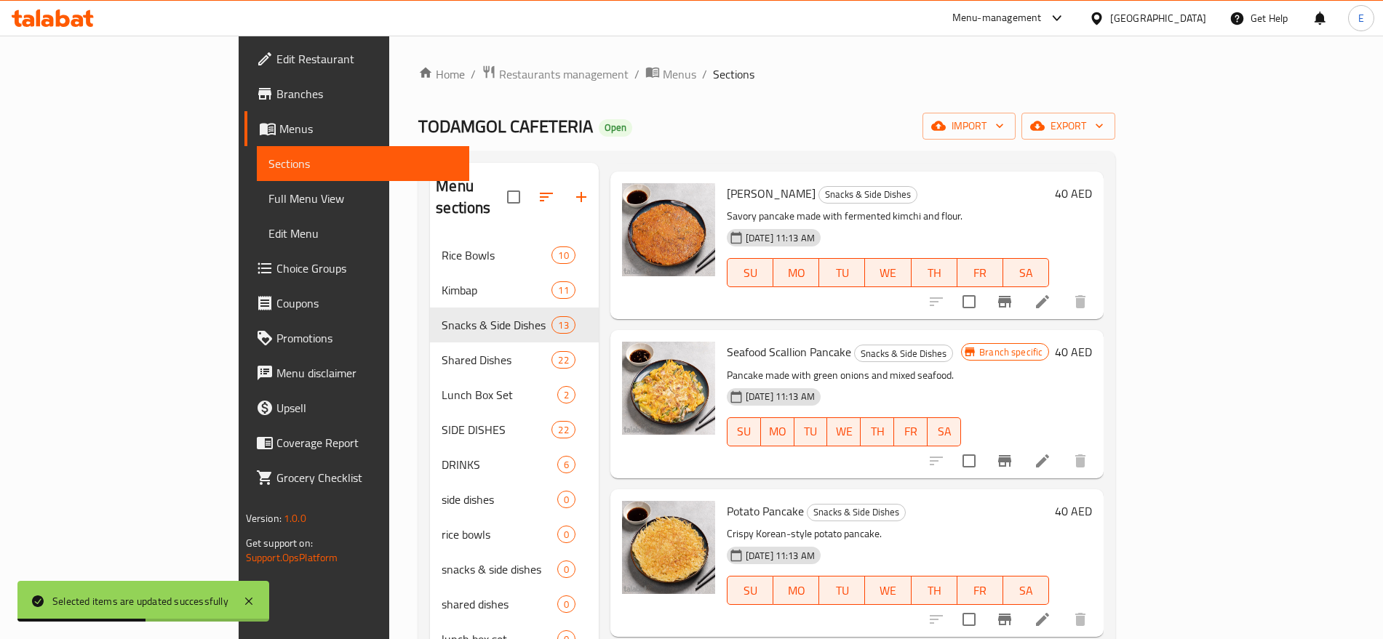
scroll to position [379, 0]
click at [1013, 452] on icon "Branch-specific-item" at bounding box center [1004, 460] width 17 height 17
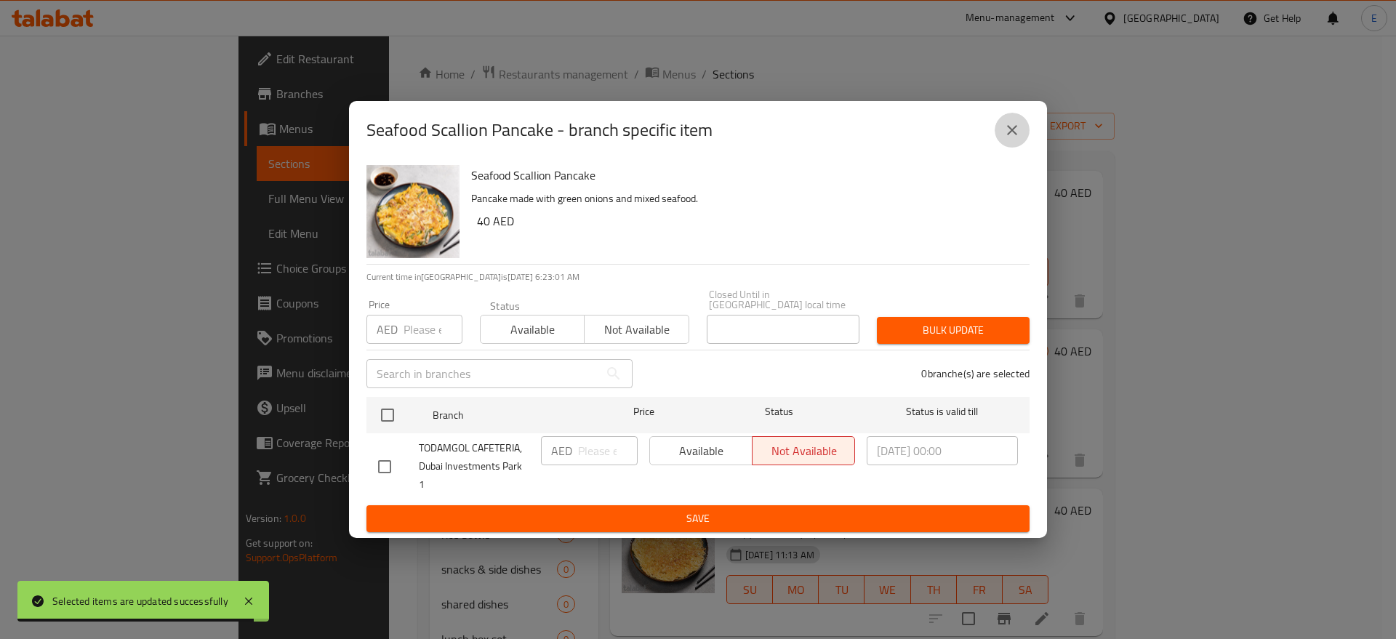
click at [1017, 139] on icon "close" at bounding box center [1012, 129] width 17 height 17
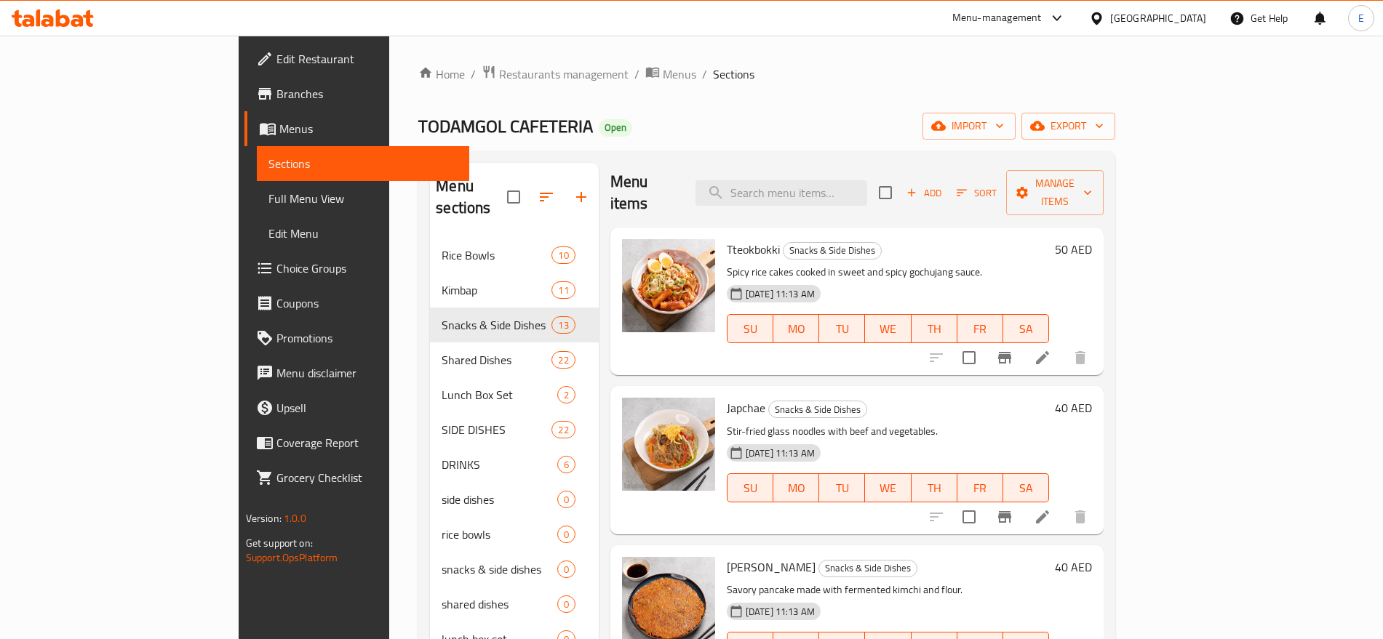
scroll to position [0, 0]
